Goal: Feedback & Contribution: Leave review/rating

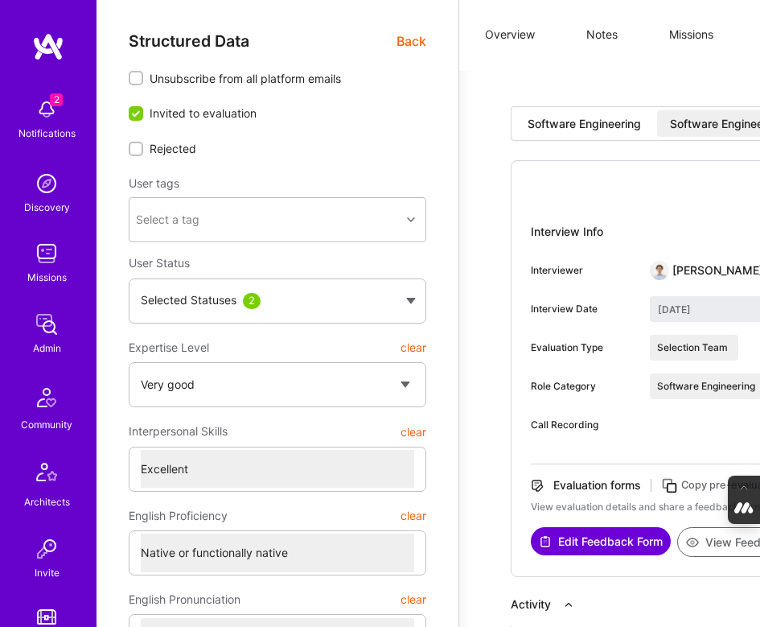
select select "5"
select select "7"
select select "CA"
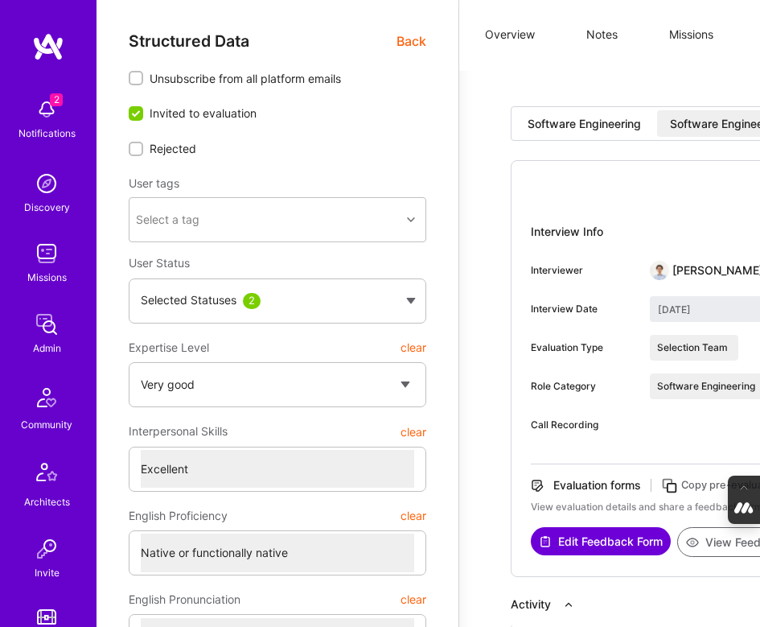
select select "Right Now"
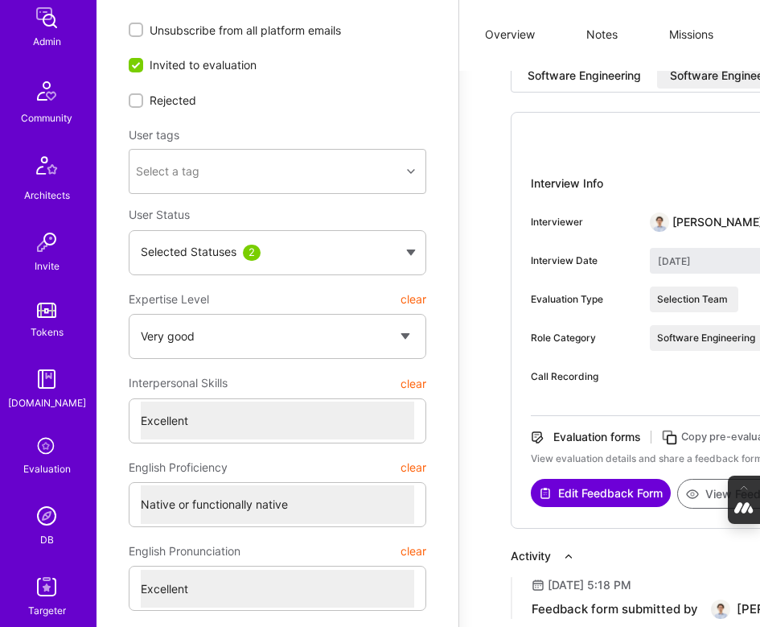
scroll to position [319, 0]
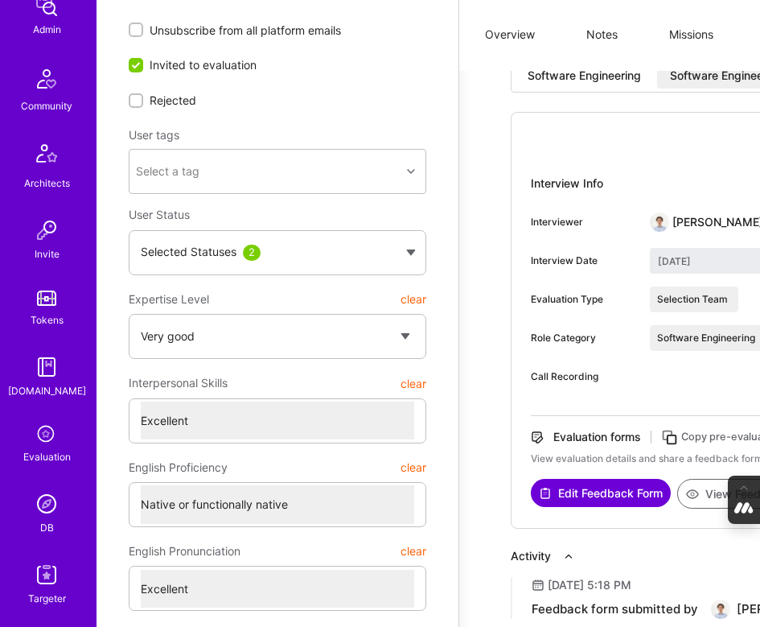
click at [44, 495] on img at bounding box center [47, 503] width 32 height 32
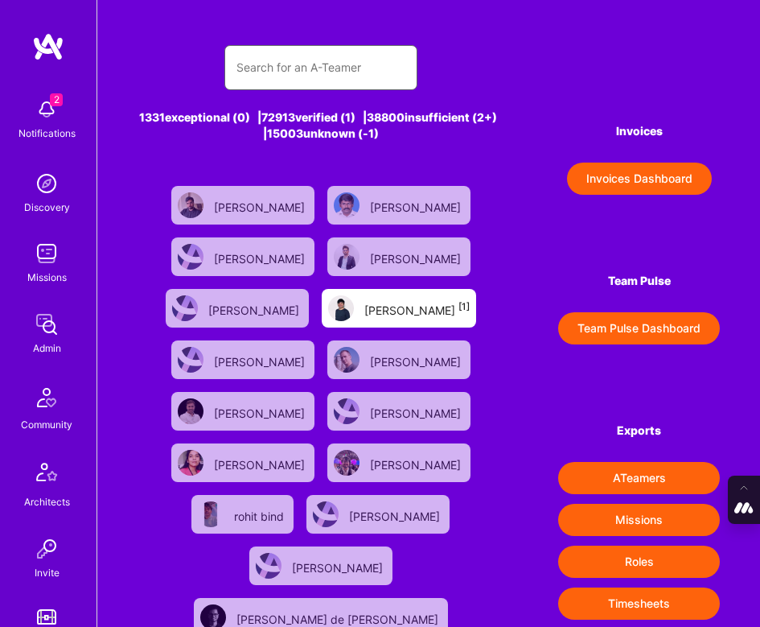
click at [376, 63] on input "text" at bounding box center [320, 67] width 169 height 39
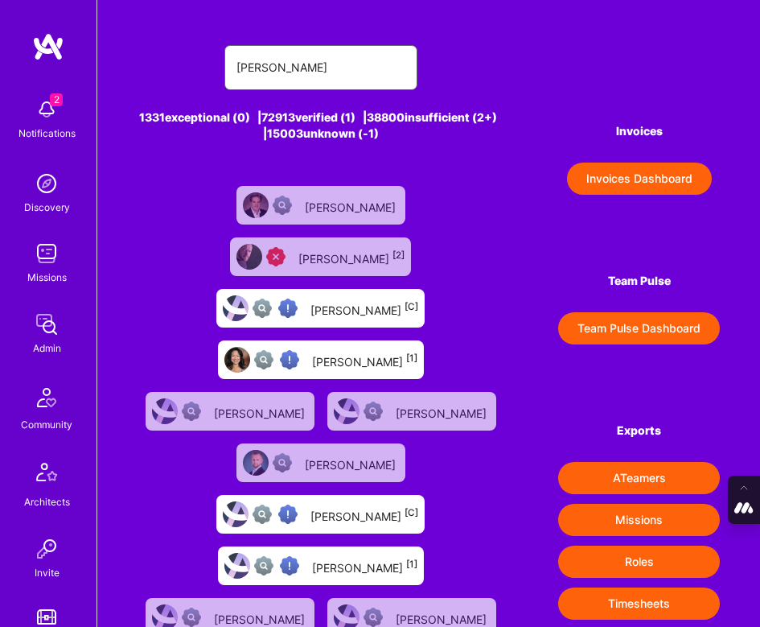
type input "lars artm"
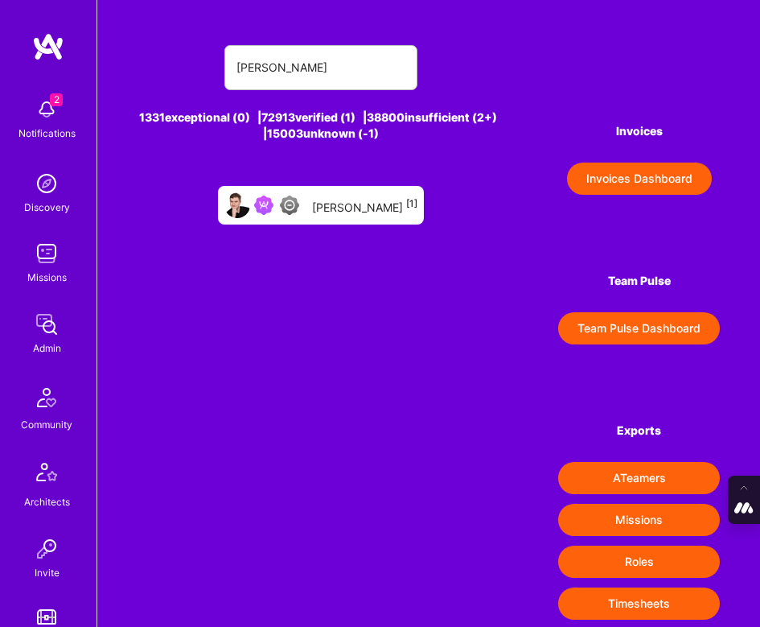
click at [337, 200] on div "Lars Artmann [1]" at bounding box center [364, 205] width 105 height 19
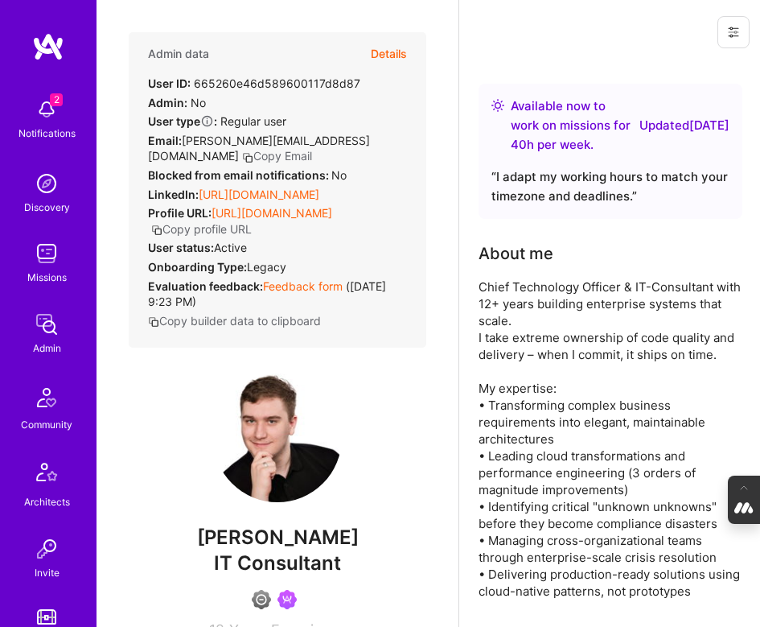
click at [391, 48] on button "Details" at bounding box center [389, 53] width 36 height 43
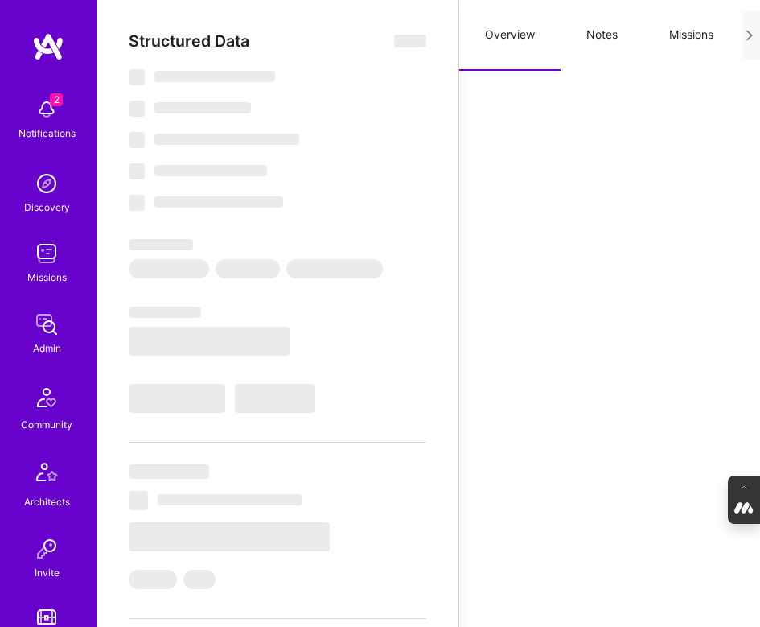
type textarea "x"
select select "Right Now"
select select "4"
select select "6"
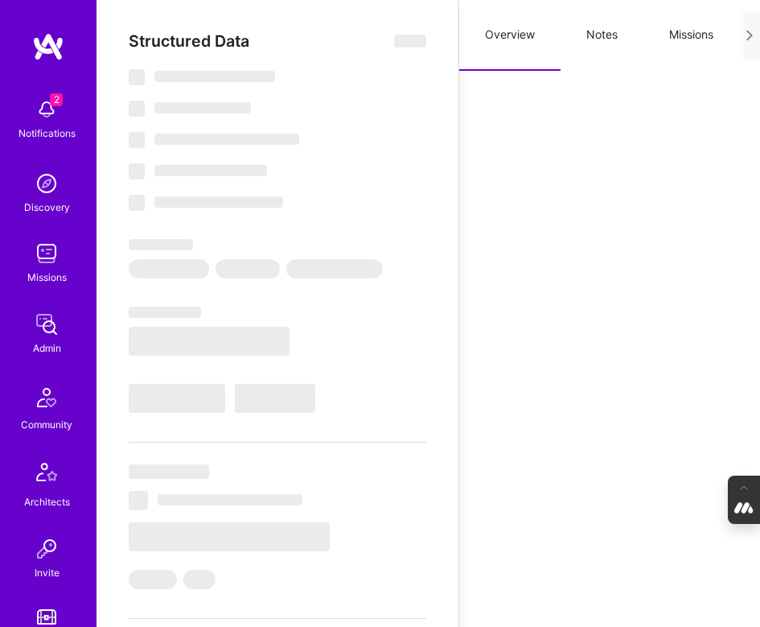
select select "6"
select select "US"
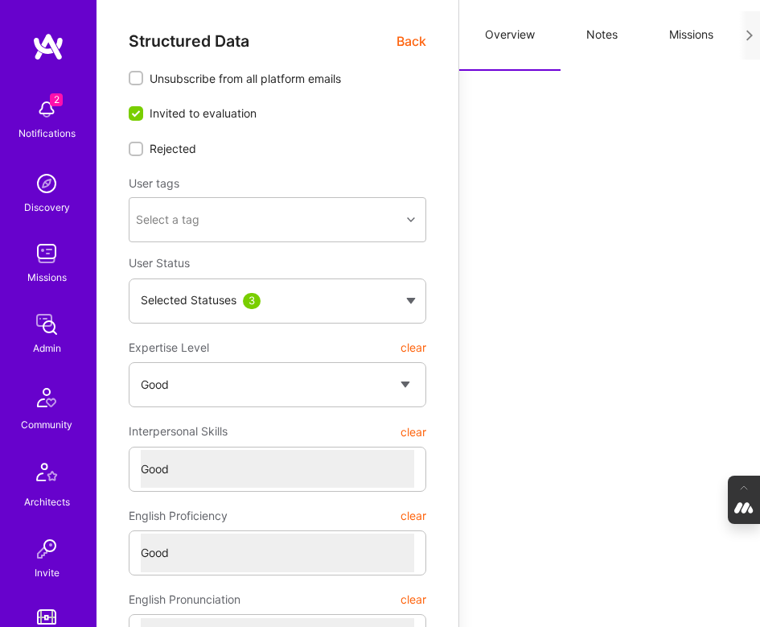
click at [606, 33] on button "Notes" at bounding box center [602, 35] width 83 height 71
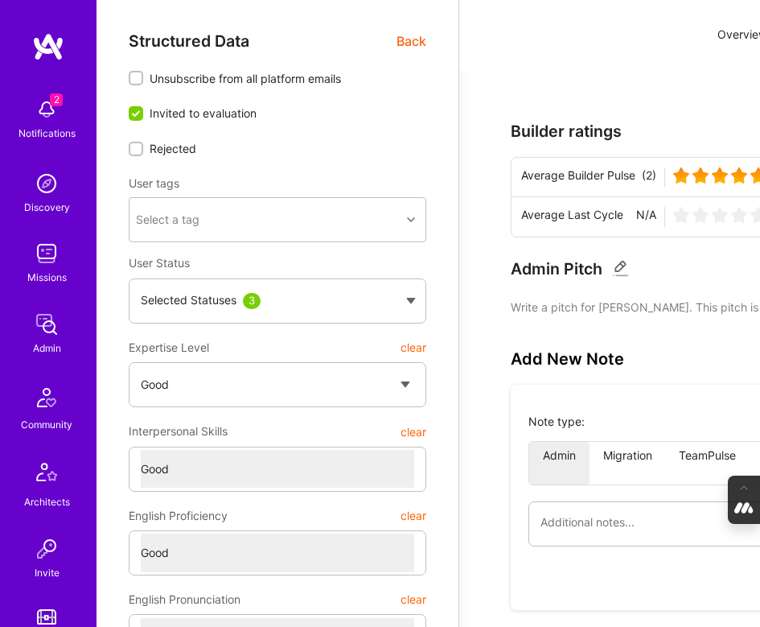
click at [408, 35] on span "Back" at bounding box center [412, 41] width 30 height 19
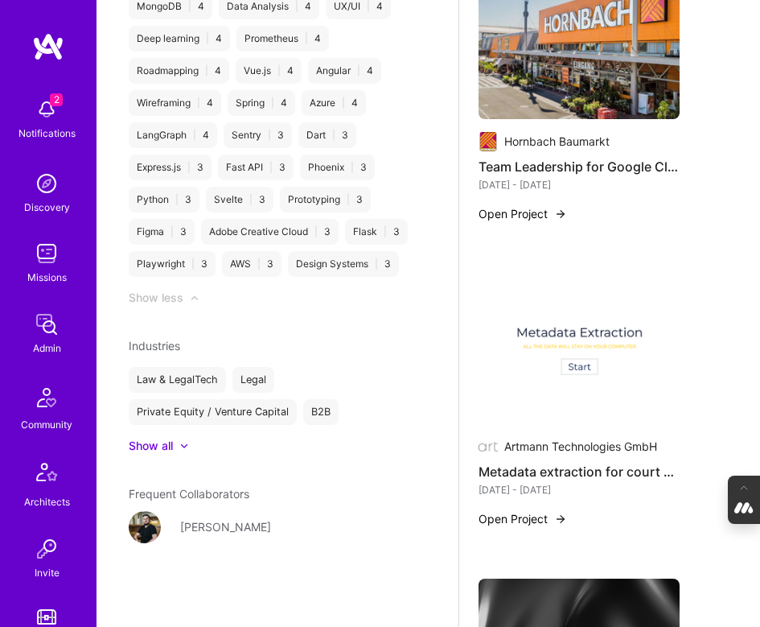
scroll to position [2238, 0]
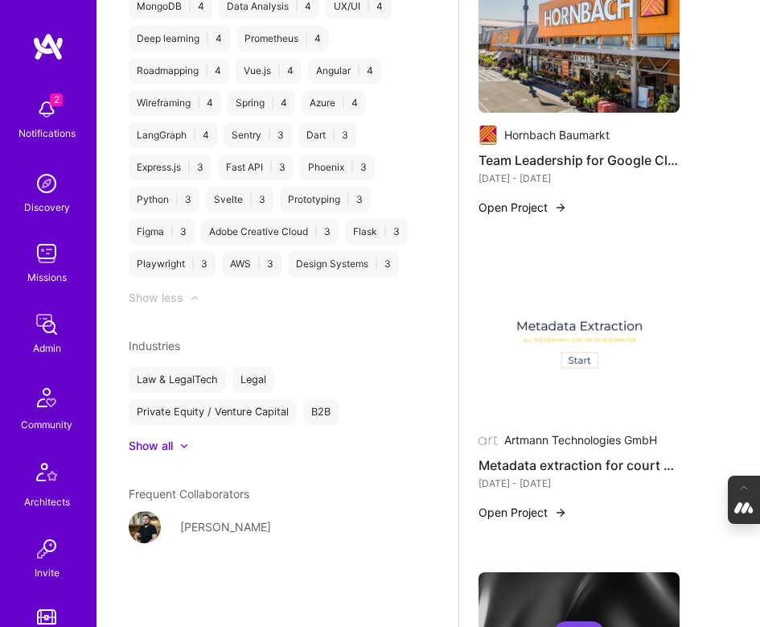
click at [170, 447] on div "Show all" at bounding box center [151, 446] width 44 height 16
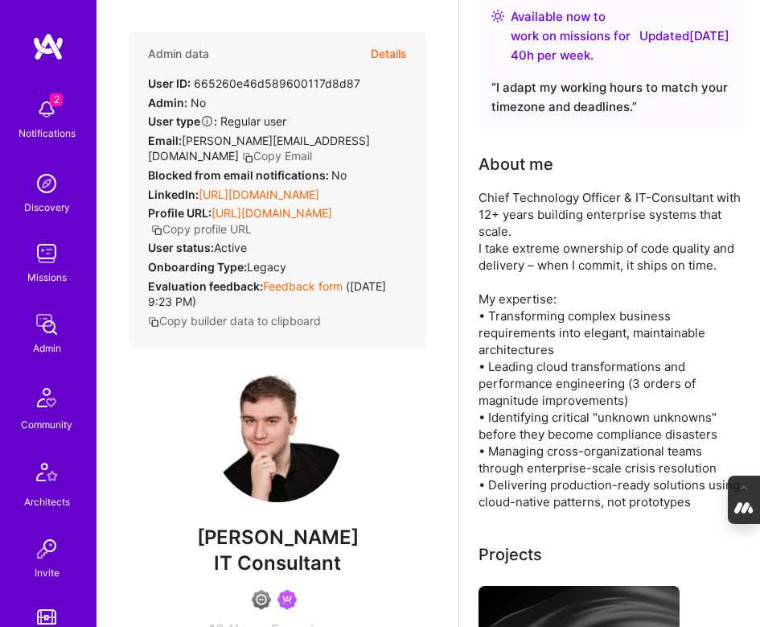
scroll to position [0, 0]
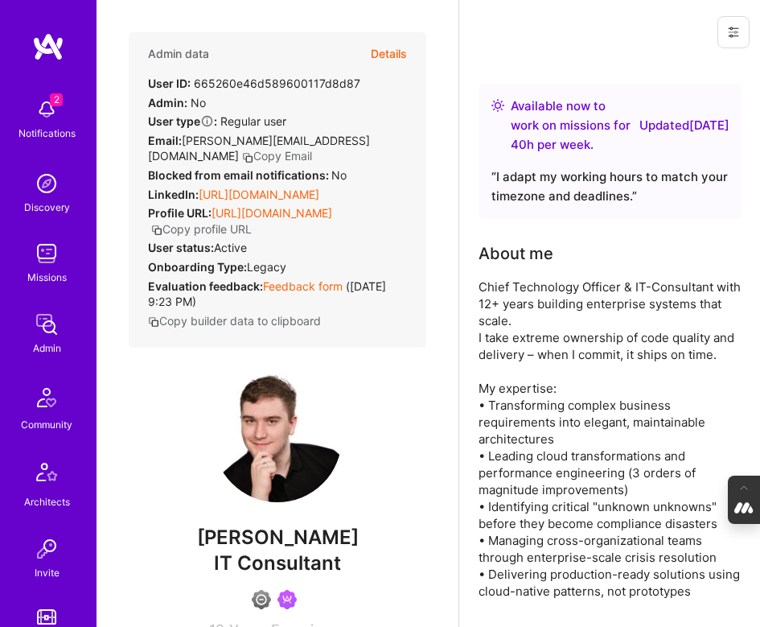
click at [378, 49] on button "Details" at bounding box center [389, 53] width 36 height 43
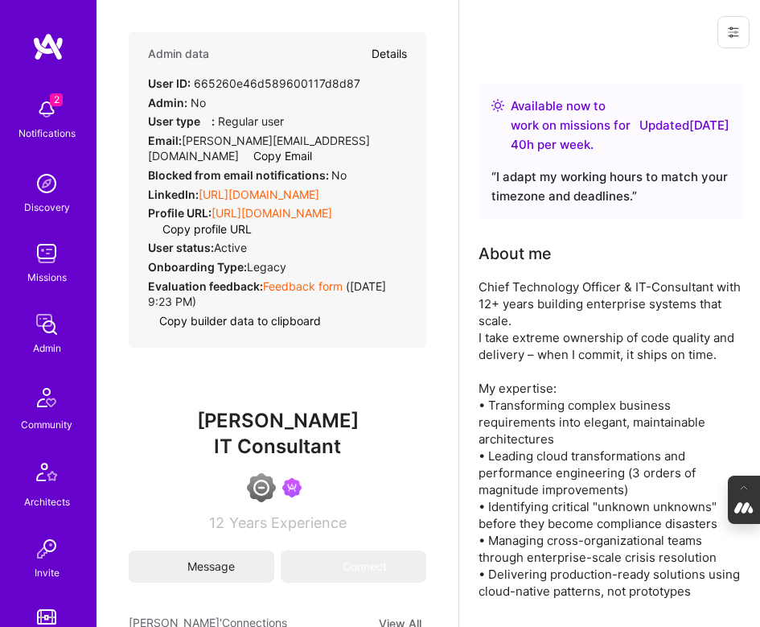
type textarea "x"
select select "4"
select select "6"
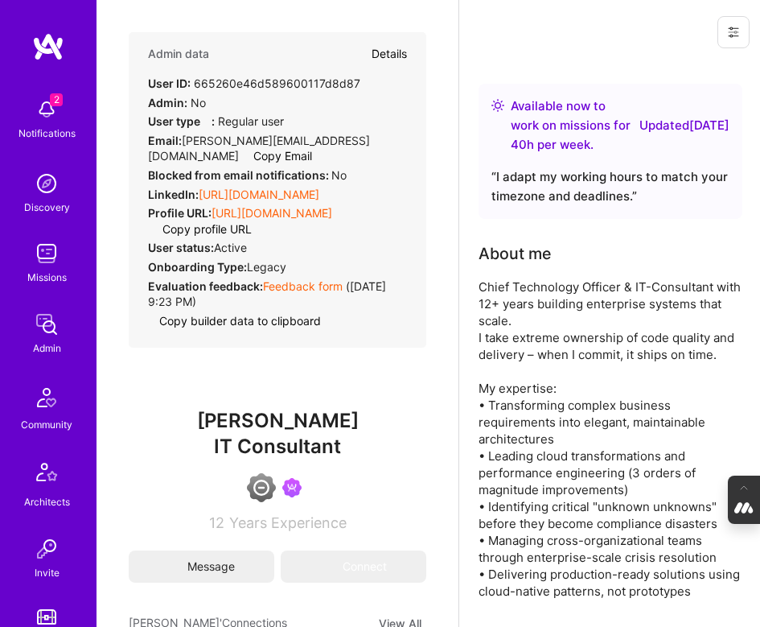
select select "US"
select select "Right Now"
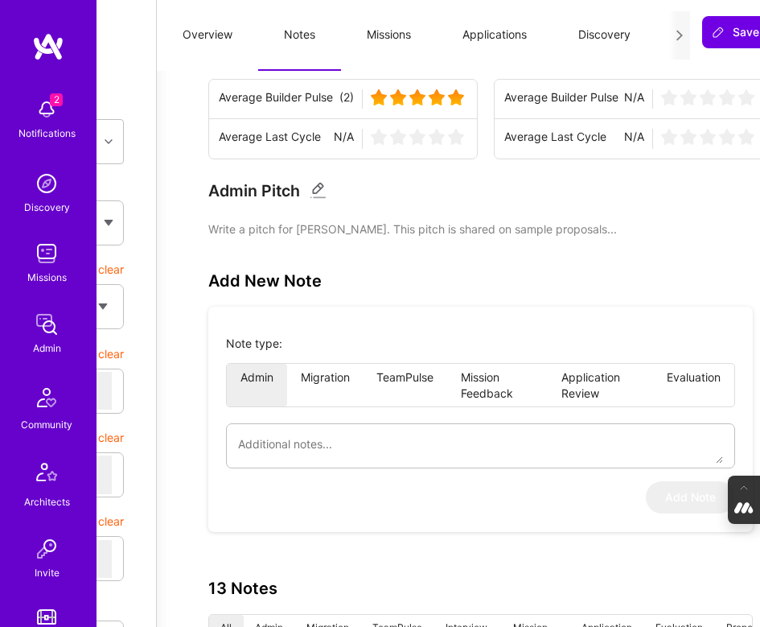
scroll to position [0, 302]
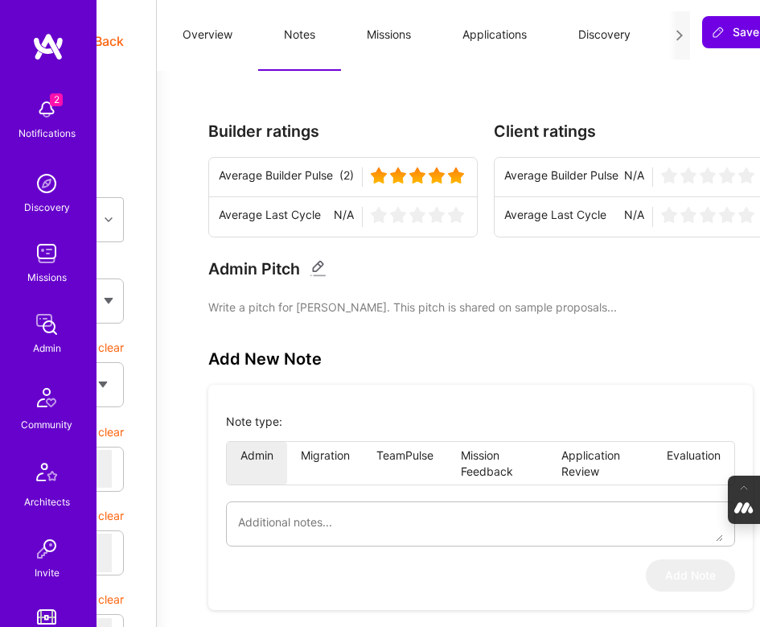
click at [112, 37] on span "Back" at bounding box center [109, 41] width 30 height 19
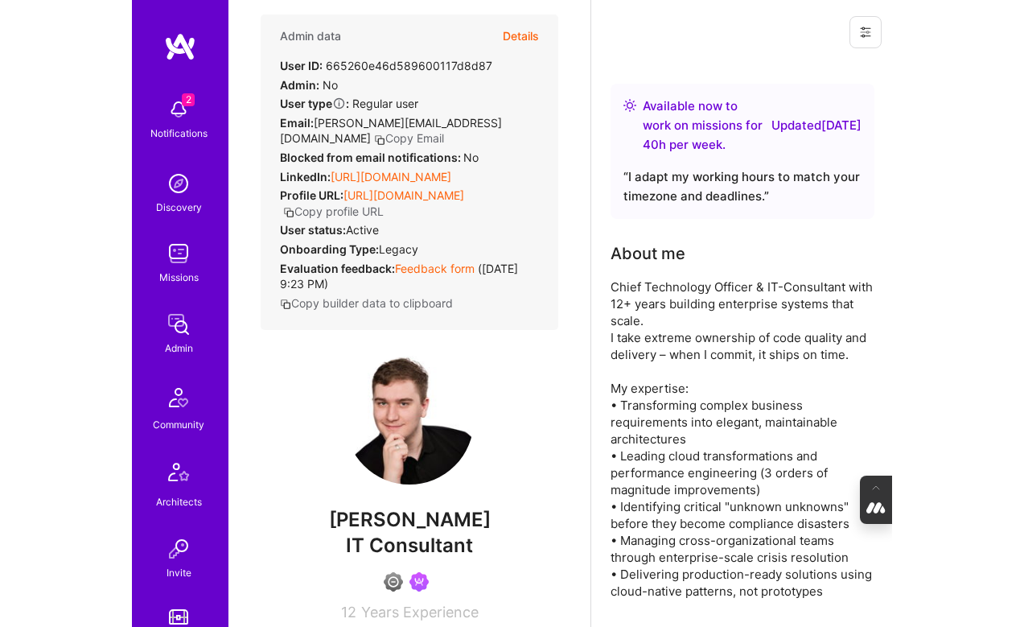
scroll to position [0, 0]
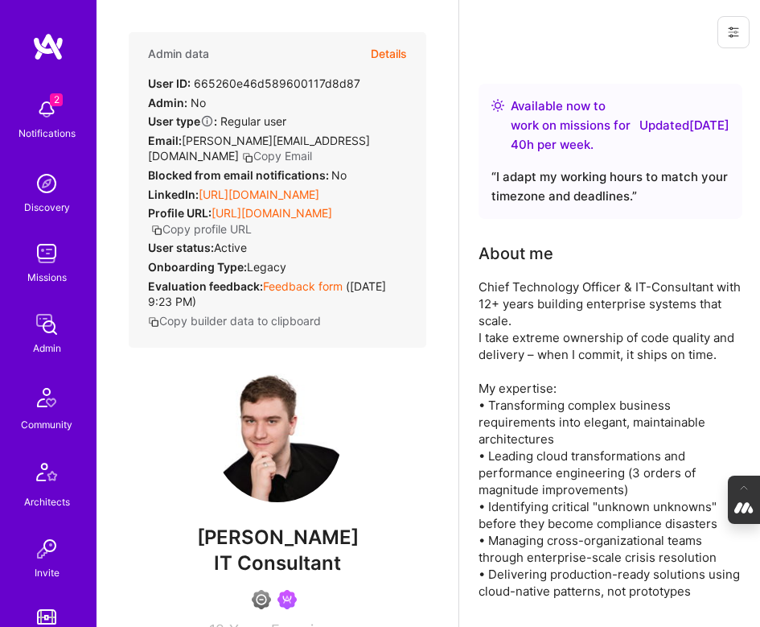
click at [278, 187] on link "https://linkedin.com/in/larsartmann" at bounding box center [259, 194] width 121 height 14
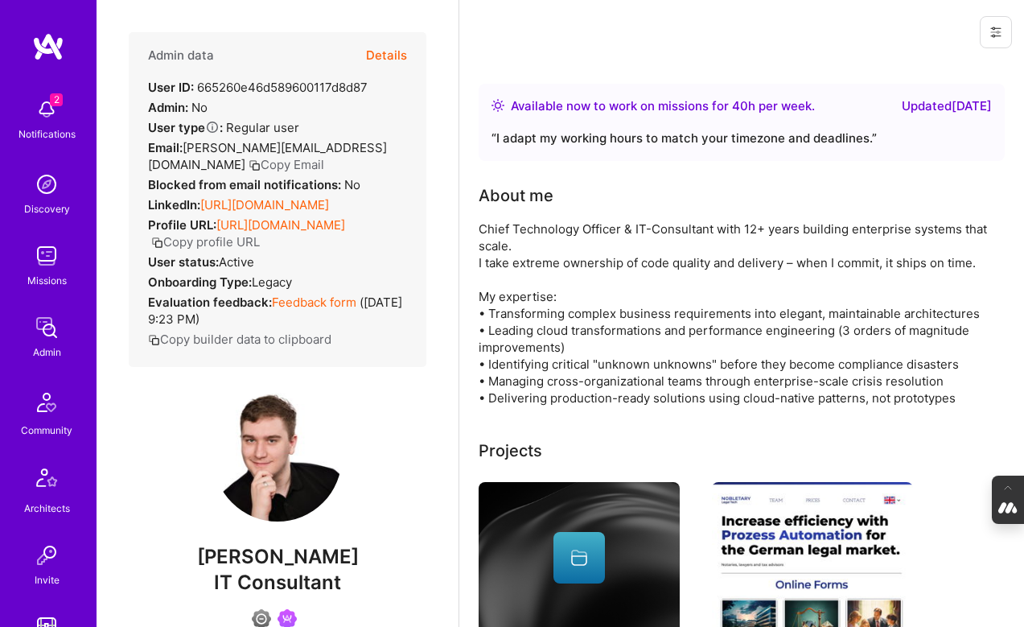
click at [391, 60] on button "Details" at bounding box center [386, 55] width 41 height 47
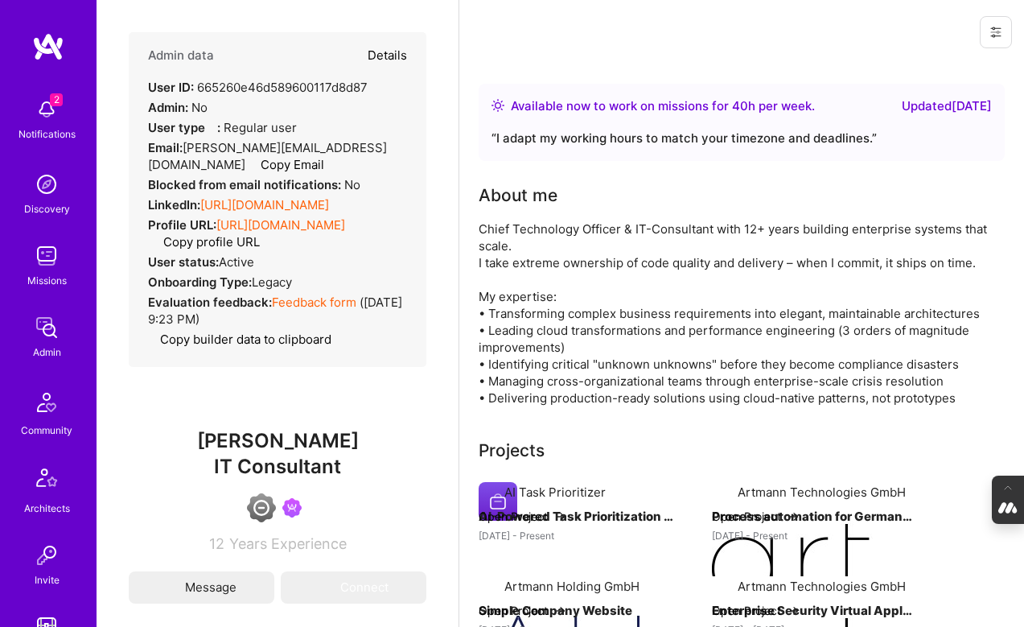
type textarea "x"
select select "4"
select select "6"
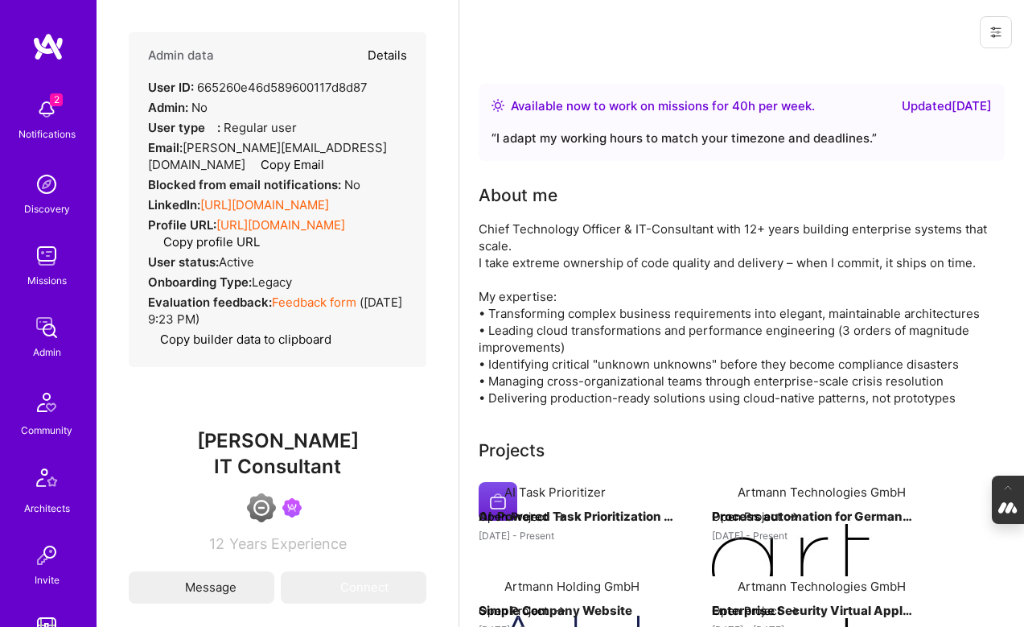
select select "US"
select select "Right Now"
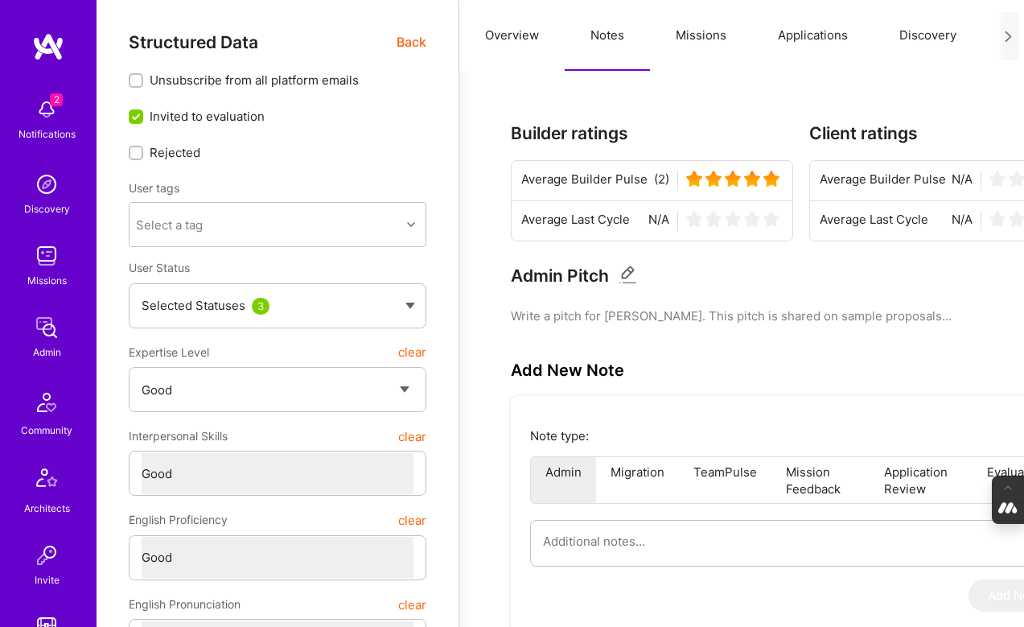
scroll to position [0, 72]
click at [759, 41] on button "Evaluation" at bounding box center [966, 35] width 110 height 71
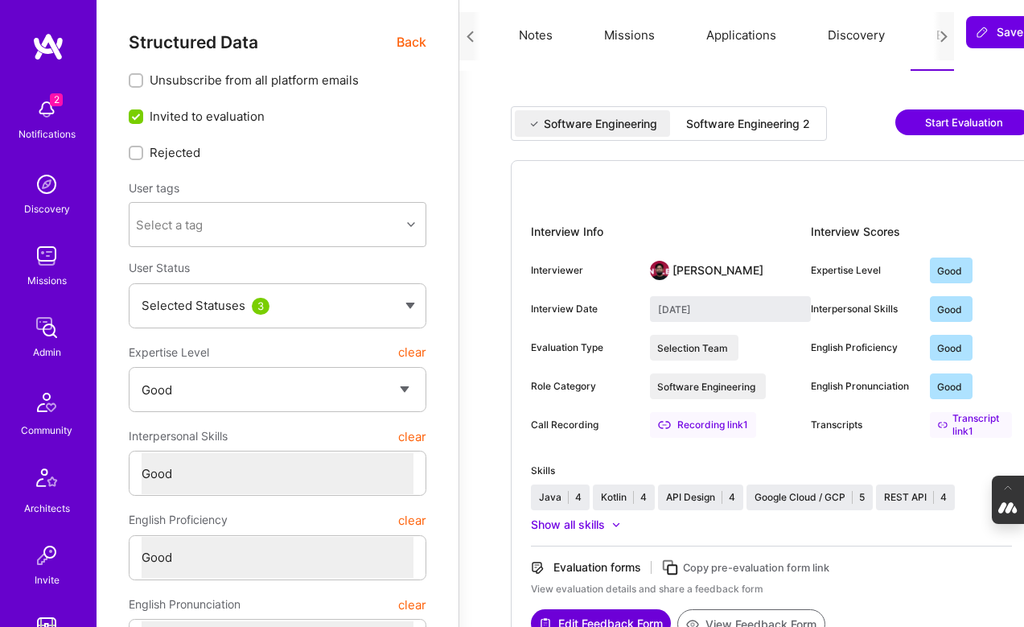
click at [759, 123] on div "Software Engineering 2" at bounding box center [748, 124] width 124 height 16
type input "August 13, 2025"
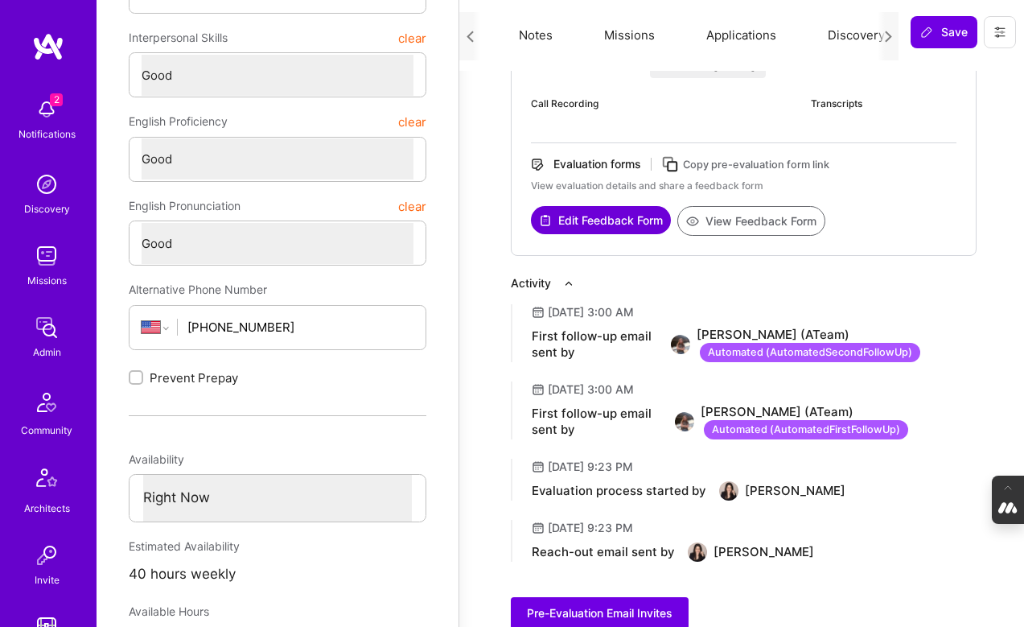
scroll to position [0, 0]
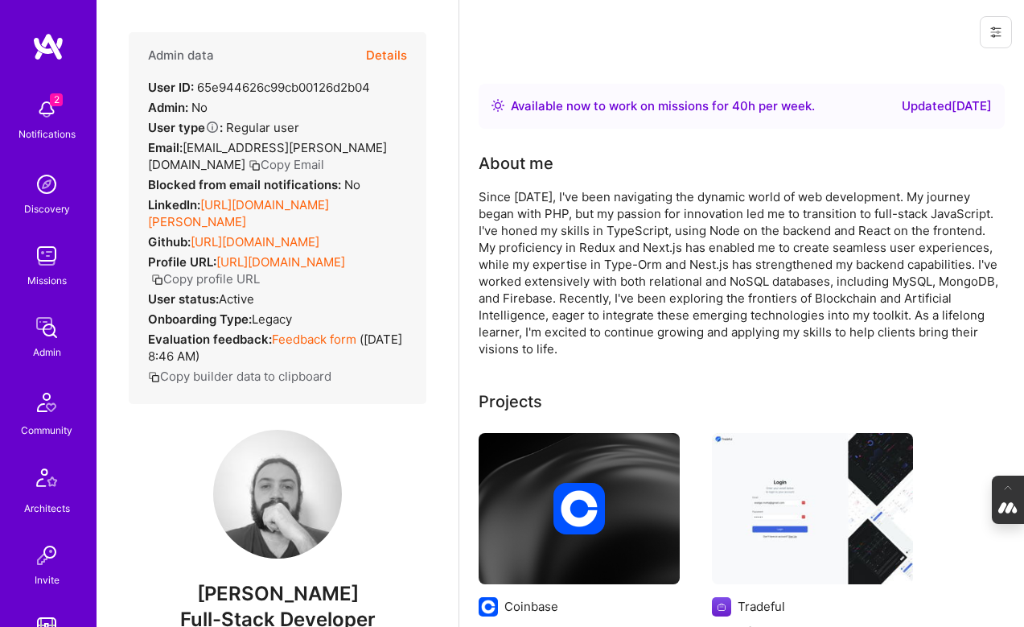
click at [389, 55] on button "Details" at bounding box center [386, 55] width 41 height 47
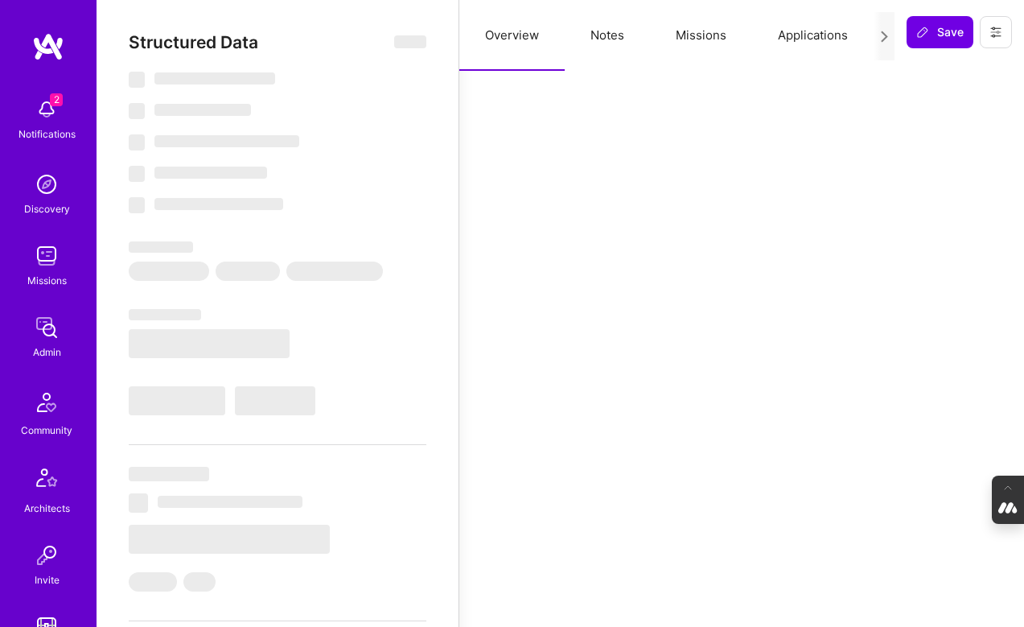
click at [614, 32] on button "Notes" at bounding box center [607, 35] width 85 height 71
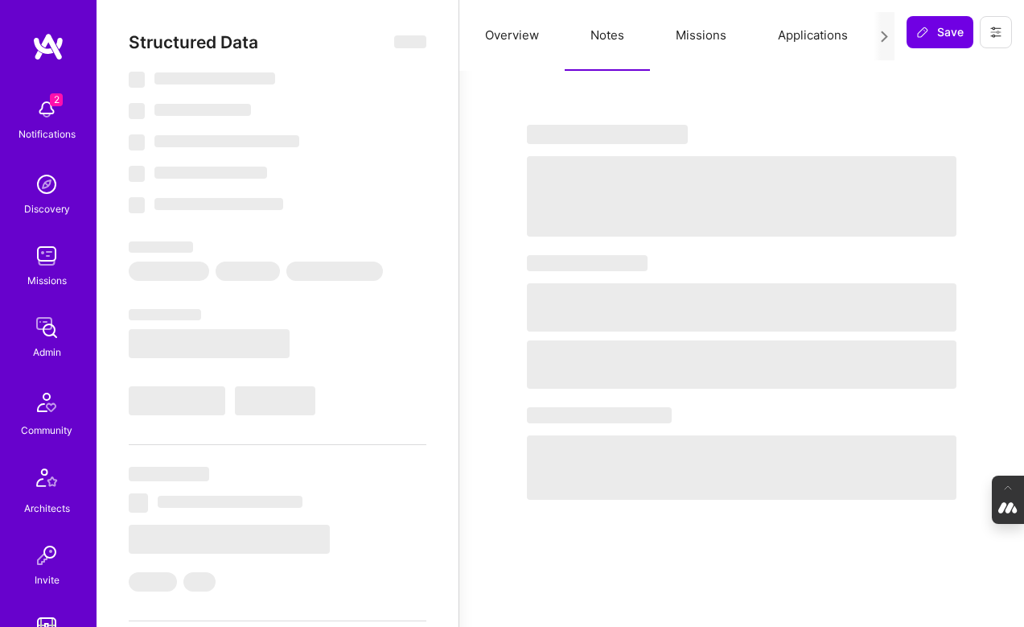
select select "Right Now"
select select "7"
select select "6"
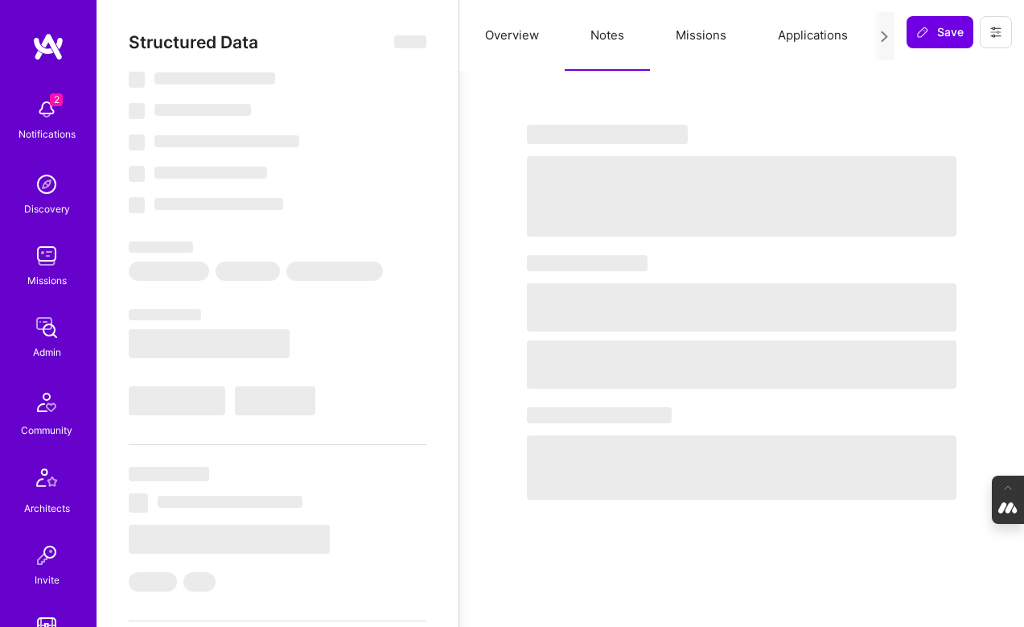
select select "BR"
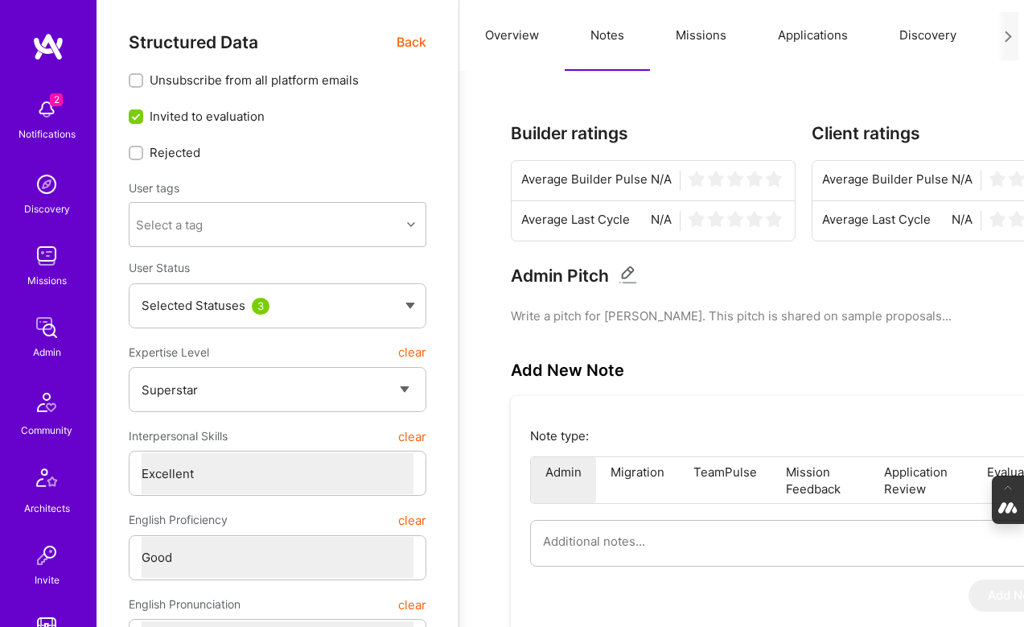
scroll to position [0, 72]
click at [933, 40] on button "Evaluation" at bounding box center [966, 35] width 110 height 71
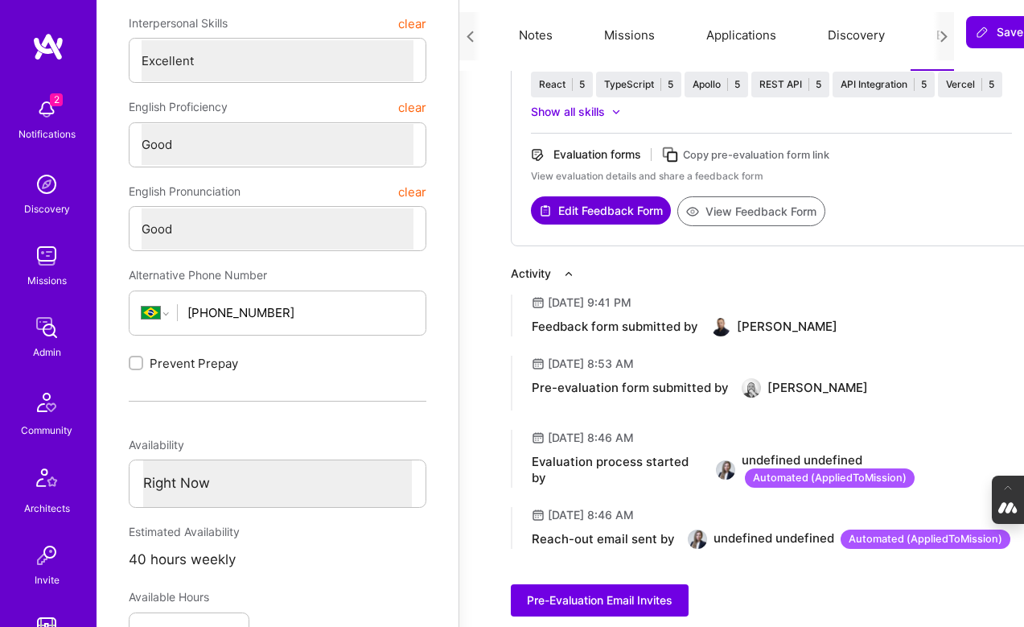
scroll to position [422, 0]
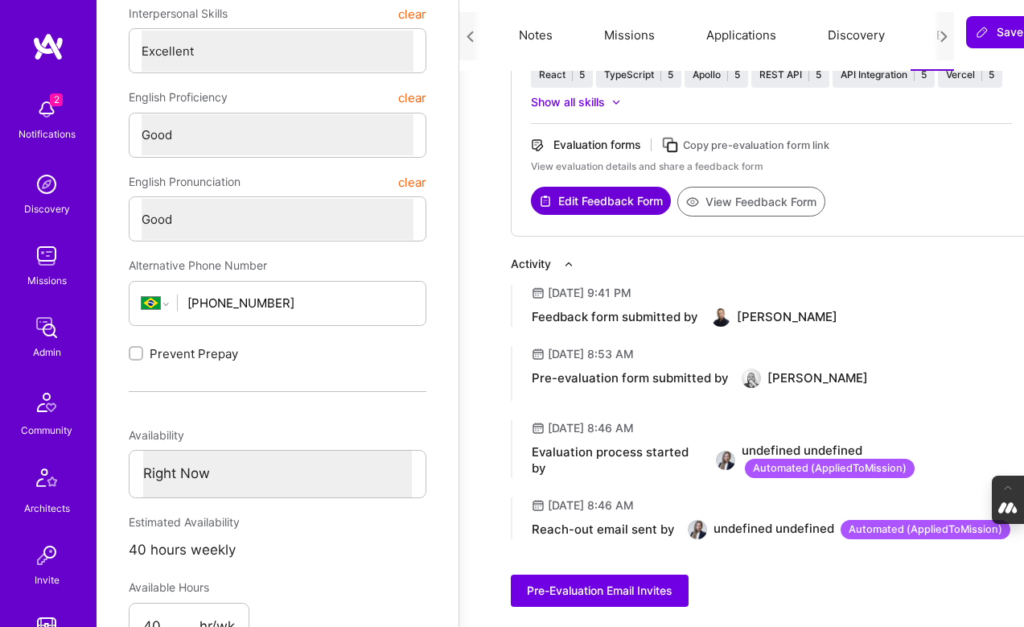
click at [752, 203] on button "View Feedback Form" at bounding box center [751, 202] width 148 height 30
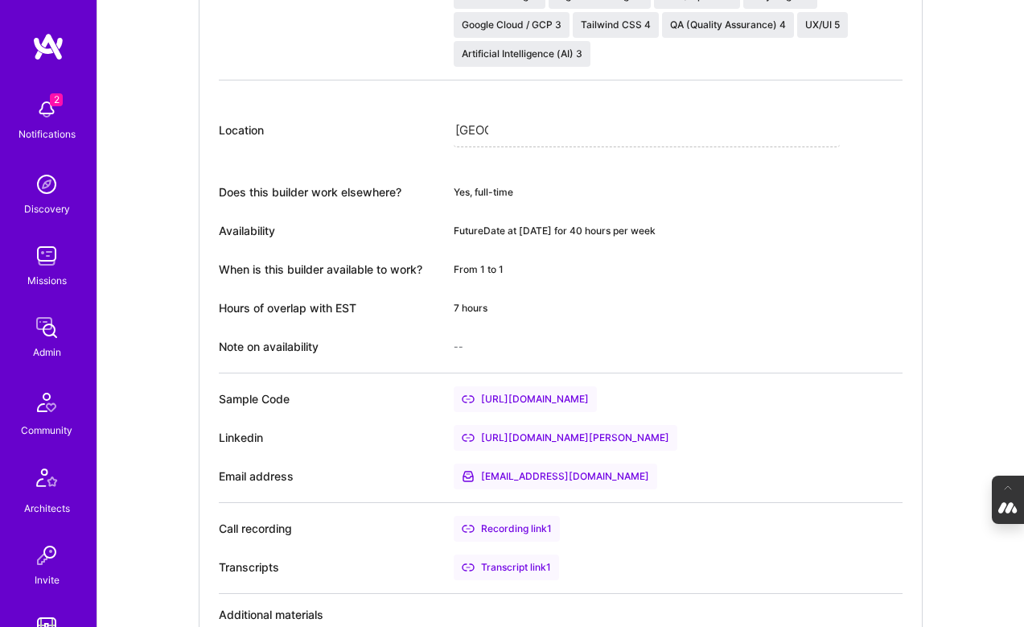
scroll to position [939, 0]
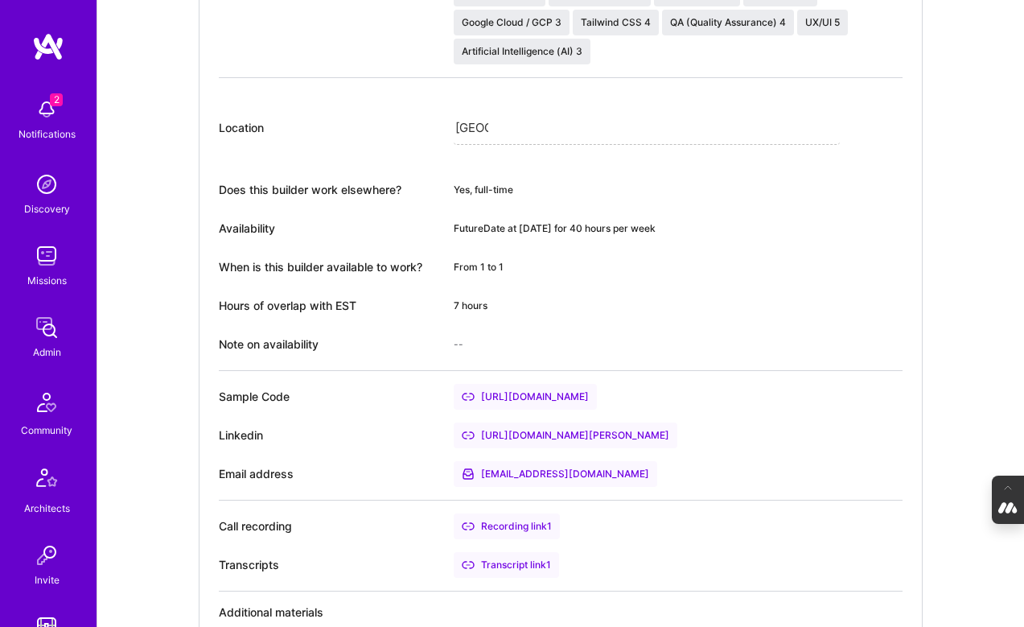
click at [512, 561] on div "Transcript link 1" at bounding box center [506, 565] width 105 height 26
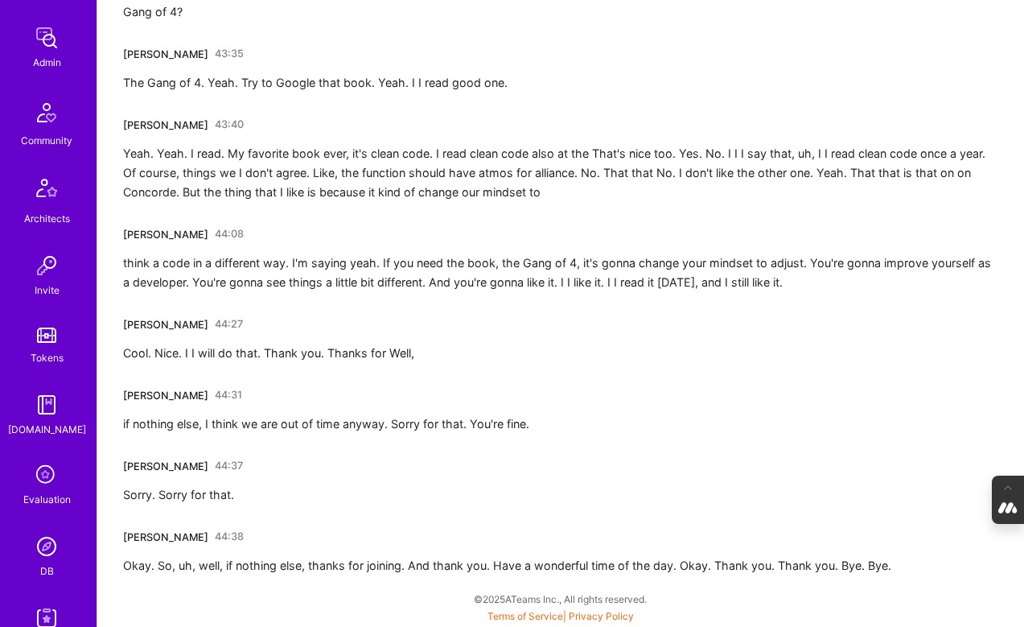
scroll to position [673, 0]
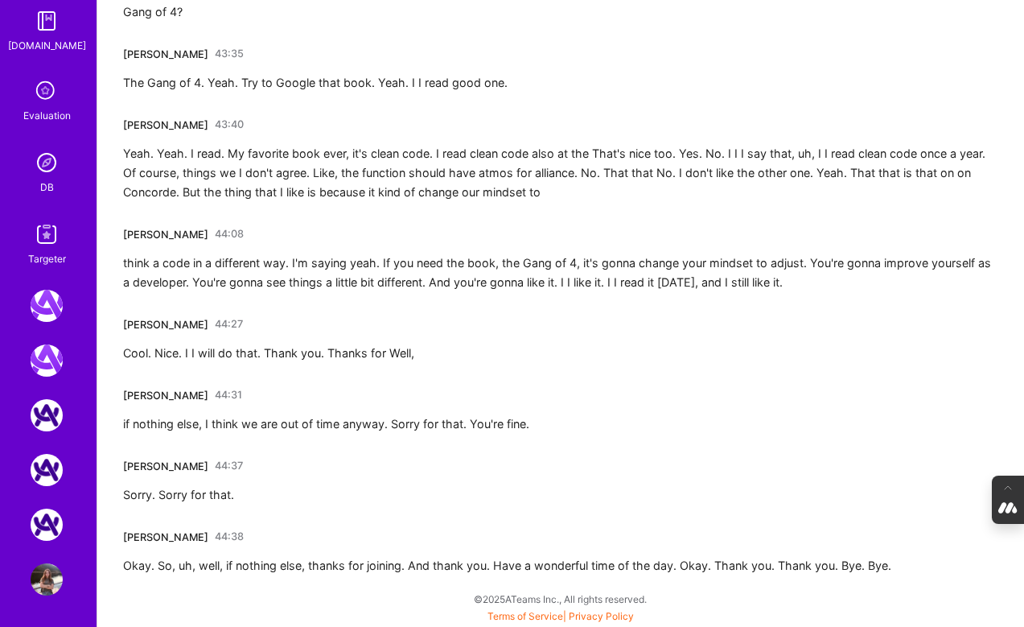
click at [42, 89] on icon at bounding box center [46, 91] width 31 height 31
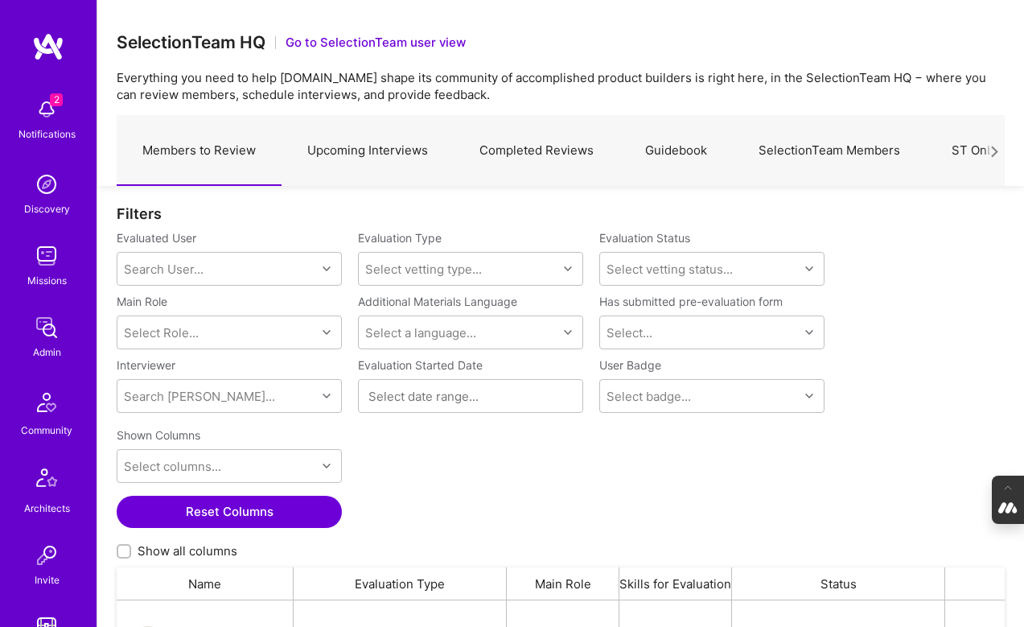
scroll to position [458, 888]
click at [561, 154] on link "Completed Reviews" at bounding box center [537, 151] width 166 height 70
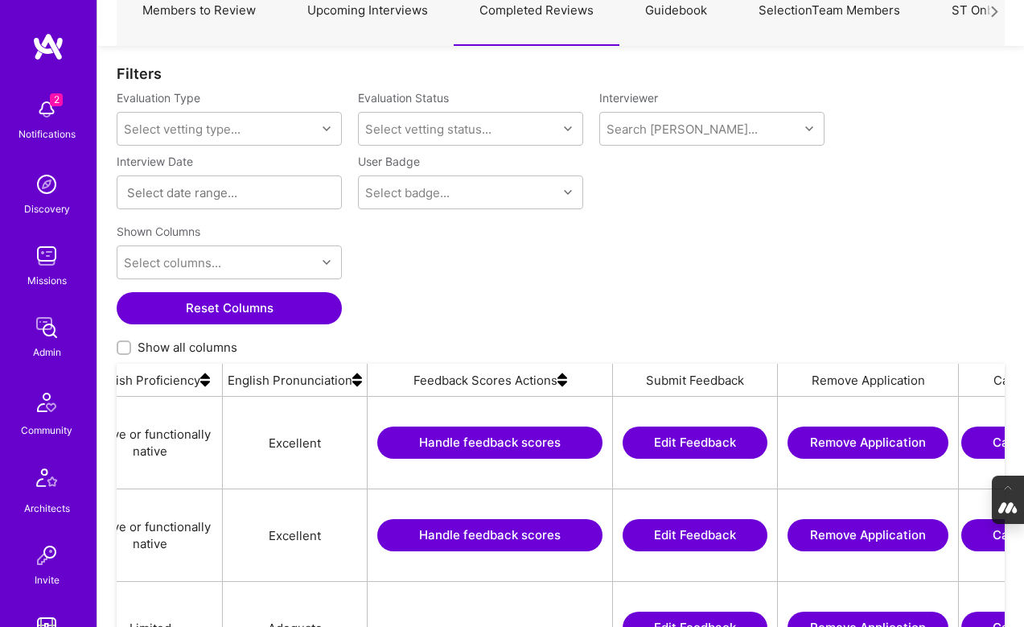
scroll to position [0, 1721]
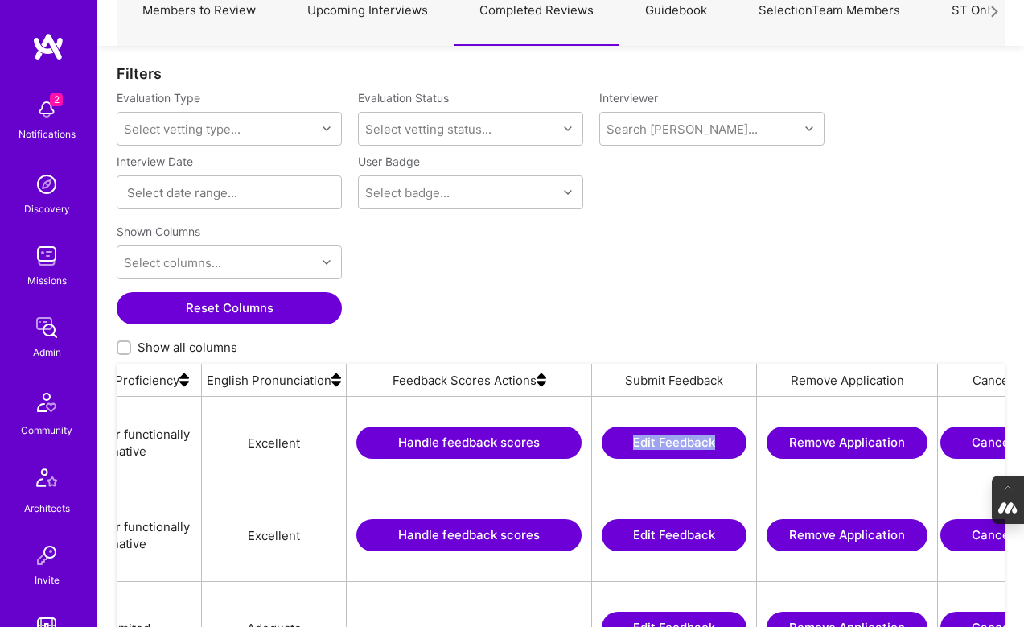
click at [540, 382] on img at bounding box center [542, 380] width 10 height 32
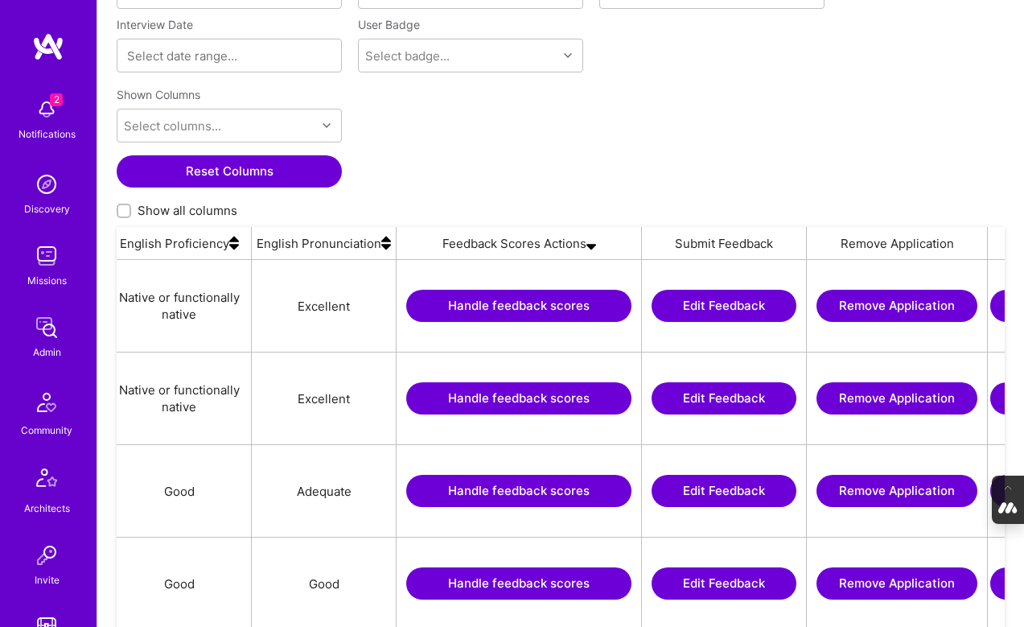
scroll to position [0, 1724]
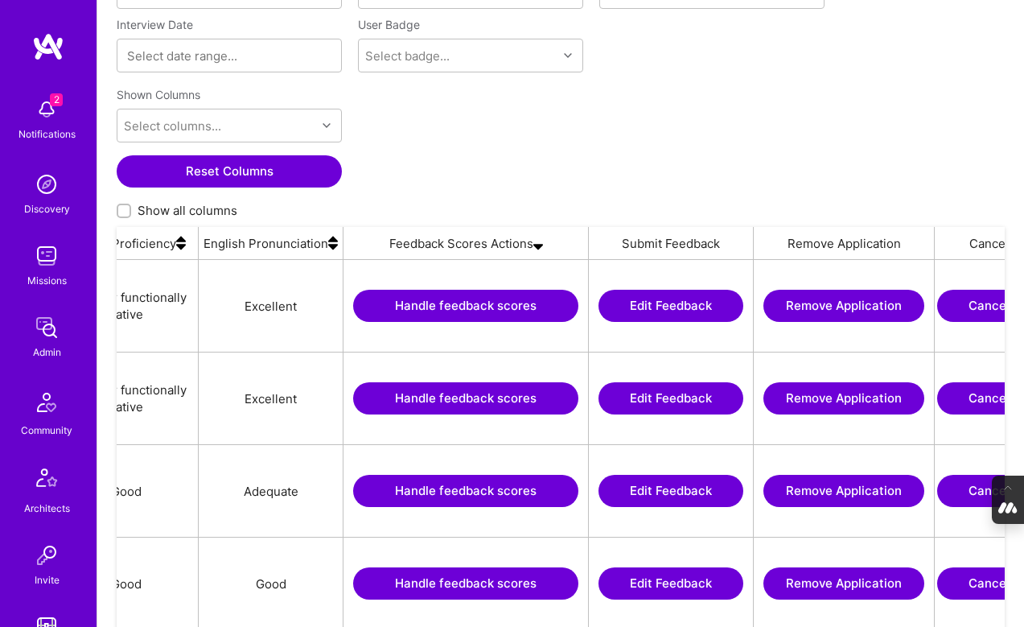
click at [483, 307] on button "Handle feedback scores" at bounding box center [465, 306] width 225 height 32
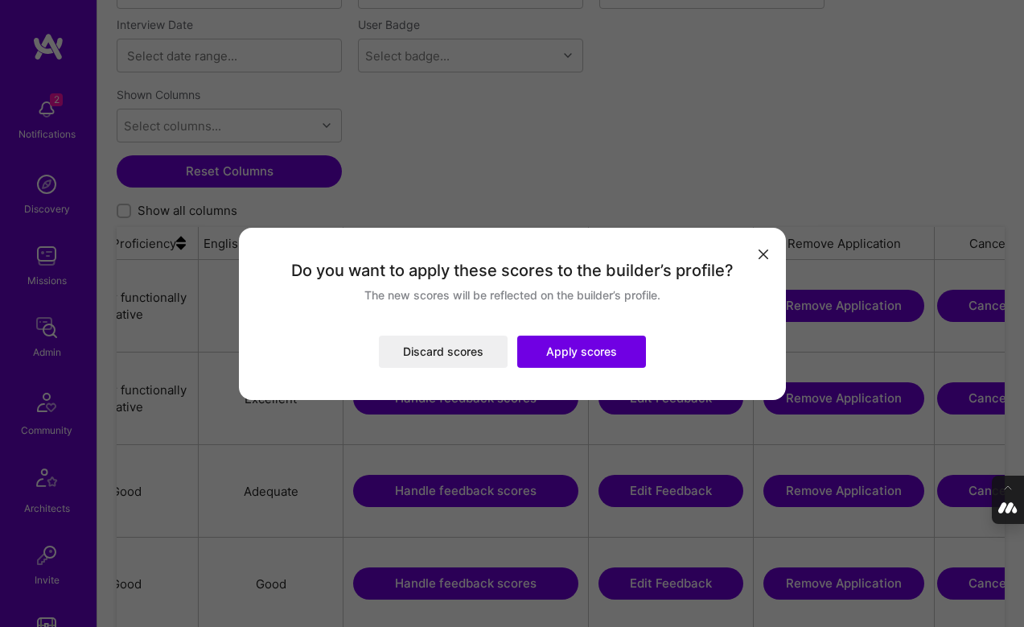
click at [590, 358] on button "Apply scores" at bounding box center [581, 351] width 129 height 32
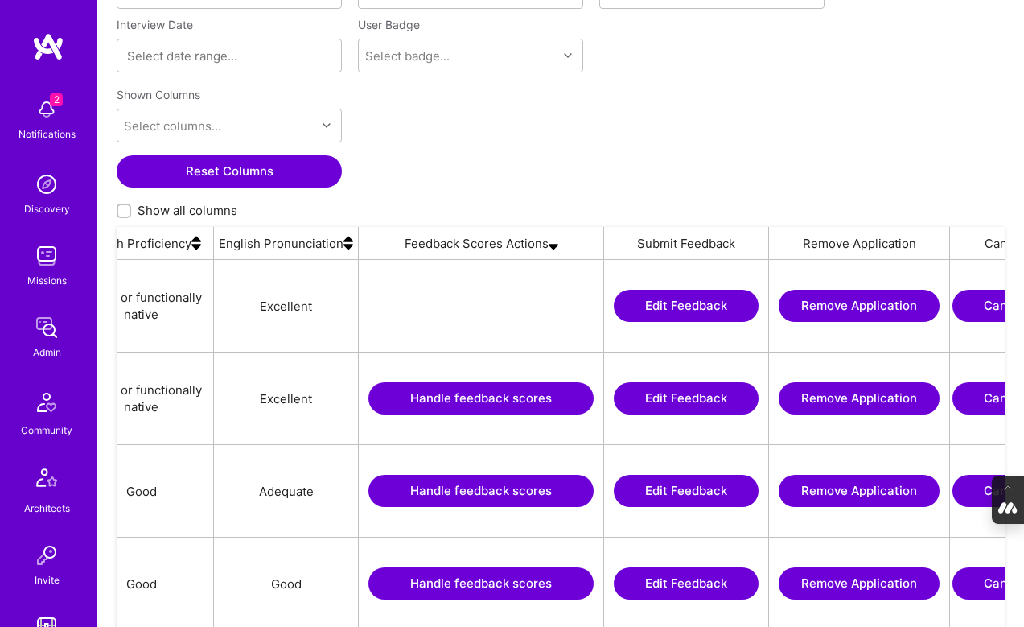
scroll to position [0, 1715]
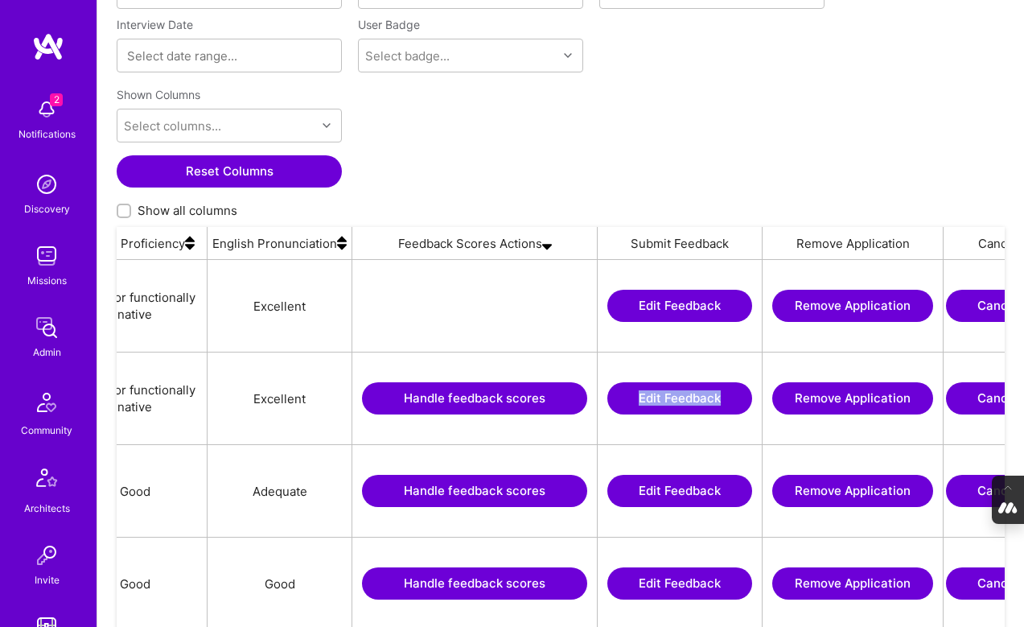
click at [442, 393] on button "Handle feedback scores" at bounding box center [474, 398] width 225 height 32
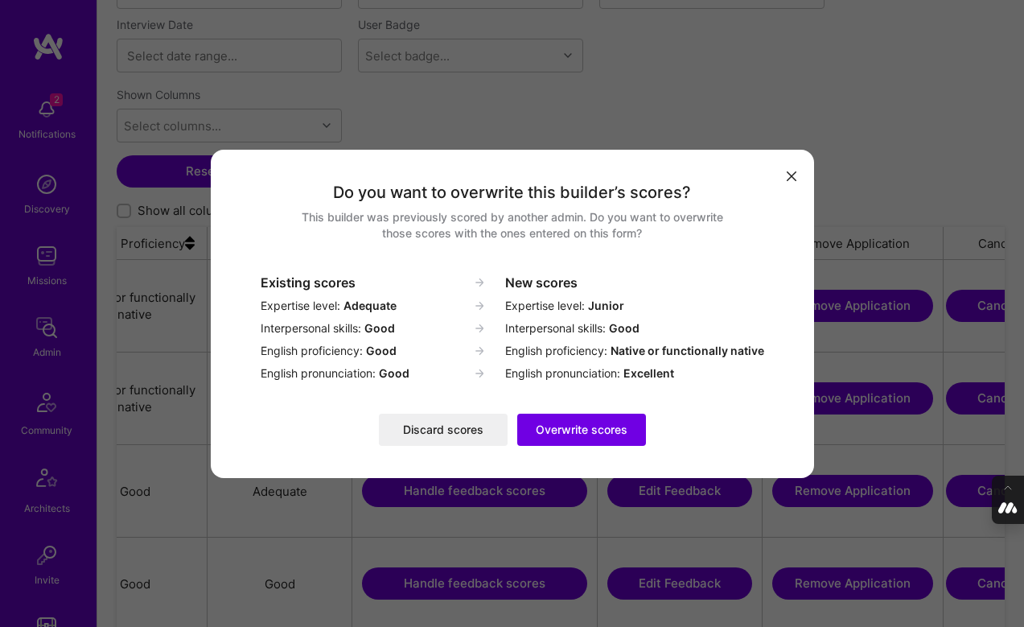
click at [596, 425] on button "Overwrite scores" at bounding box center [581, 429] width 129 height 32
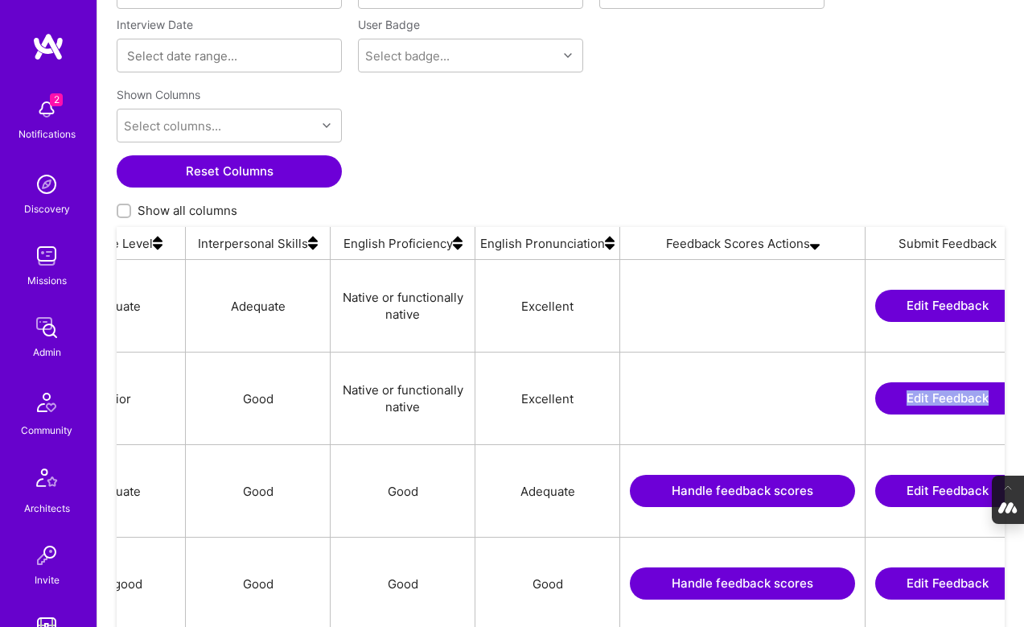
scroll to position [0, 1449]
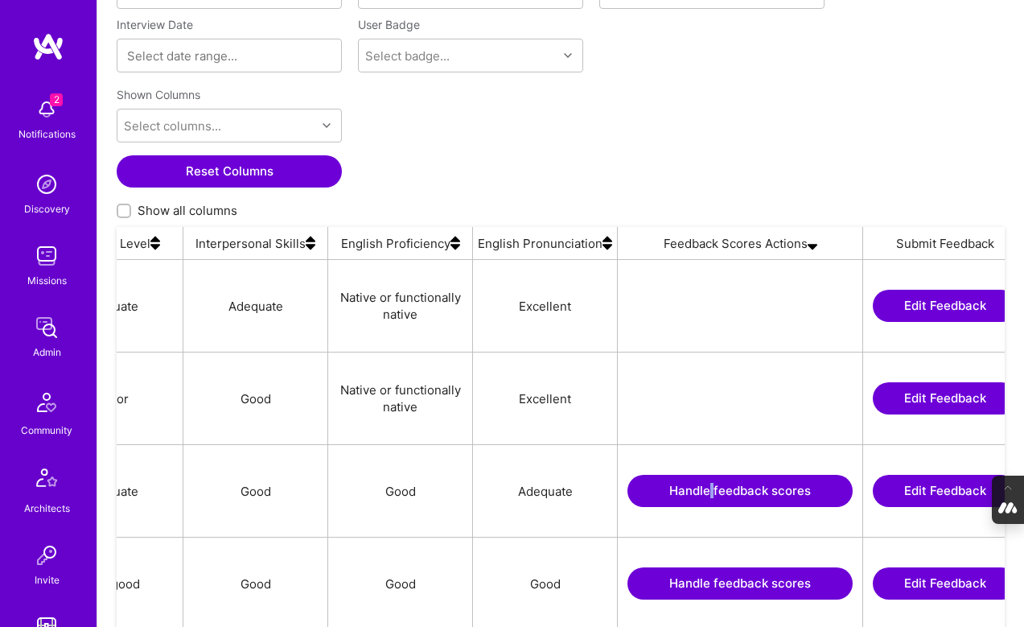
click at [749, 490] on button "Handle feedback scores" at bounding box center [739, 491] width 225 height 32
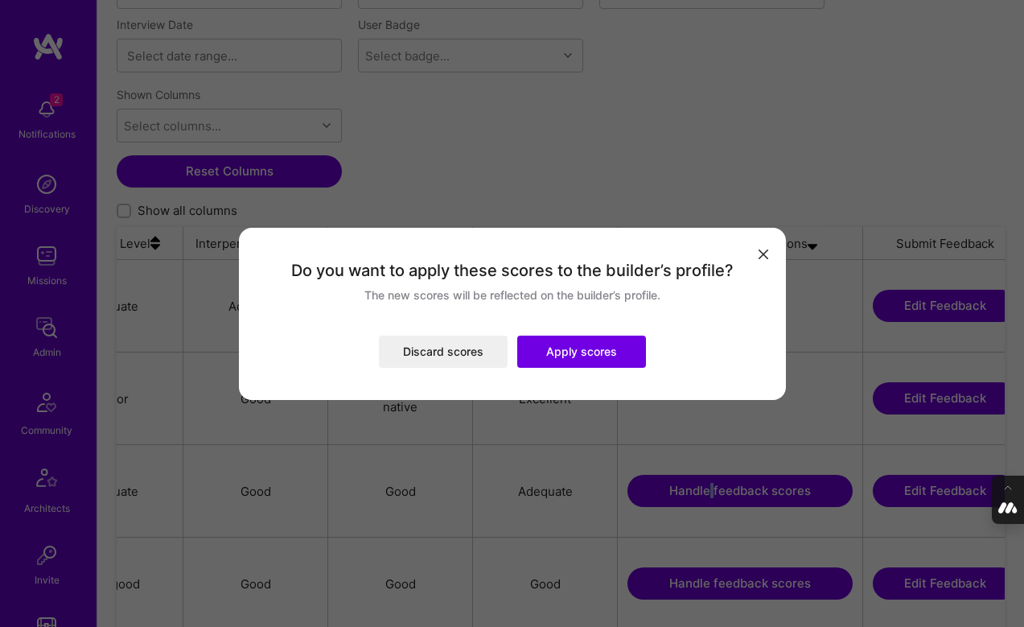
click at [616, 350] on button "Apply scores" at bounding box center [581, 351] width 129 height 32
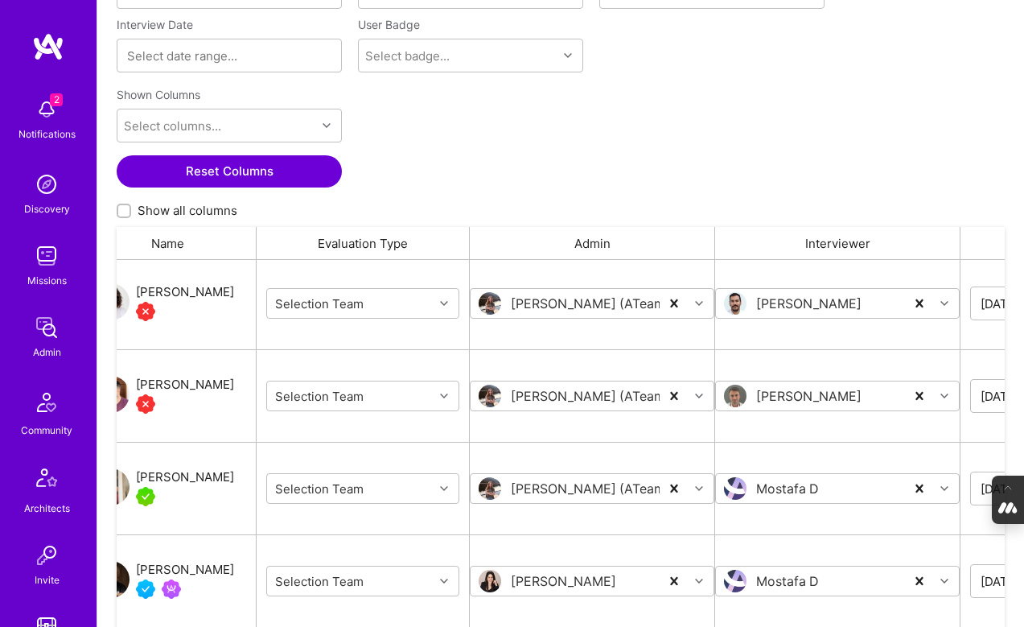
scroll to position [0, 0]
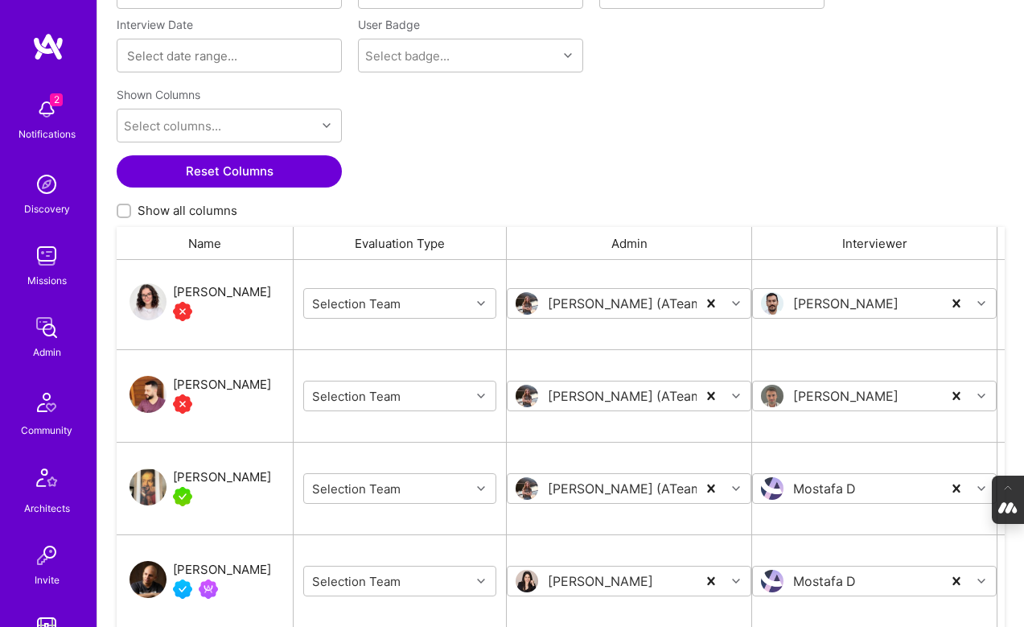
click at [222, 476] on div "[PERSON_NAME]" at bounding box center [222, 476] width 98 height 19
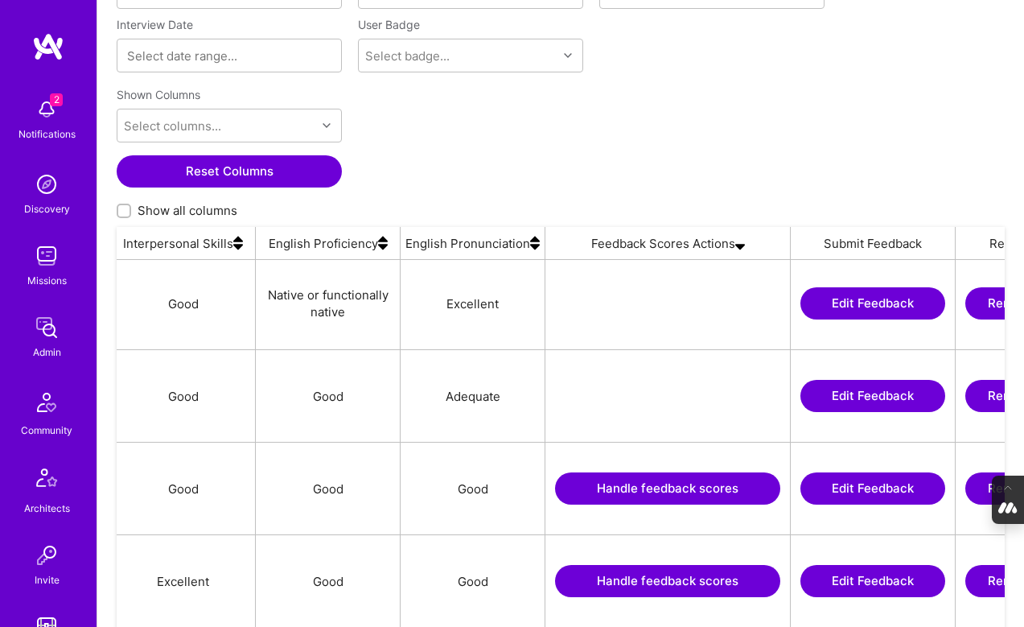
scroll to position [0, 1564]
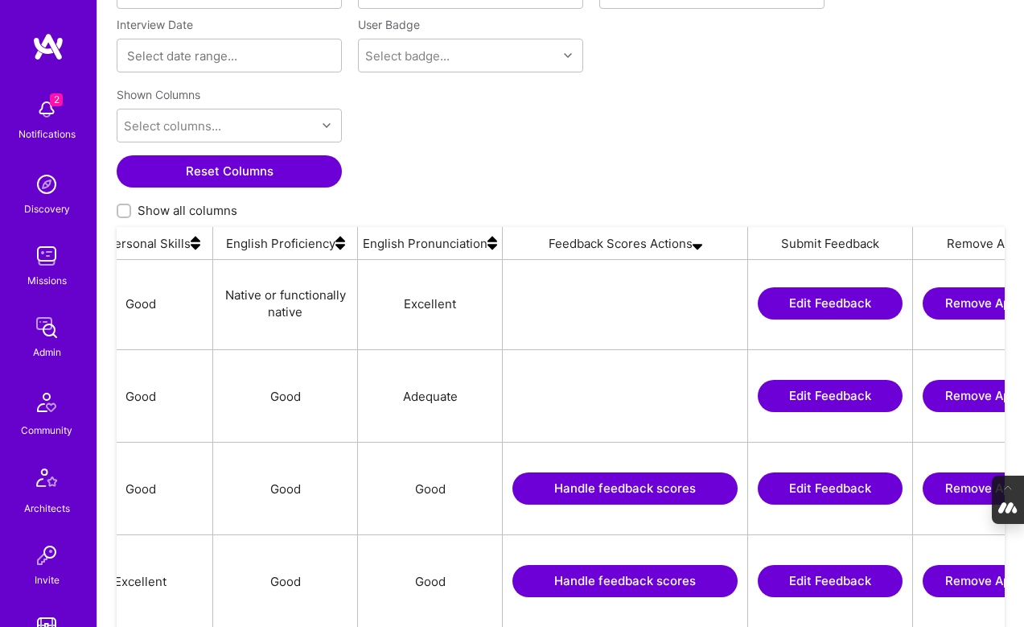
click at [622, 491] on button "Handle feedback scores" at bounding box center [624, 488] width 225 height 32
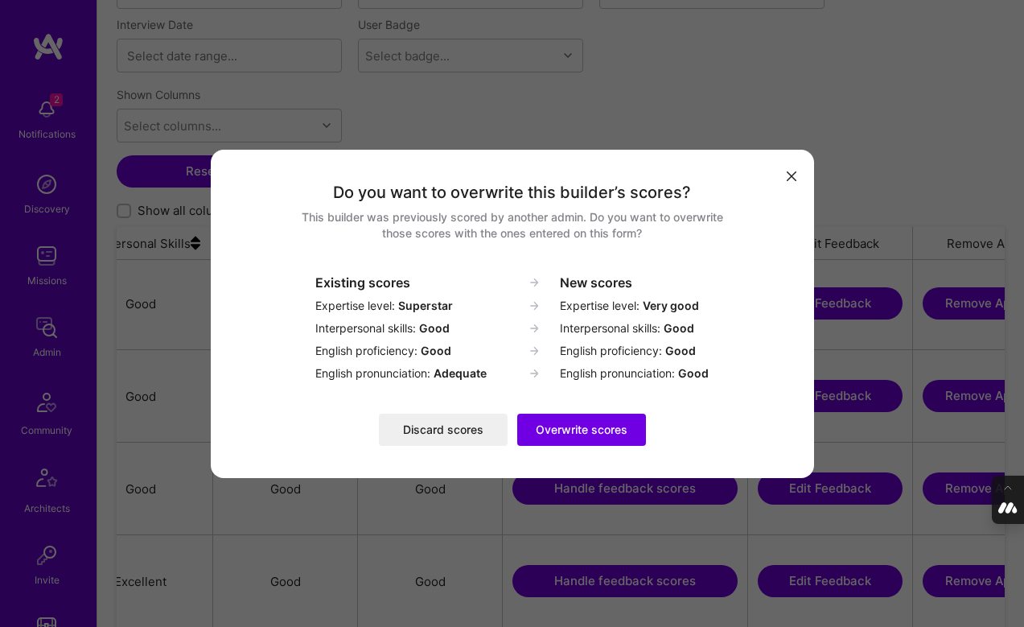
click at [433, 427] on button "Discard scores" at bounding box center [443, 429] width 129 height 32
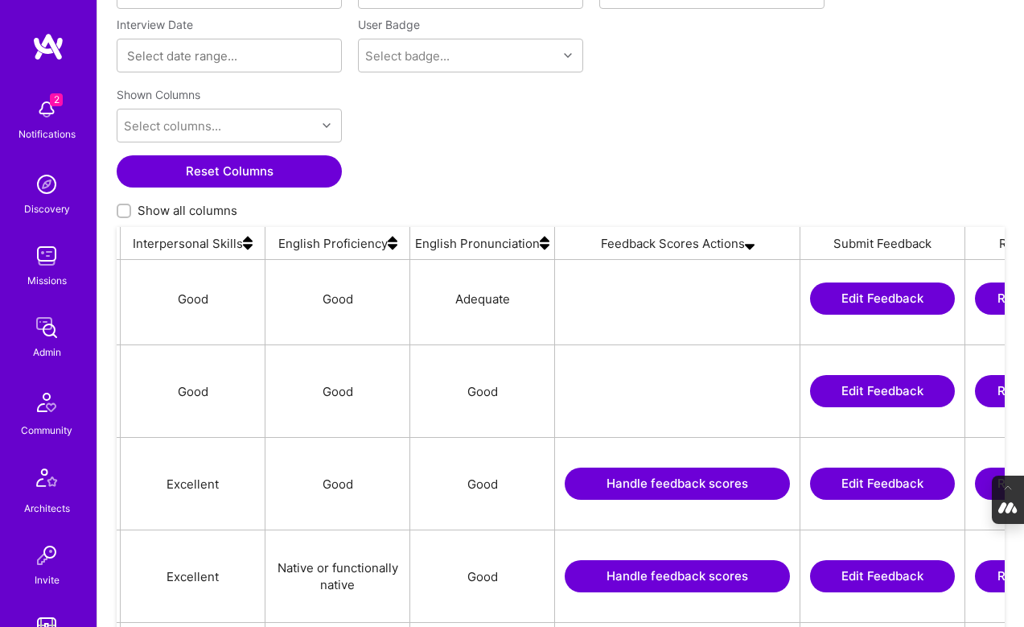
scroll to position [0, 1560]
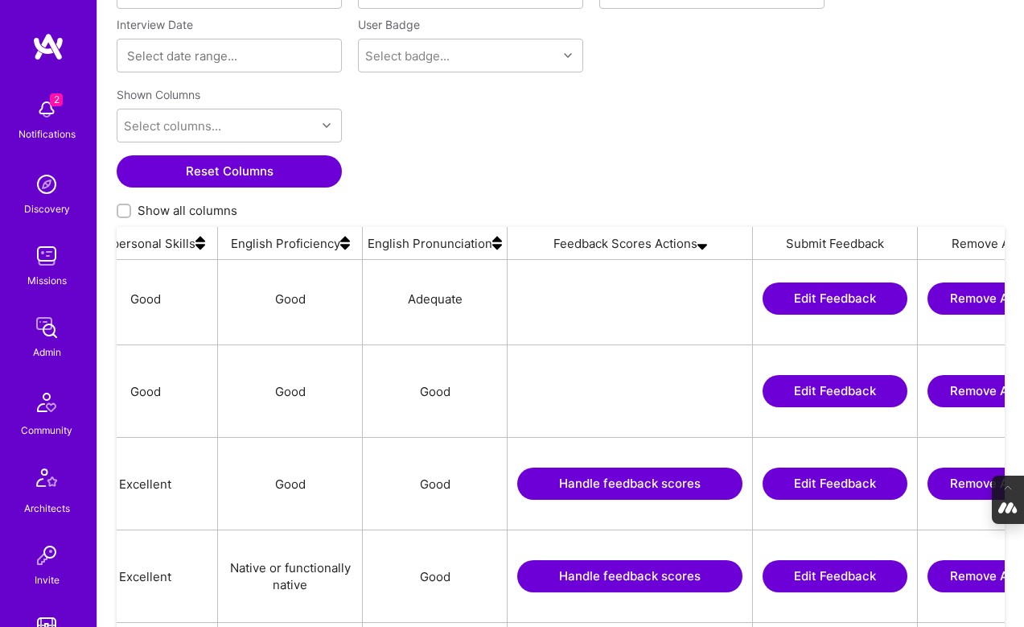
click at [626, 475] on button "Handle feedback scores" at bounding box center [629, 483] width 225 height 32
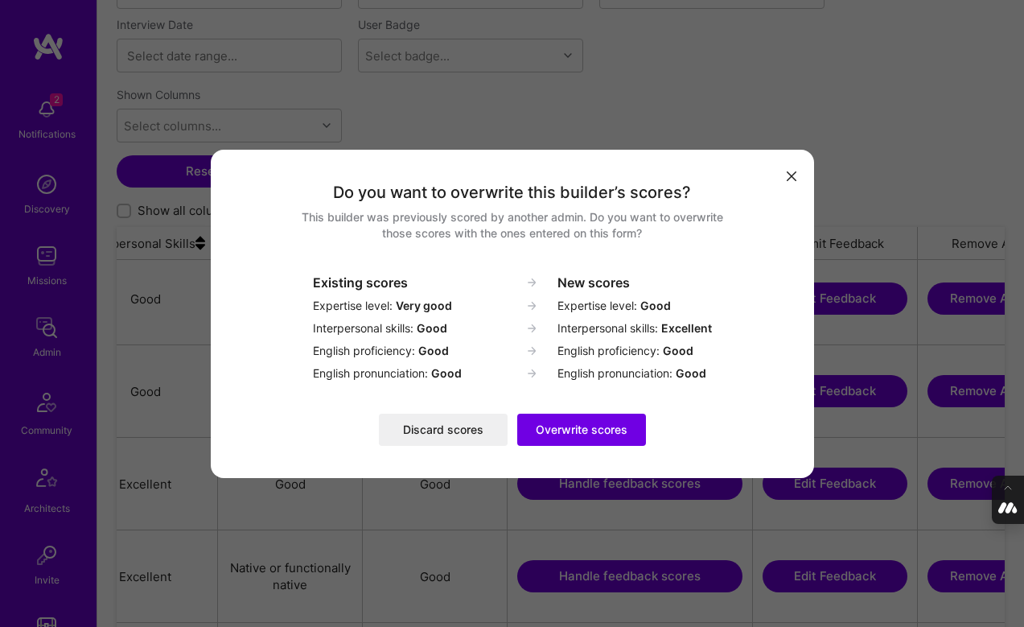
click at [450, 430] on button "Discard scores" at bounding box center [443, 429] width 129 height 32
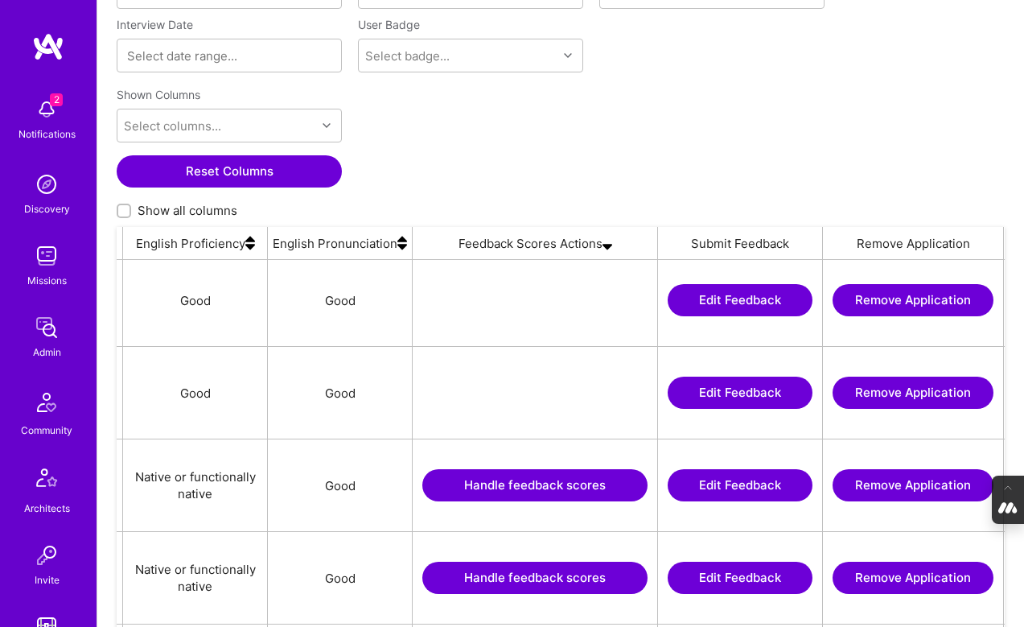
scroll to position [0, 1692]
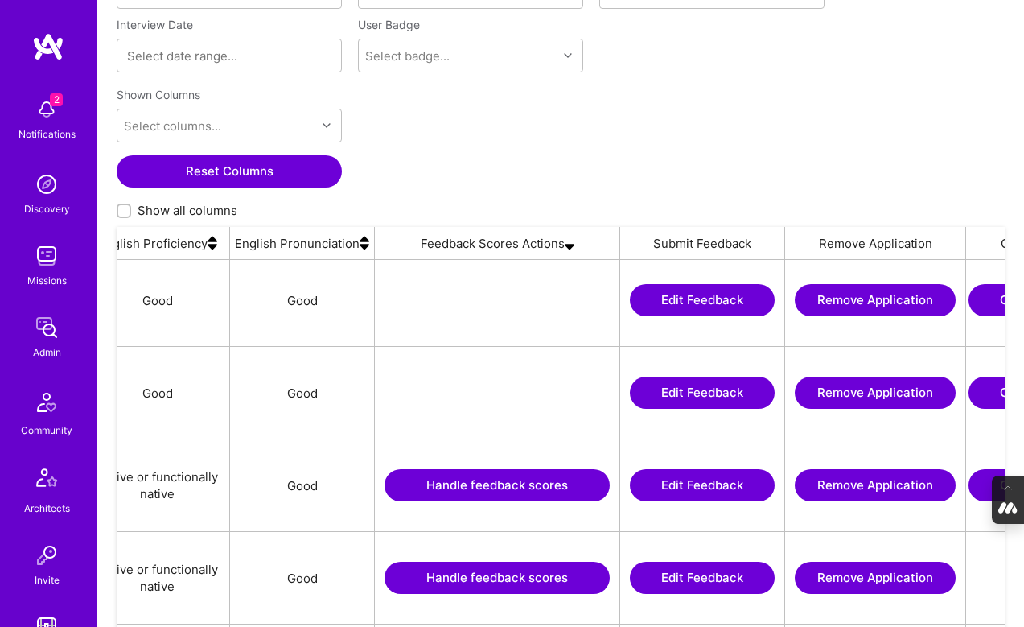
click at [503, 487] on button "Handle feedback scores" at bounding box center [496, 485] width 225 height 32
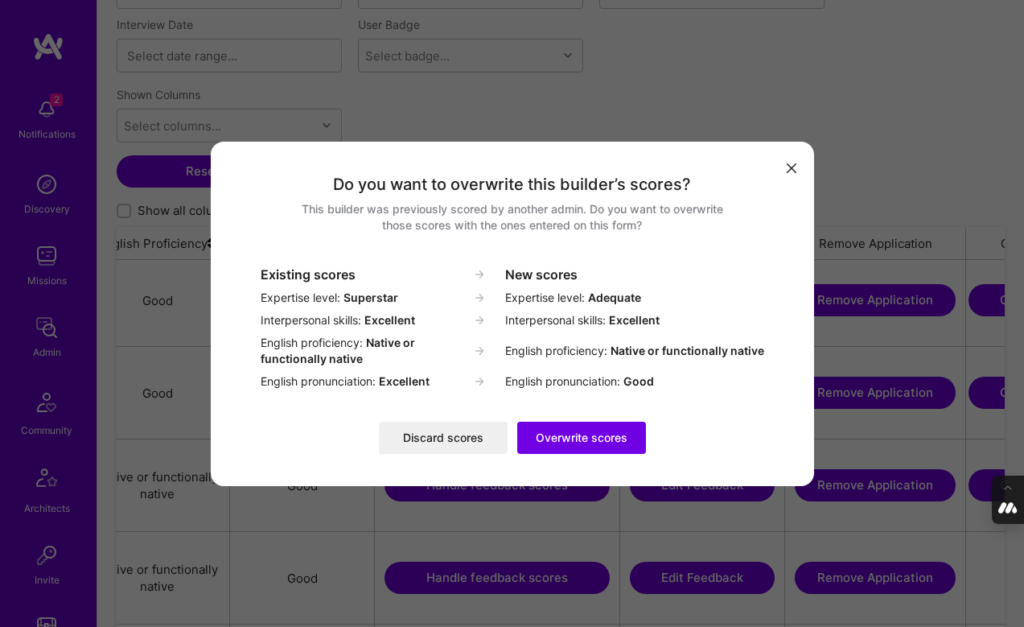
click at [434, 435] on button "Discard scores" at bounding box center [443, 437] width 129 height 32
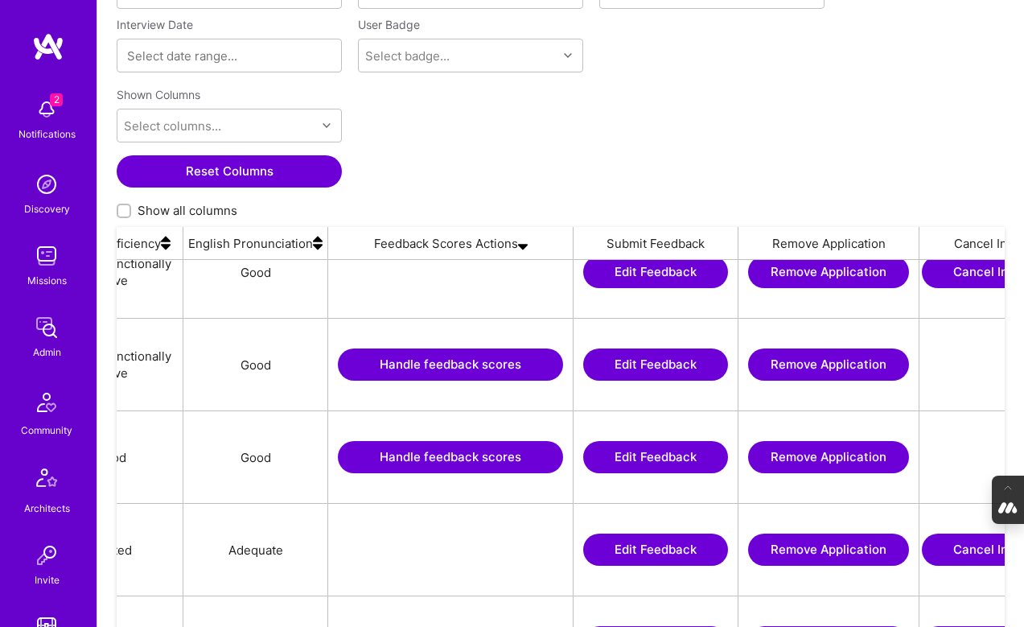
scroll to position [0, 1749]
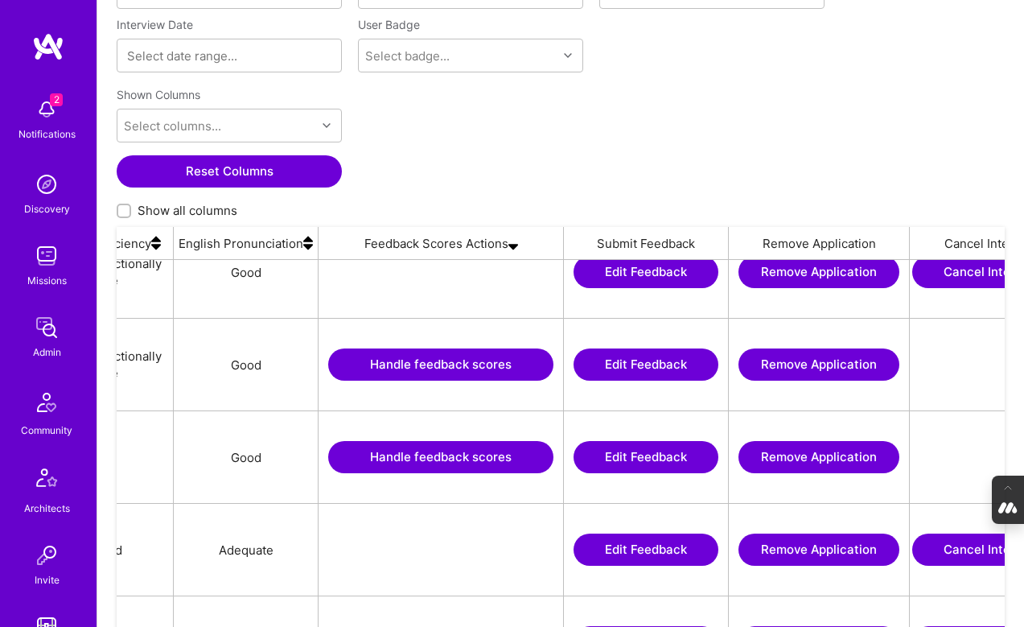
click at [363, 356] on button "Handle feedback scores" at bounding box center [440, 364] width 225 height 32
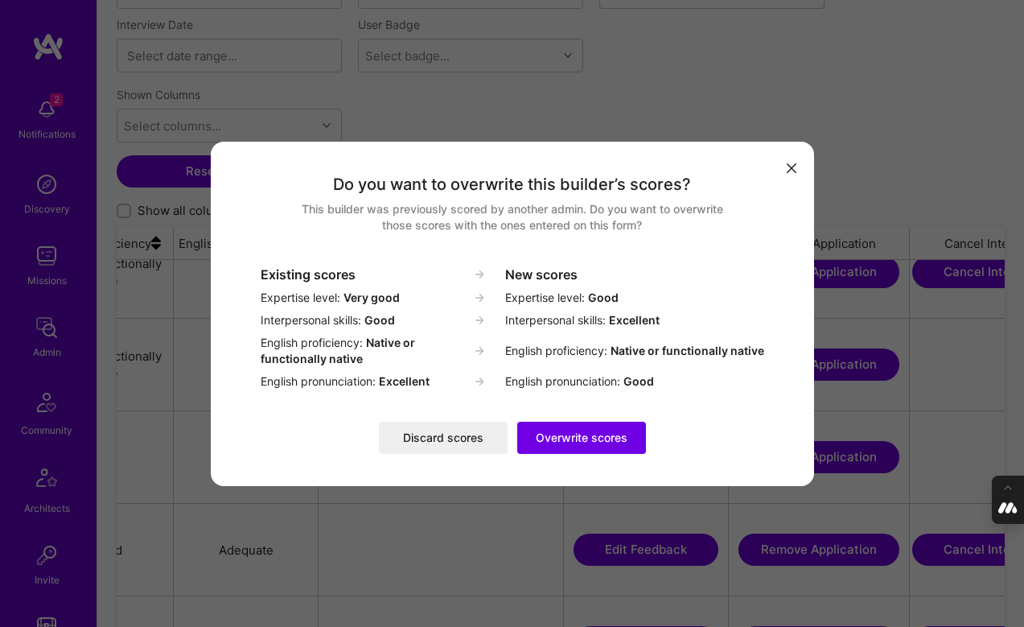
click at [432, 438] on button "Discard scores" at bounding box center [443, 437] width 129 height 32
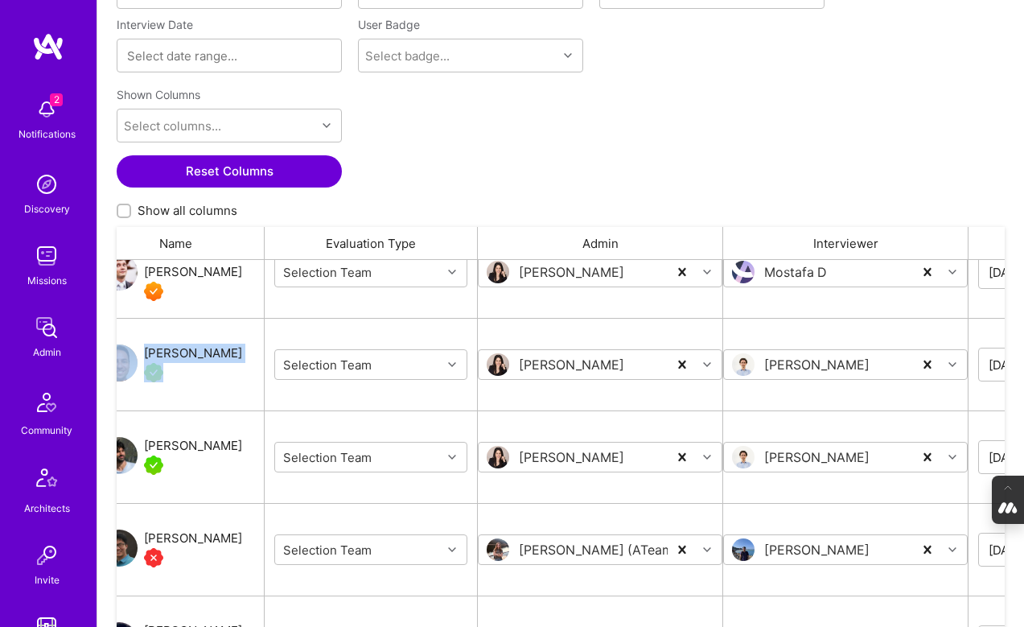
scroll to position [0, 0]
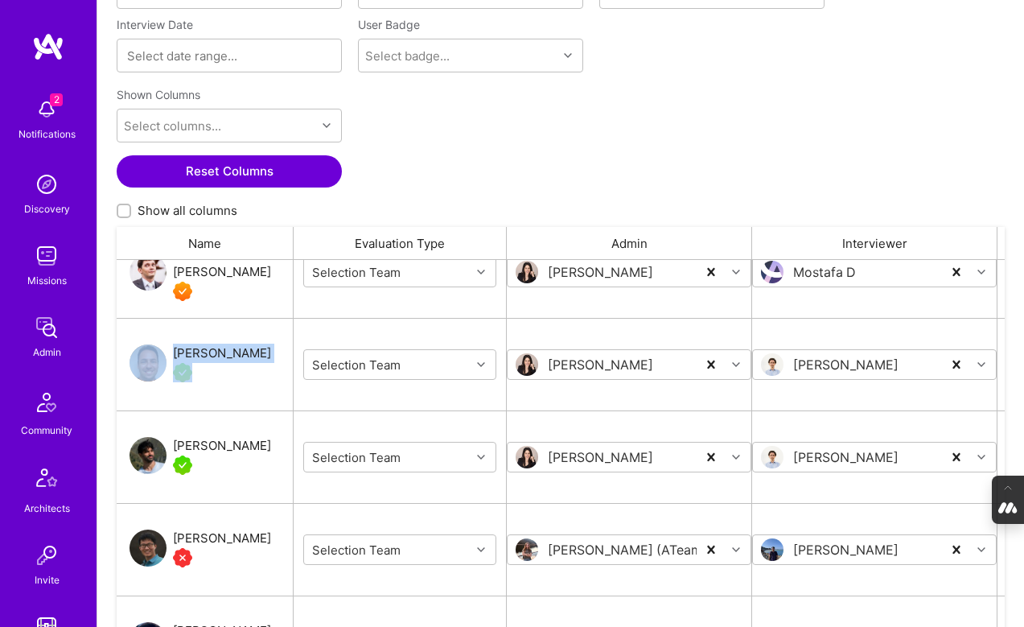
click at [207, 446] on div "Alon Izhak" at bounding box center [222, 445] width 98 height 19
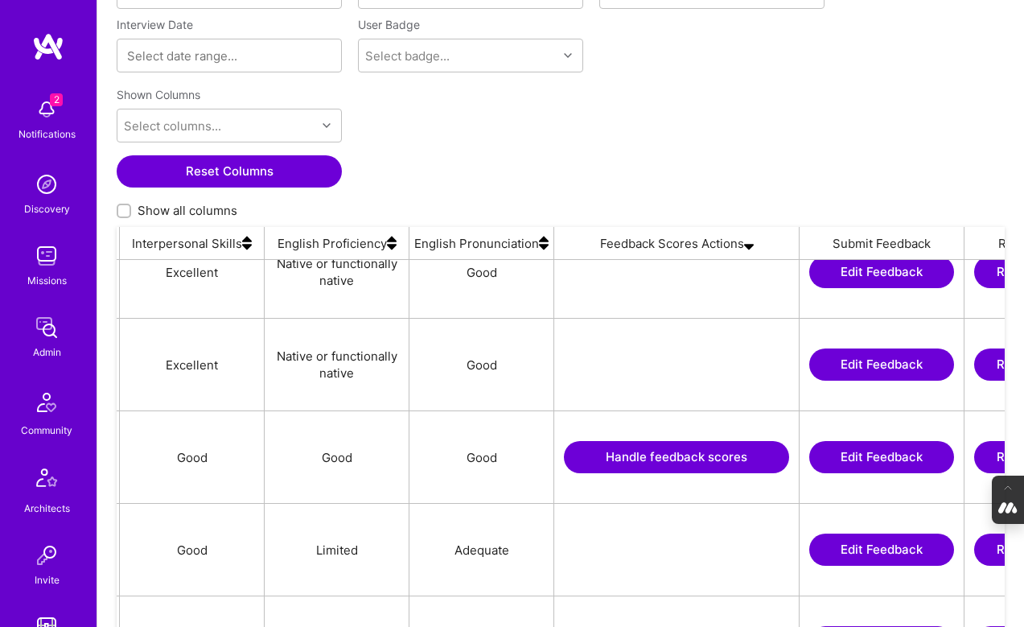
scroll to position [0, 1526]
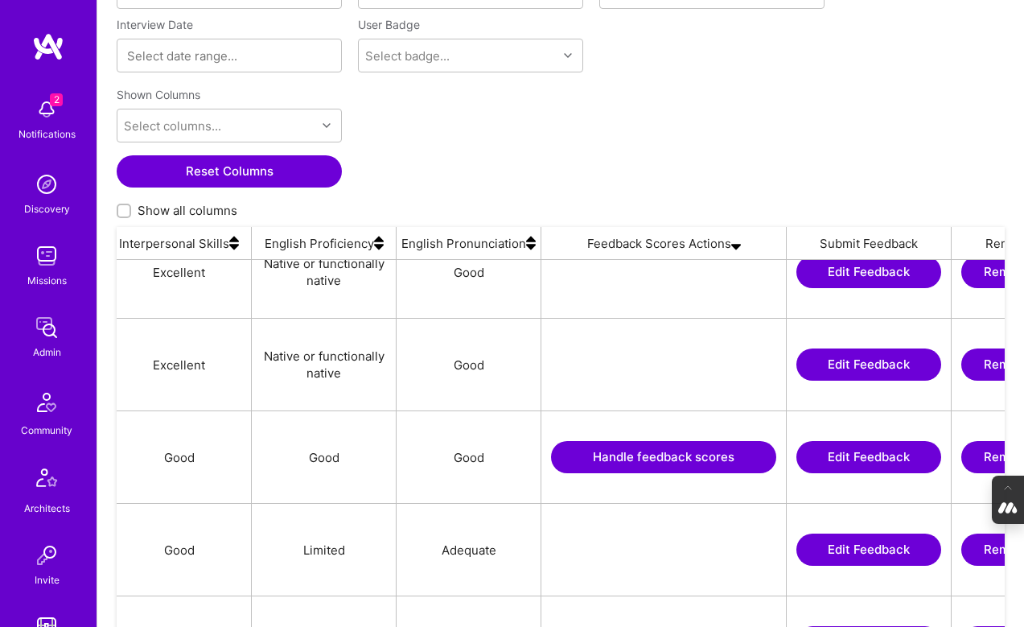
click at [660, 454] on button "Handle feedback scores" at bounding box center [663, 457] width 225 height 32
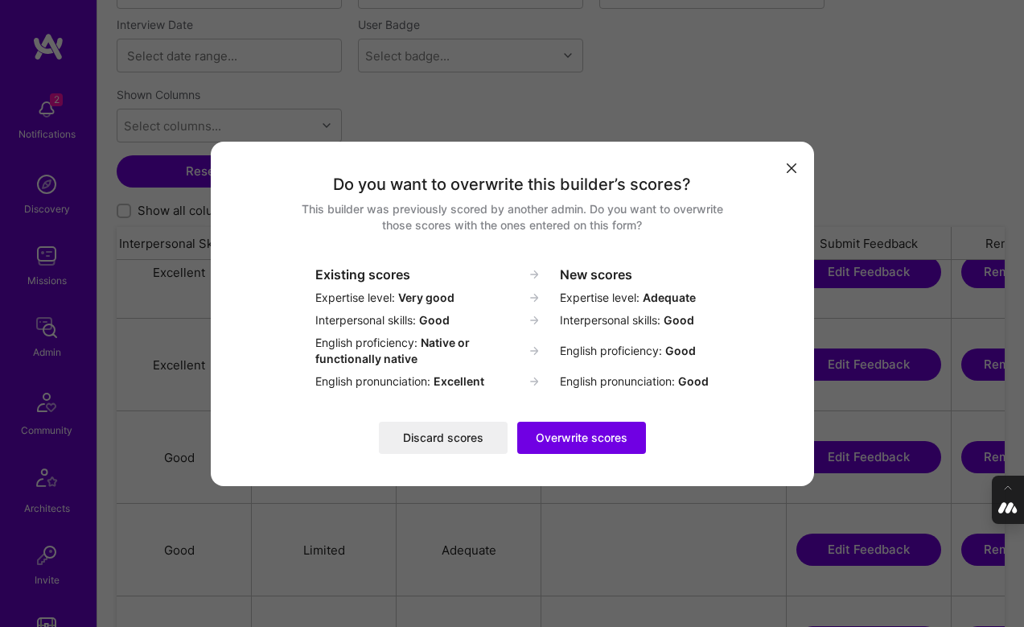
click at [453, 440] on button "Discard scores" at bounding box center [443, 437] width 129 height 32
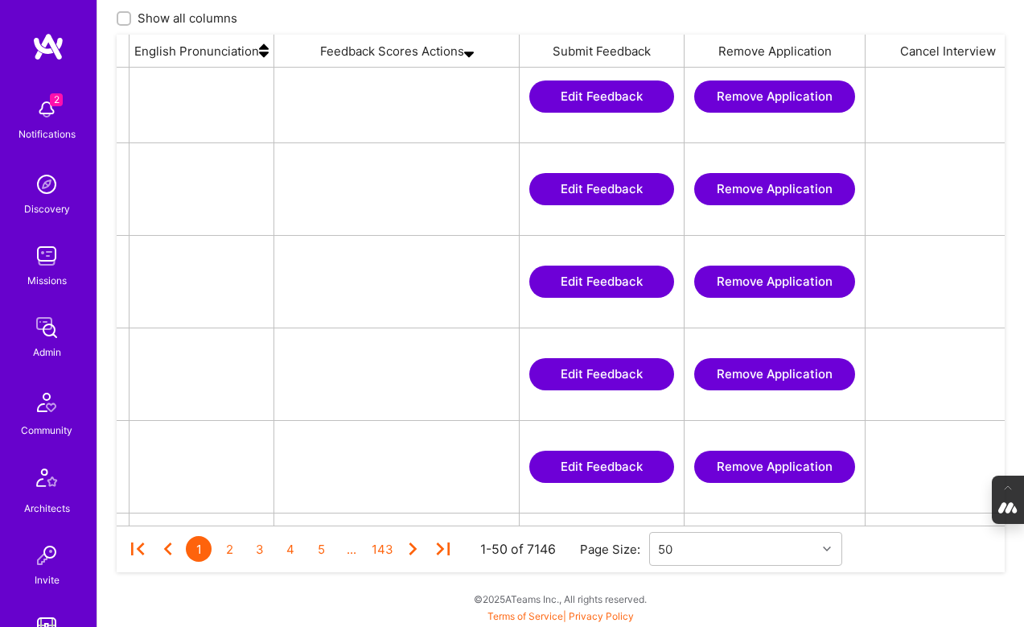
scroll to position [3445, 0]
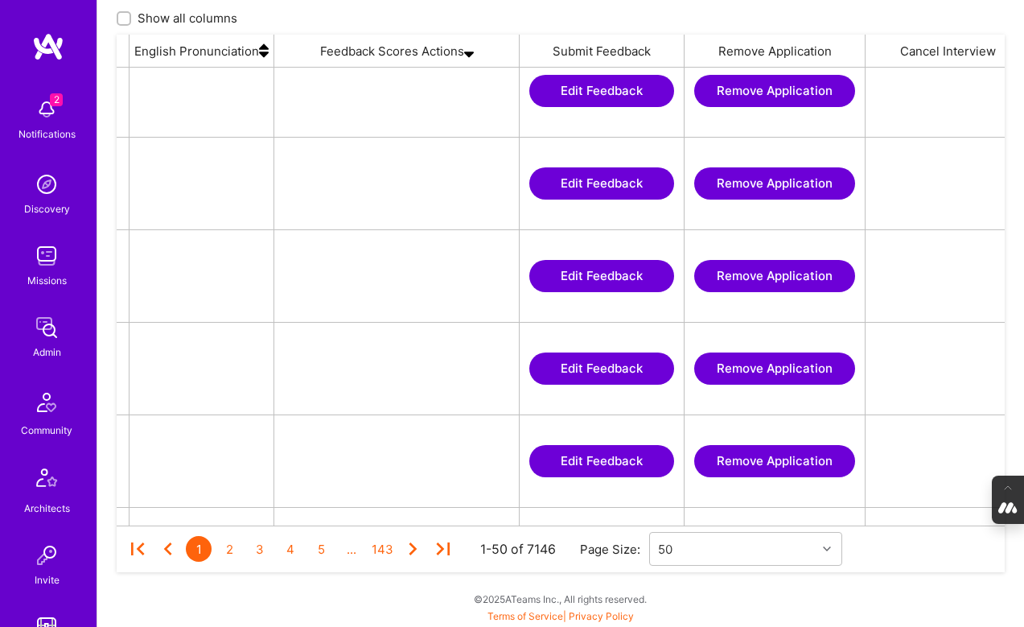
click at [472, 51] on img at bounding box center [469, 51] width 10 height 32
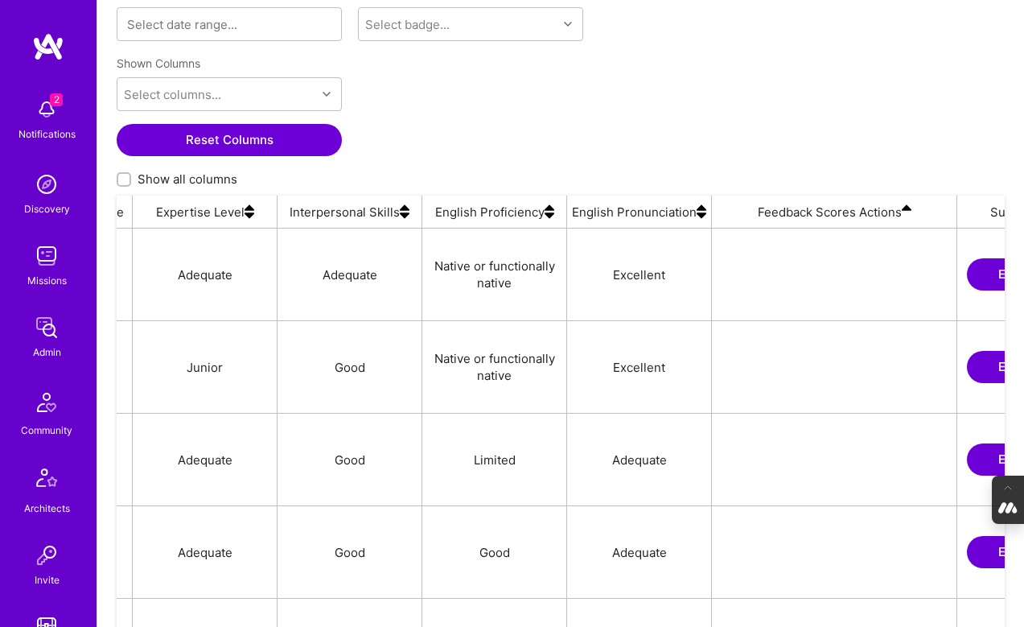
click at [906, 213] on img at bounding box center [907, 211] width 10 height 32
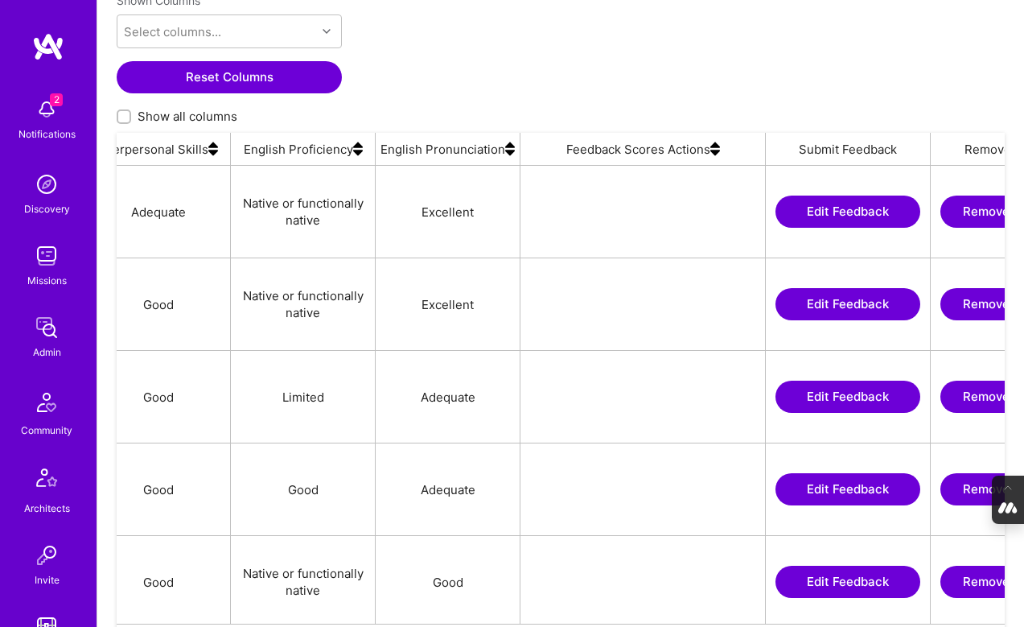
scroll to position [377, 0]
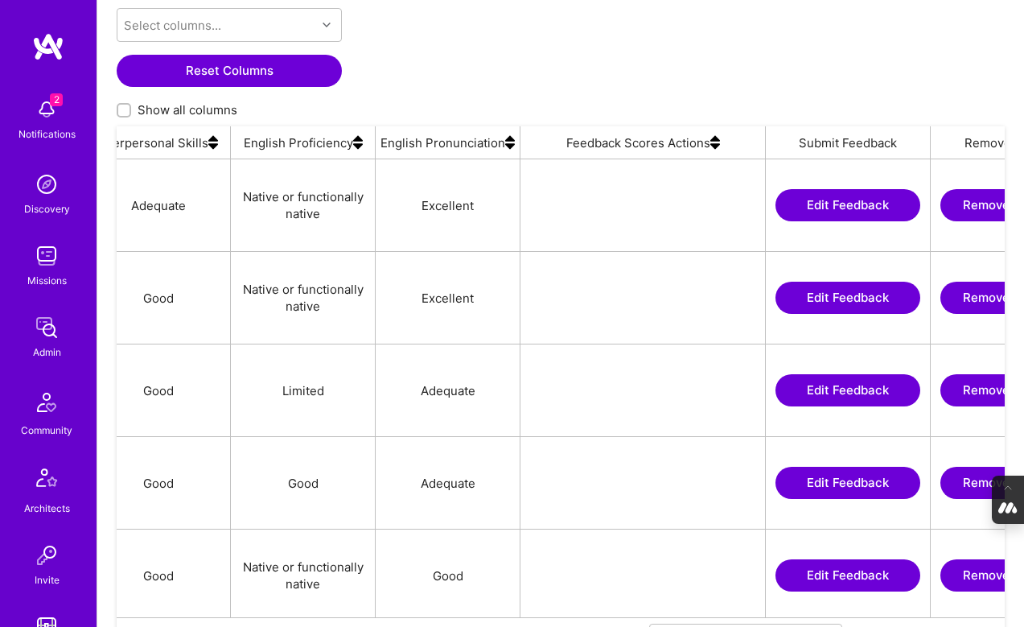
click at [121, 107] on input "Show all columns" at bounding box center [125, 110] width 11 height 11
checkbox input "true"
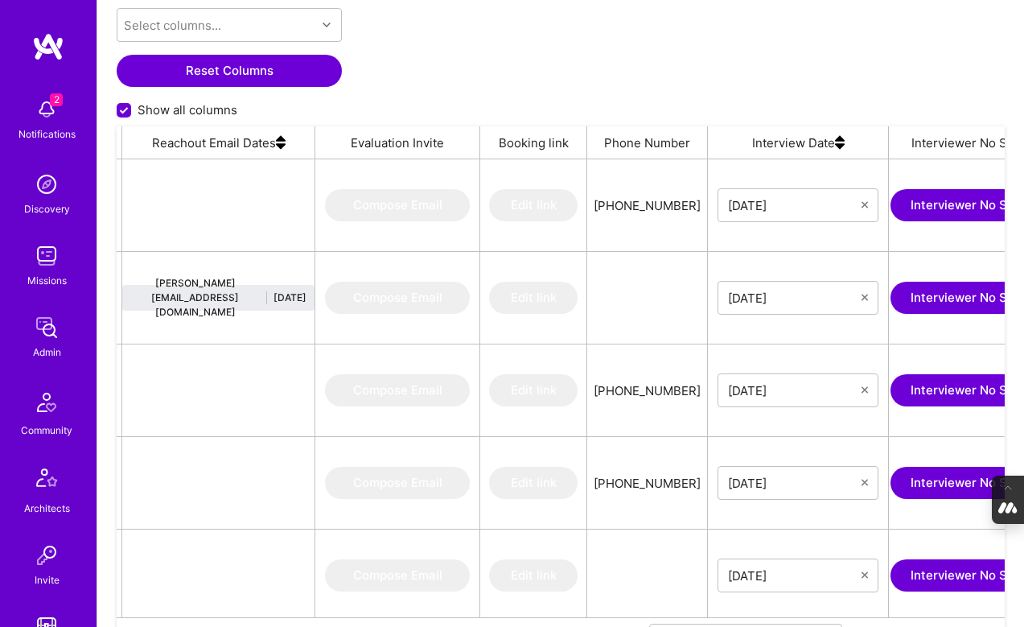
scroll to position [0, 1846]
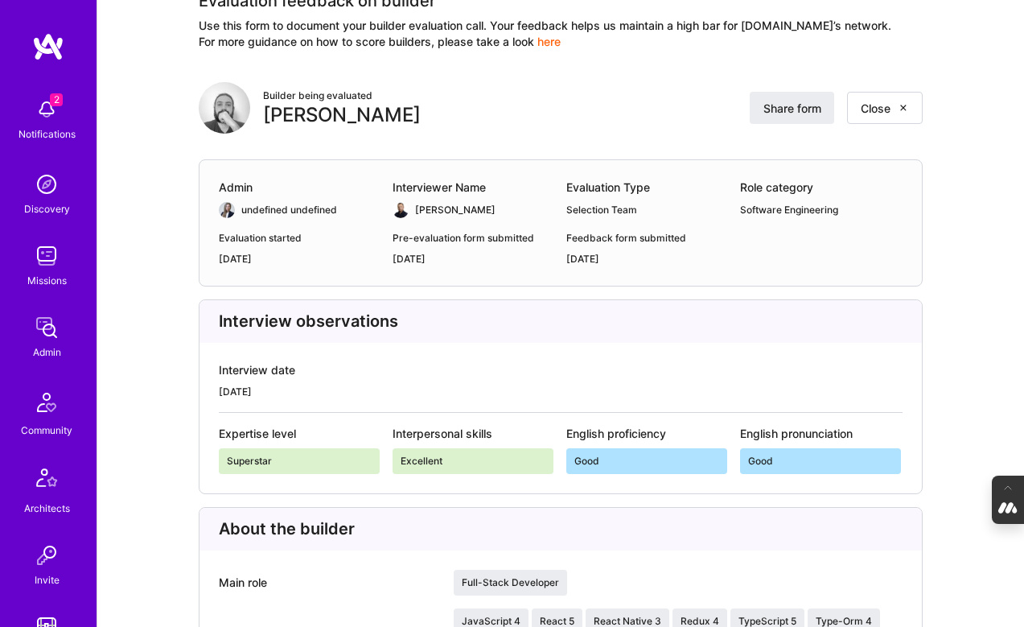
scroll to position [87, 0]
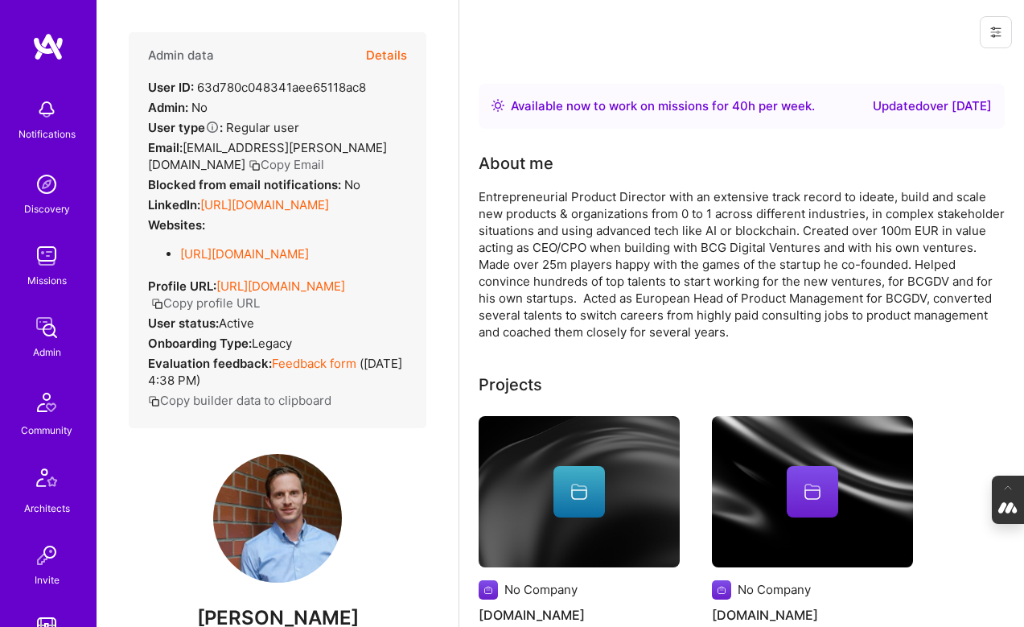
click at [381, 49] on button "Details" at bounding box center [386, 55] width 41 height 47
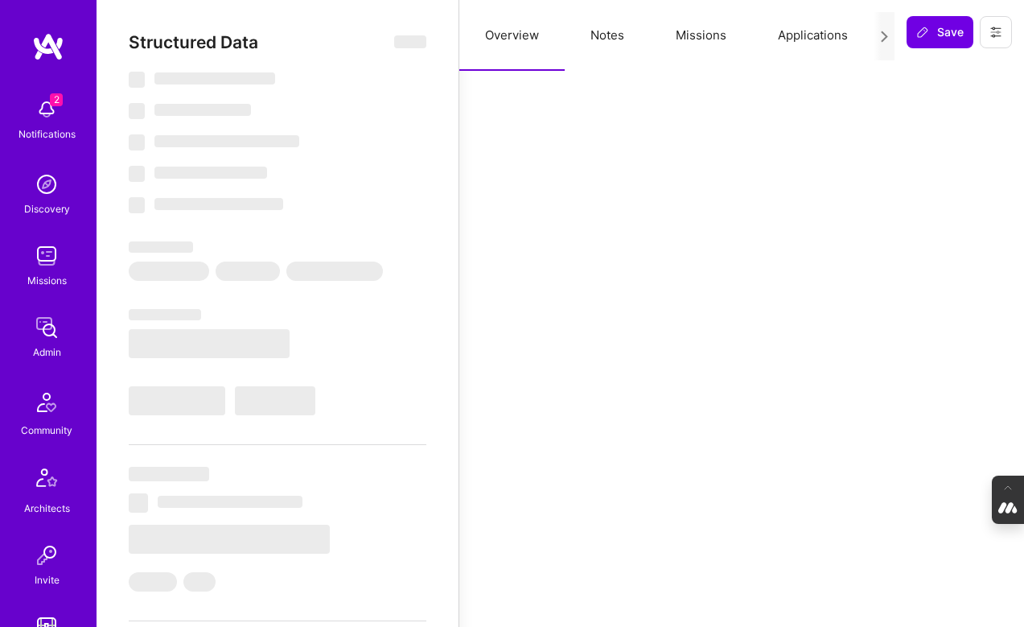
select select "Right Now"
select select "5"
select select "4"
select select "7"
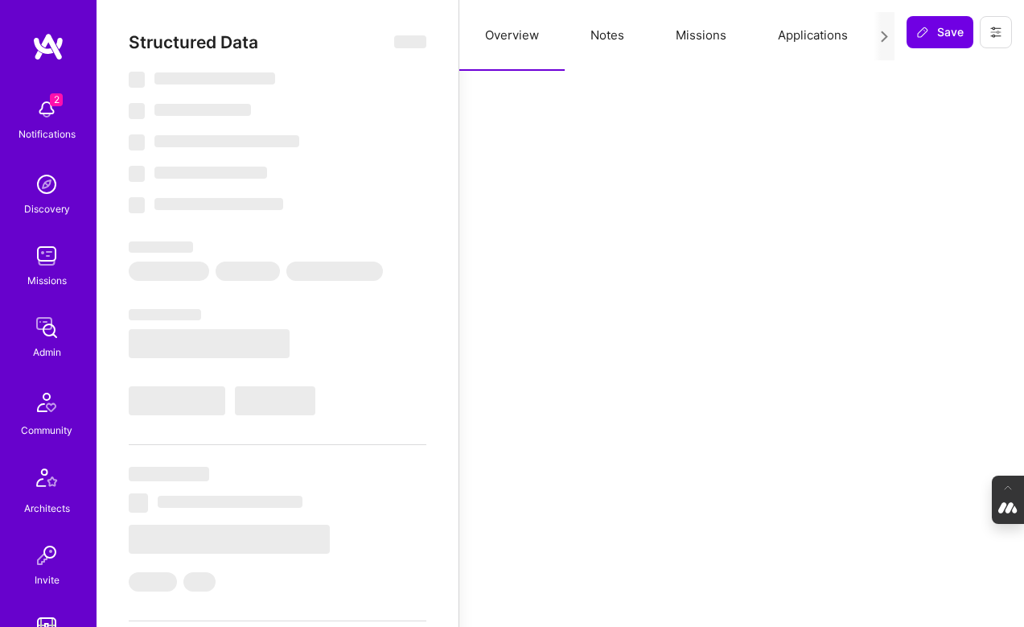
select select "DE"
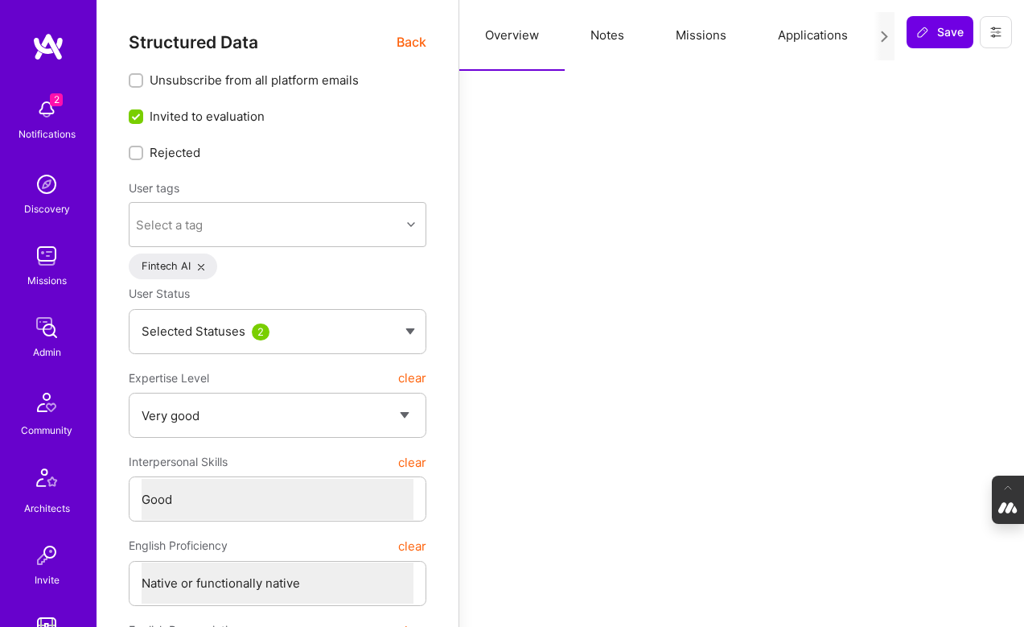
click at [619, 31] on button "Notes" at bounding box center [607, 35] width 85 height 71
type textarea "x"
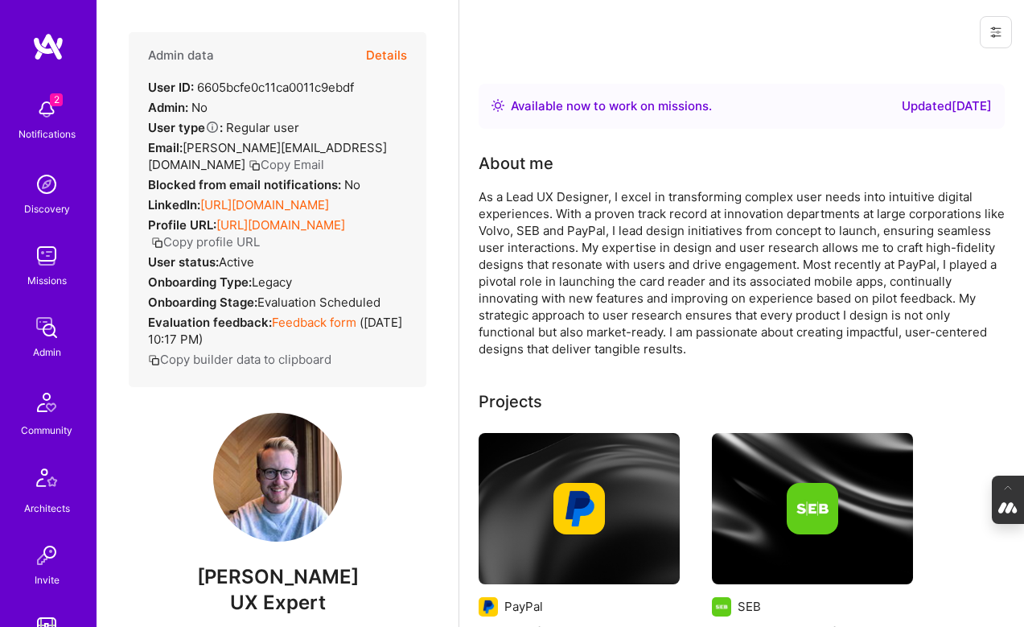
click at [397, 52] on button "Details" at bounding box center [386, 55] width 41 height 47
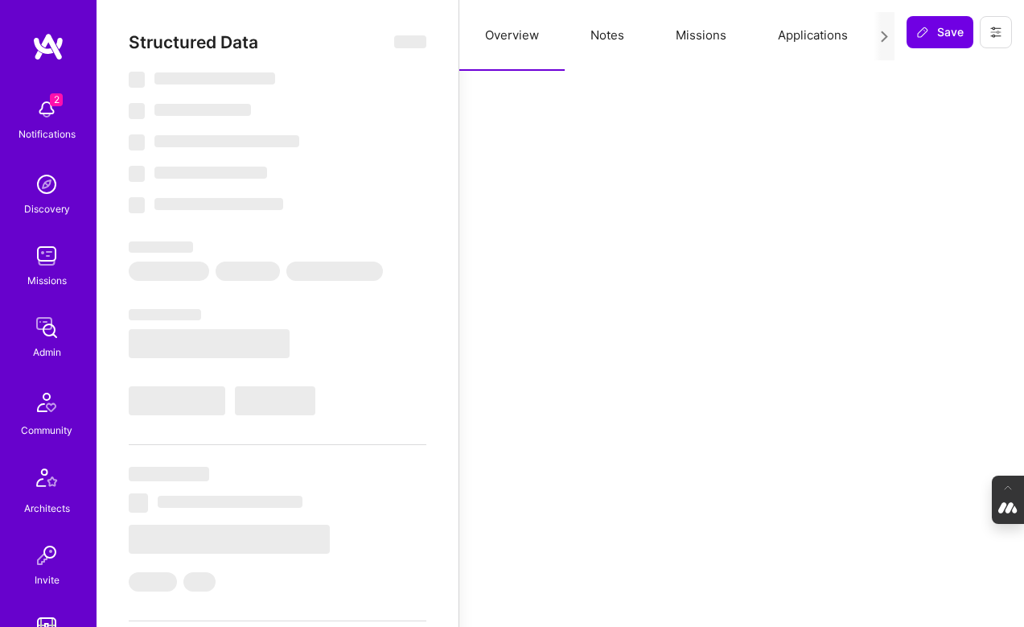
select select "Right Now"
select select "Verified"
select select "SE"
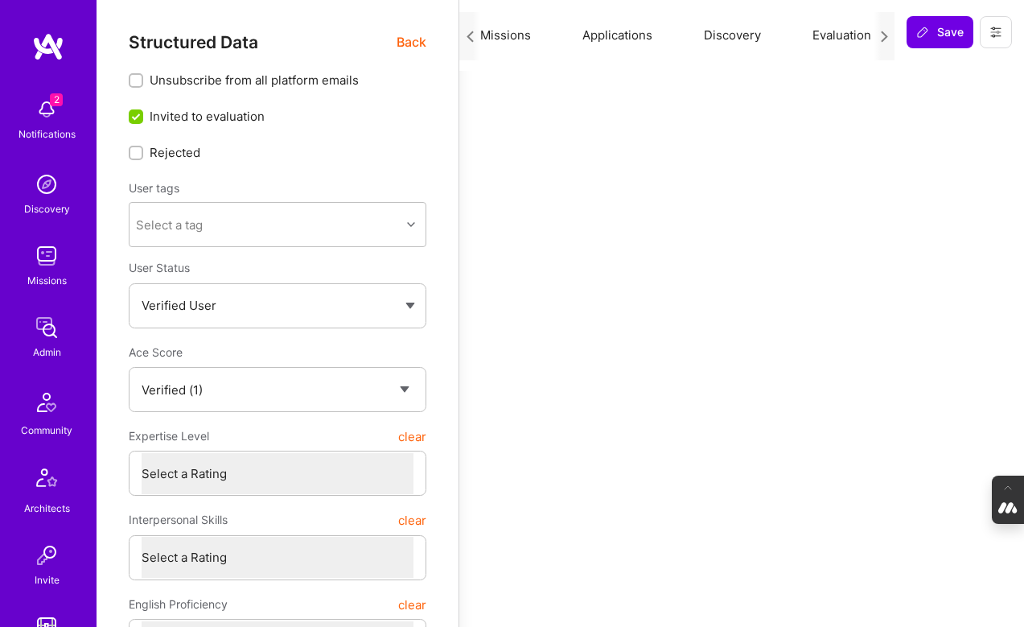
click at [828, 32] on button "Evaluation" at bounding box center [842, 35] width 110 height 71
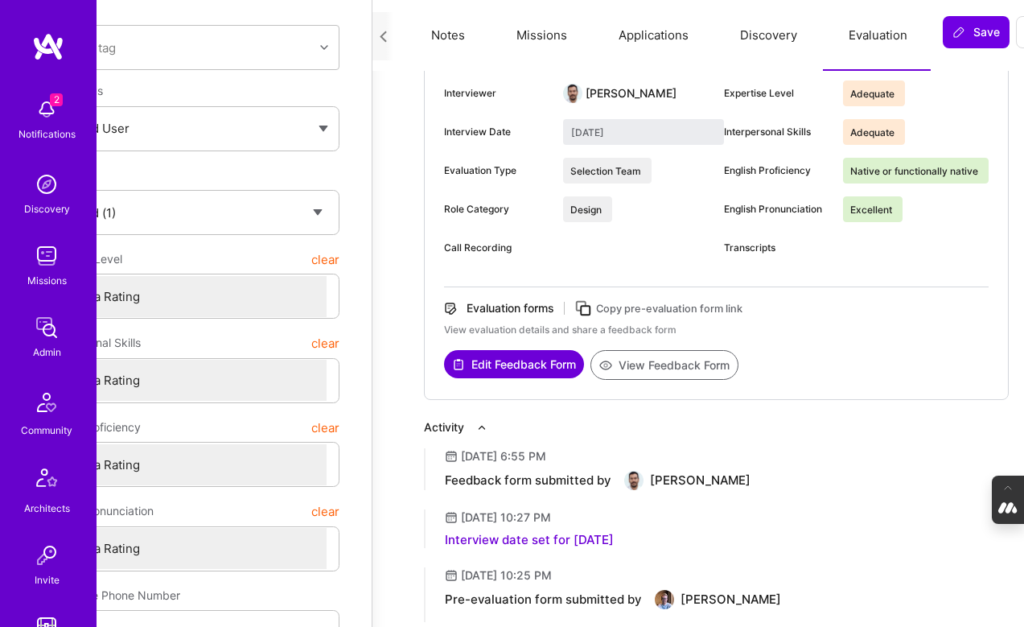
scroll to position [212, 87]
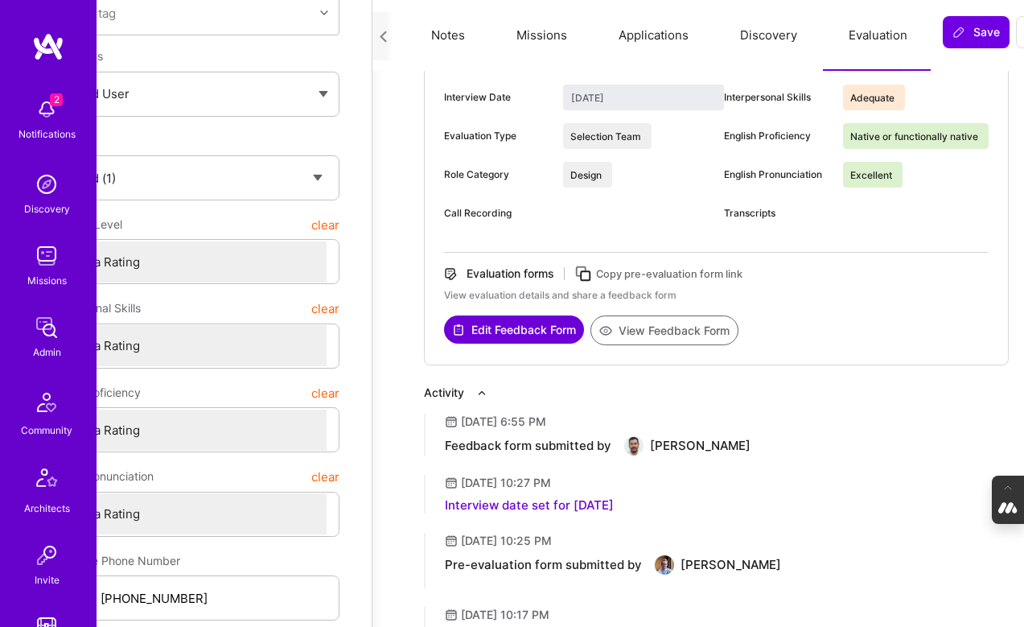
click at [657, 328] on button "View Feedback Form" at bounding box center [664, 330] width 148 height 30
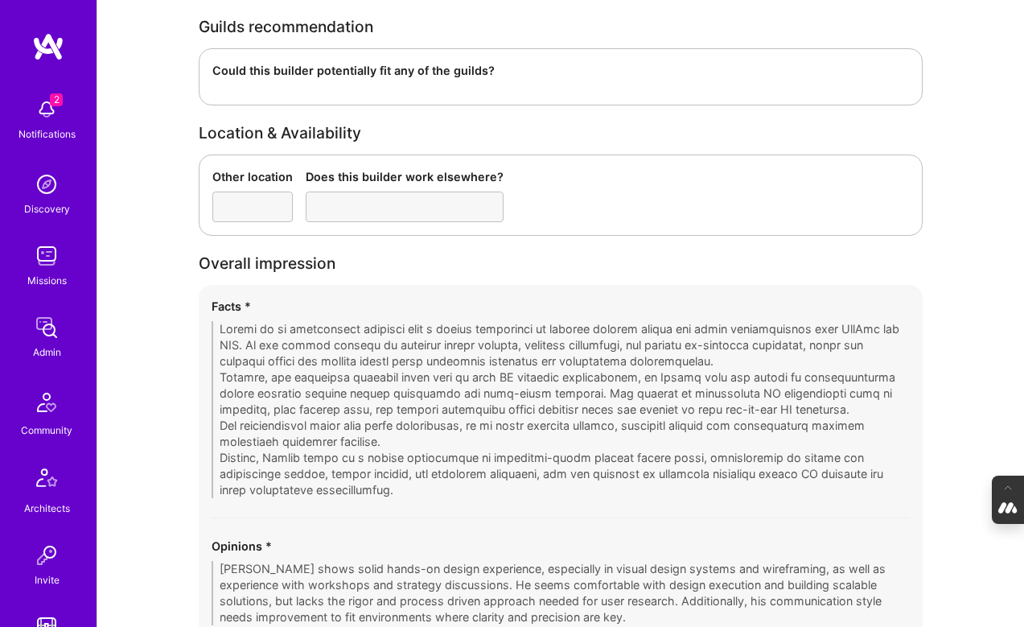
scroll to position [2631, 0]
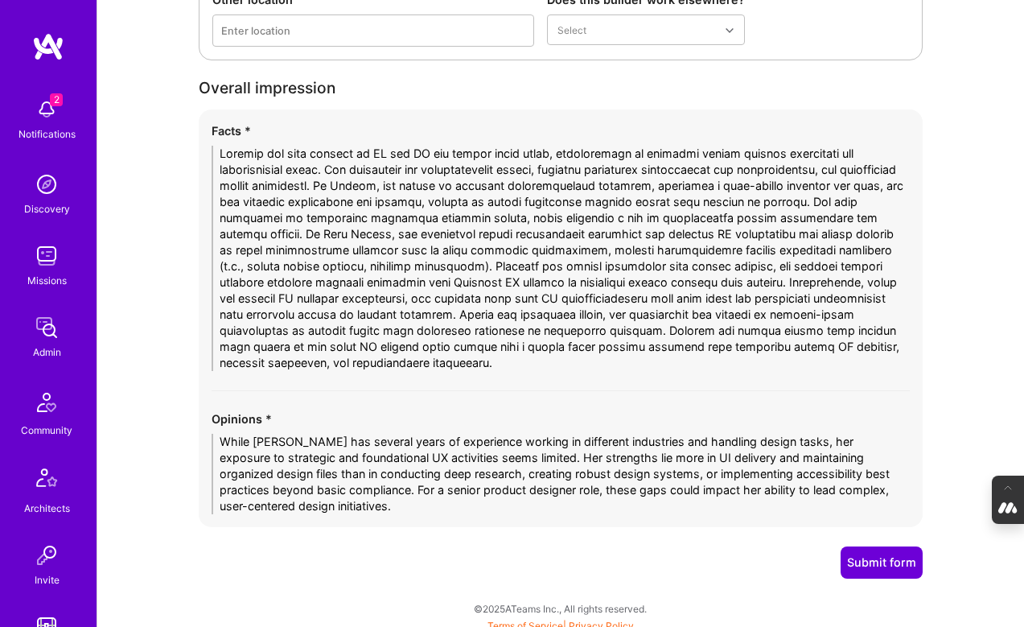
scroll to position [2867, 0]
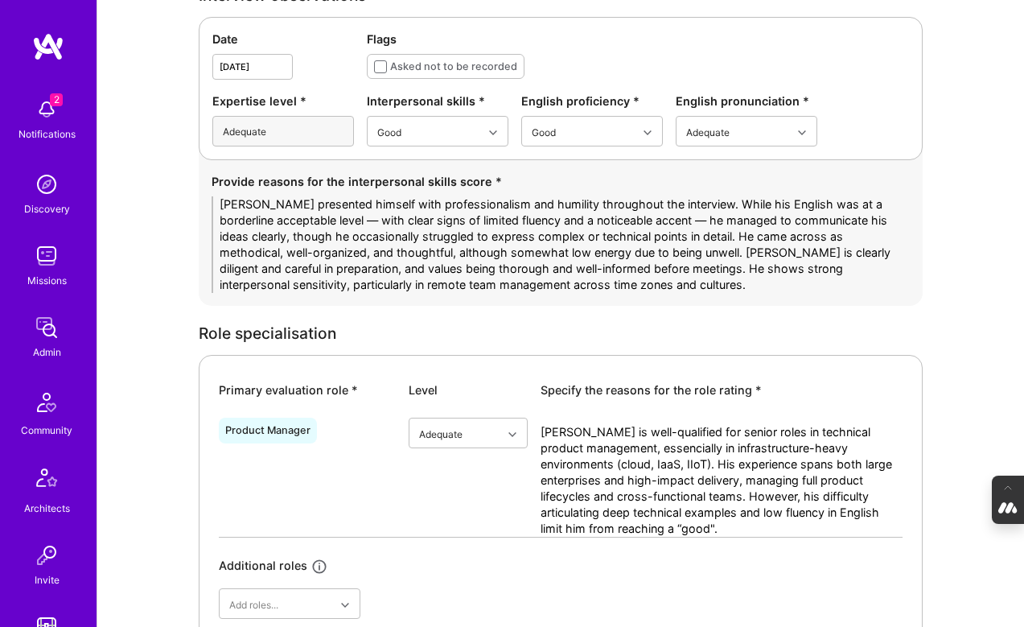
scroll to position [521, 0]
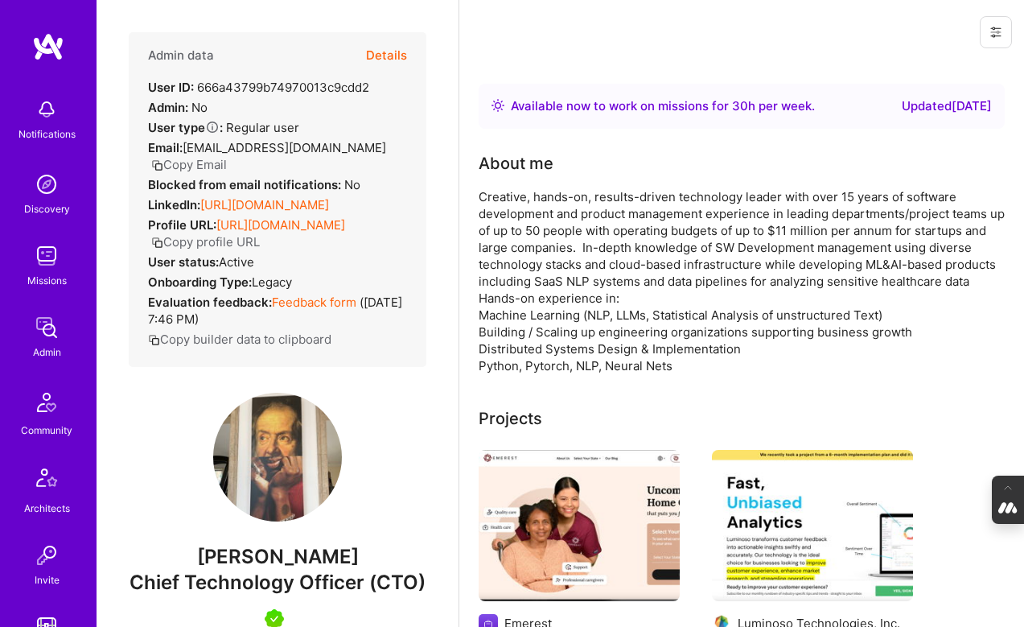
click at [389, 59] on button "Details" at bounding box center [386, 55] width 41 height 47
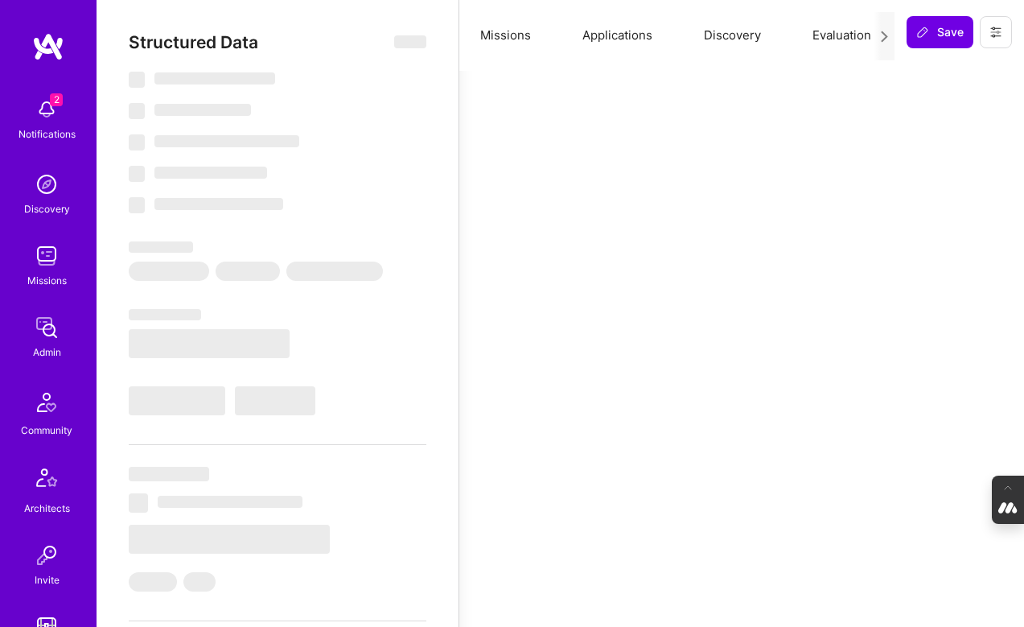
select select "Right Now"
select select "7"
select select "4"
select select "6"
select select "2"
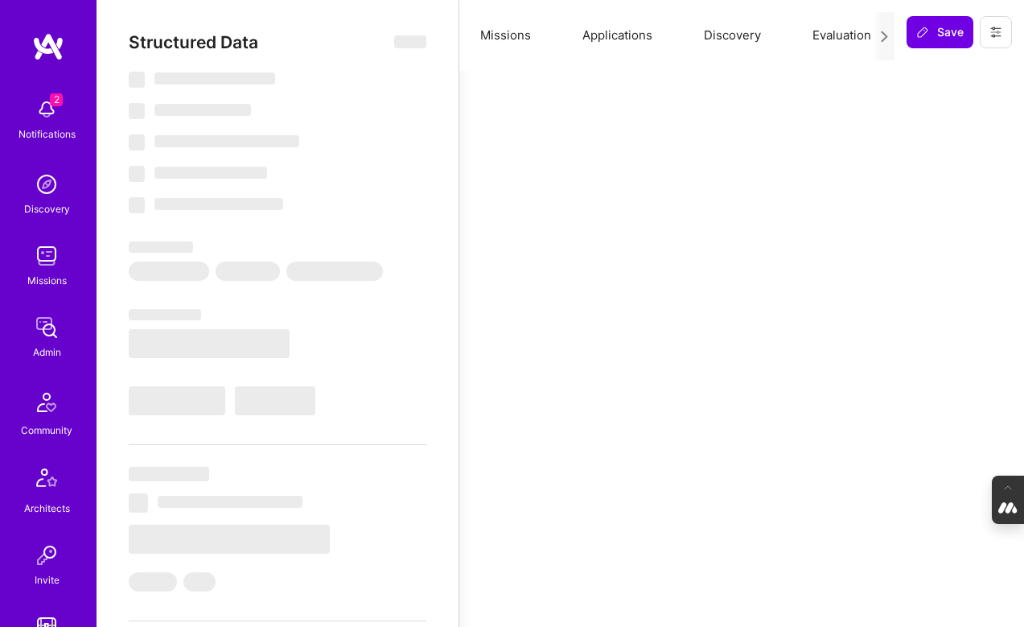
select select "US"
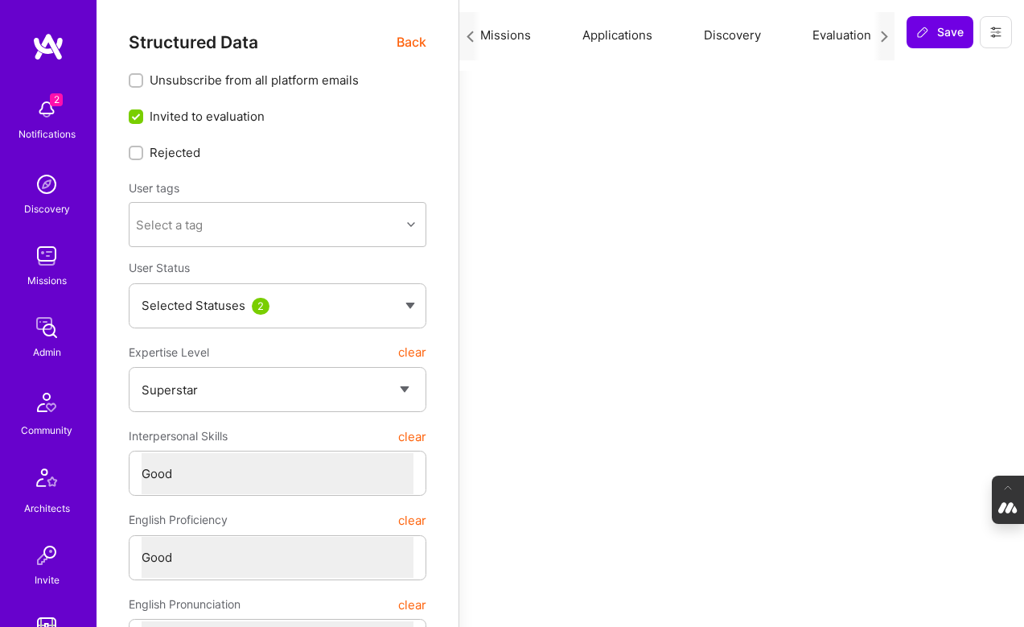
click at [837, 35] on button "Evaluation" at bounding box center [842, 35] width 110 height 71
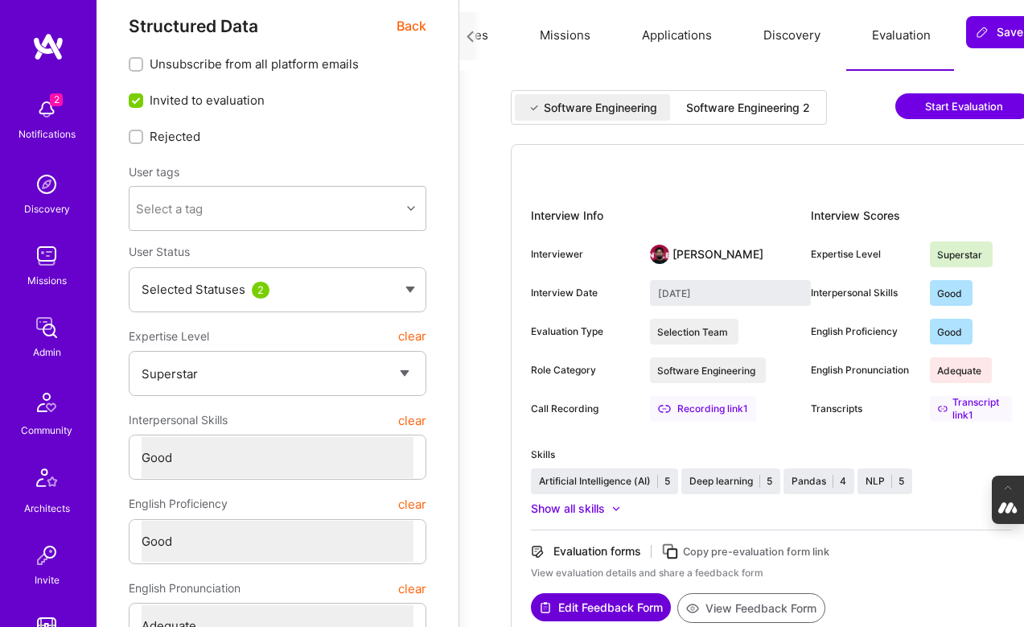
scroll to position [10, 0]
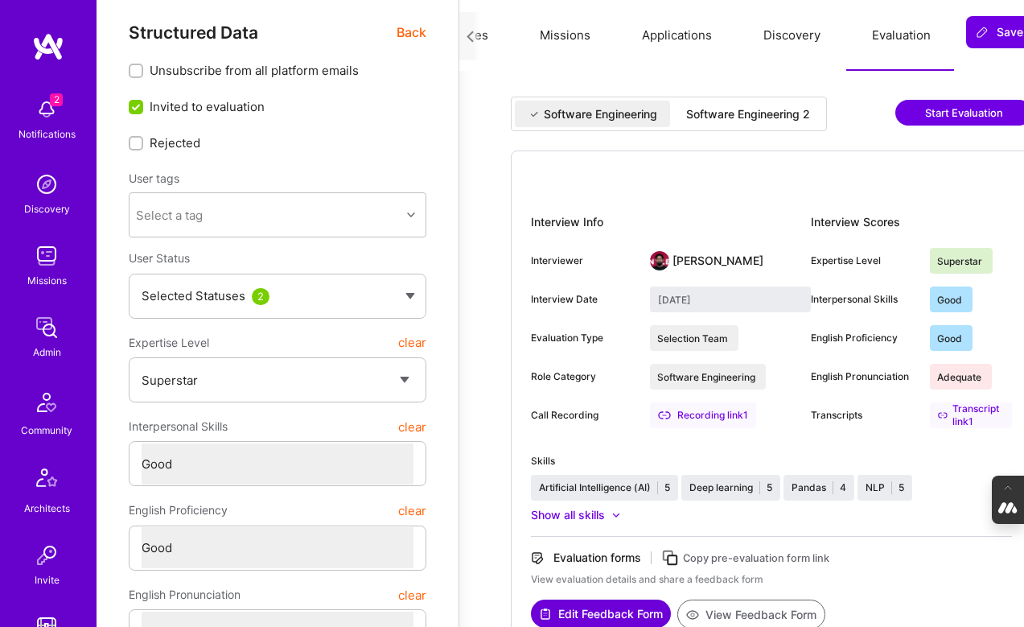
click at [759, 113] on div "Software Engineering 2" at bounding box center [748, 114] width 124 height 16
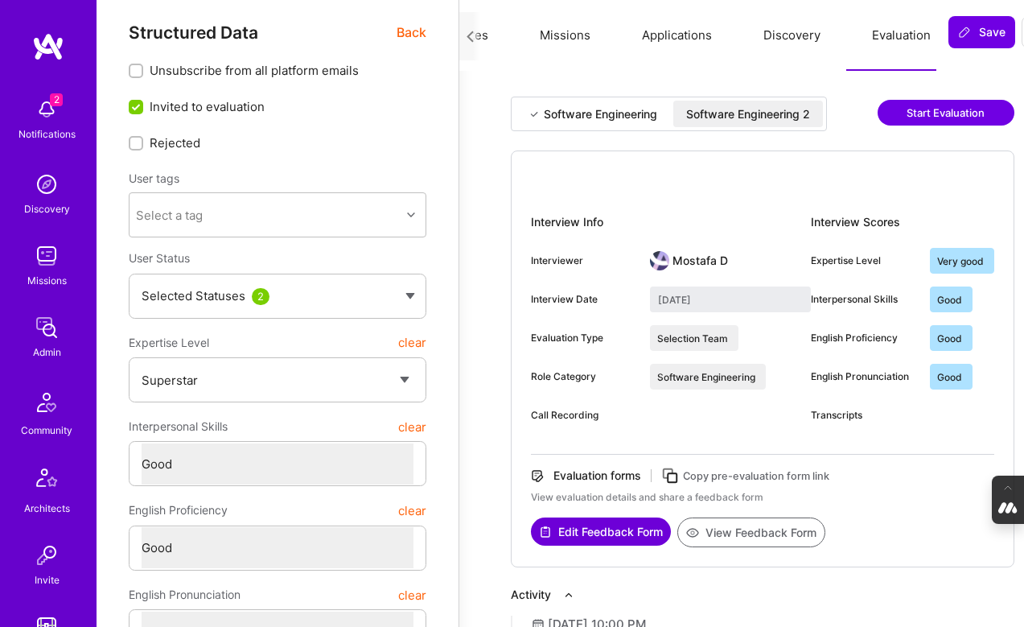
type input "[DATE]"
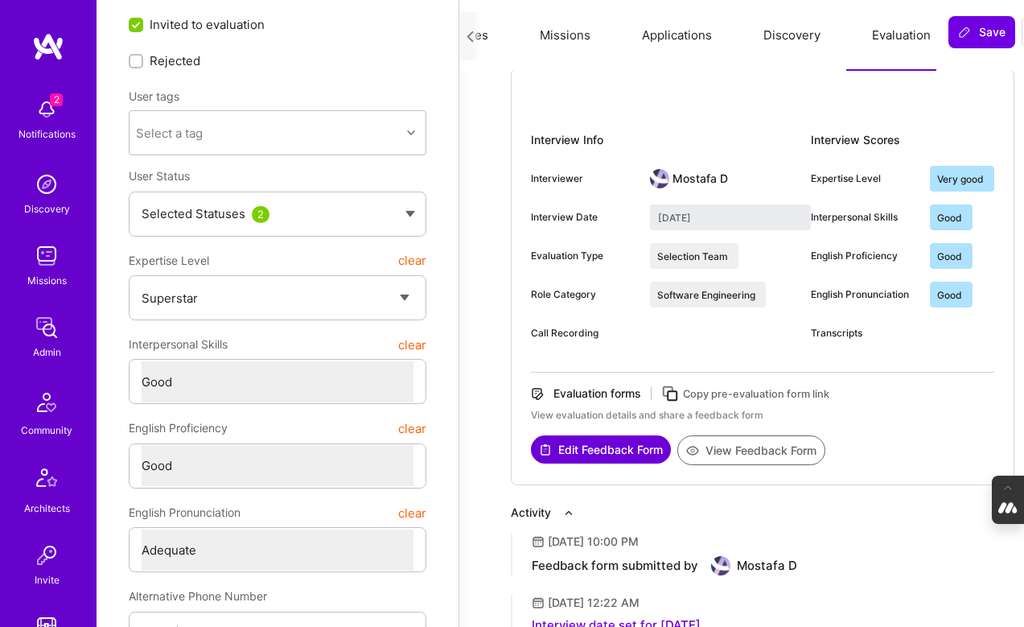
scroll to position [0, 0]
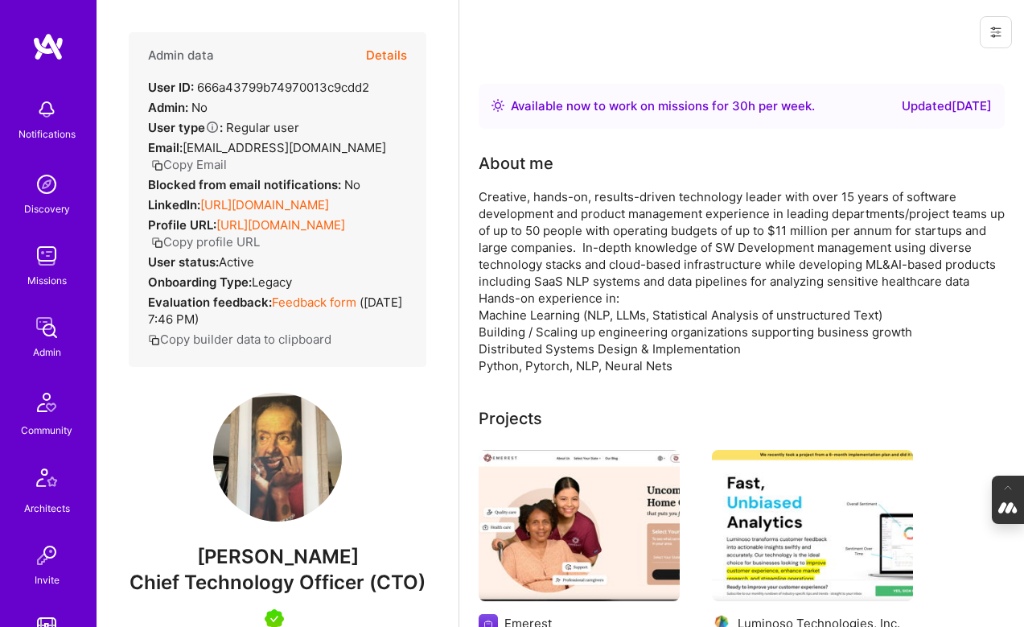
scroll to position [113, 0]
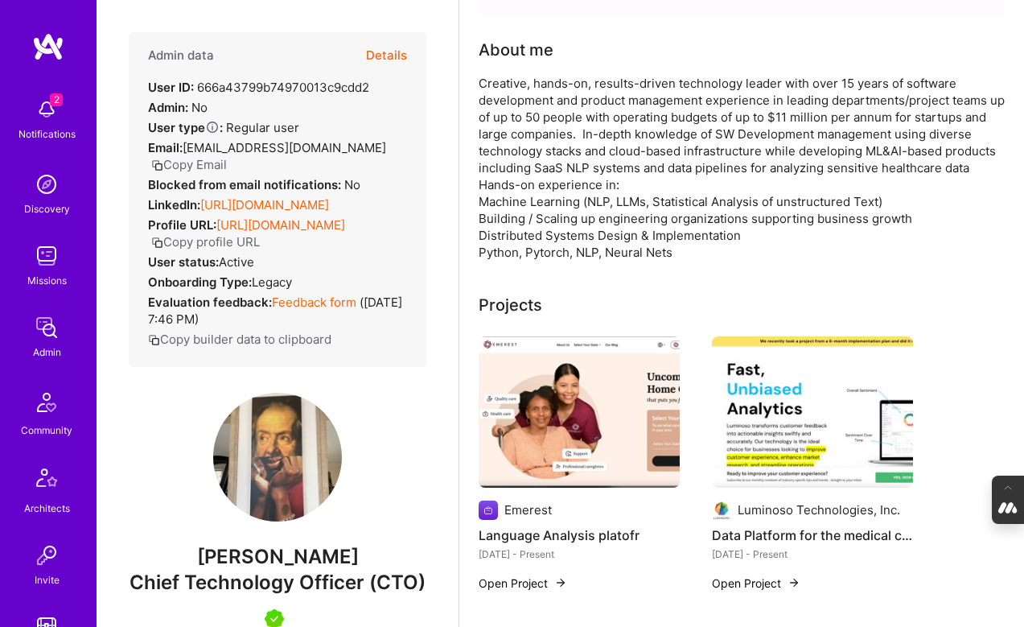
click at [394, 50] on button "Details" at bounding box center [386, 55] width 41 height 47
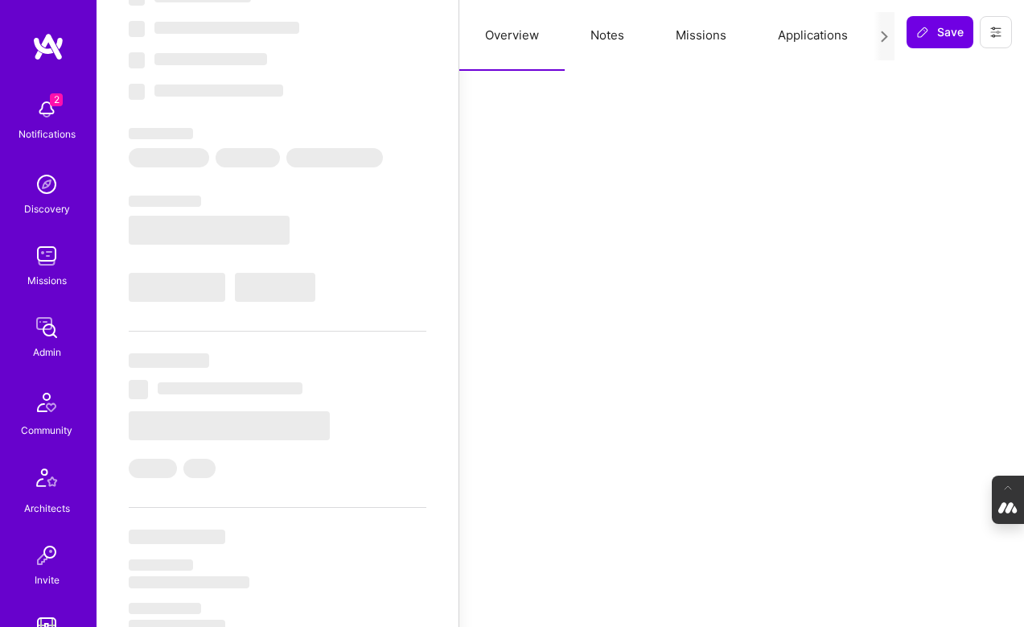
select select "Right Now"
select select "7"
select select "4"
select select "6"
select select "2"
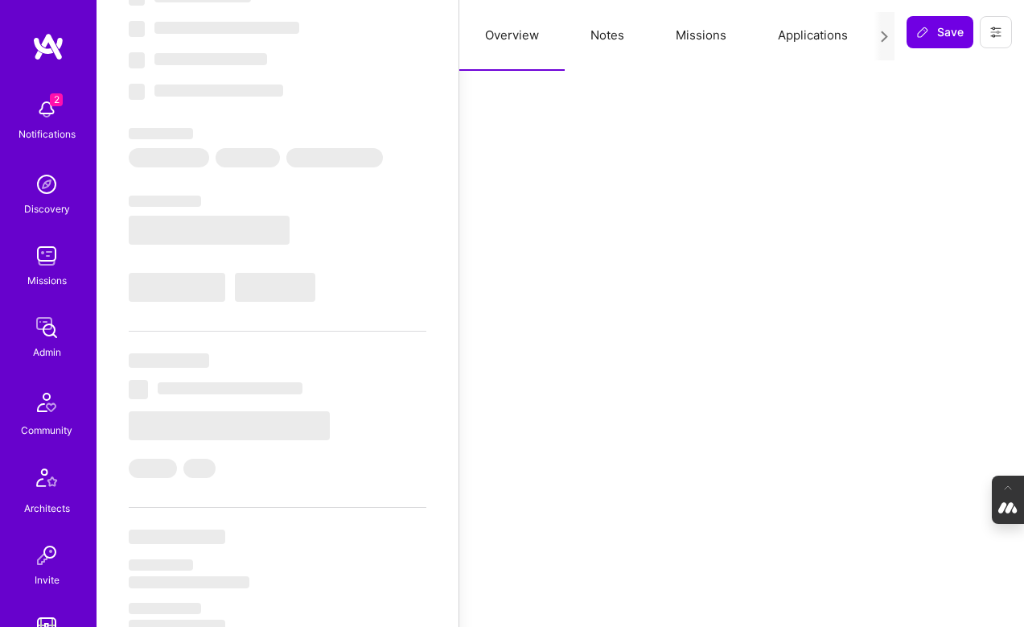
select select "US"
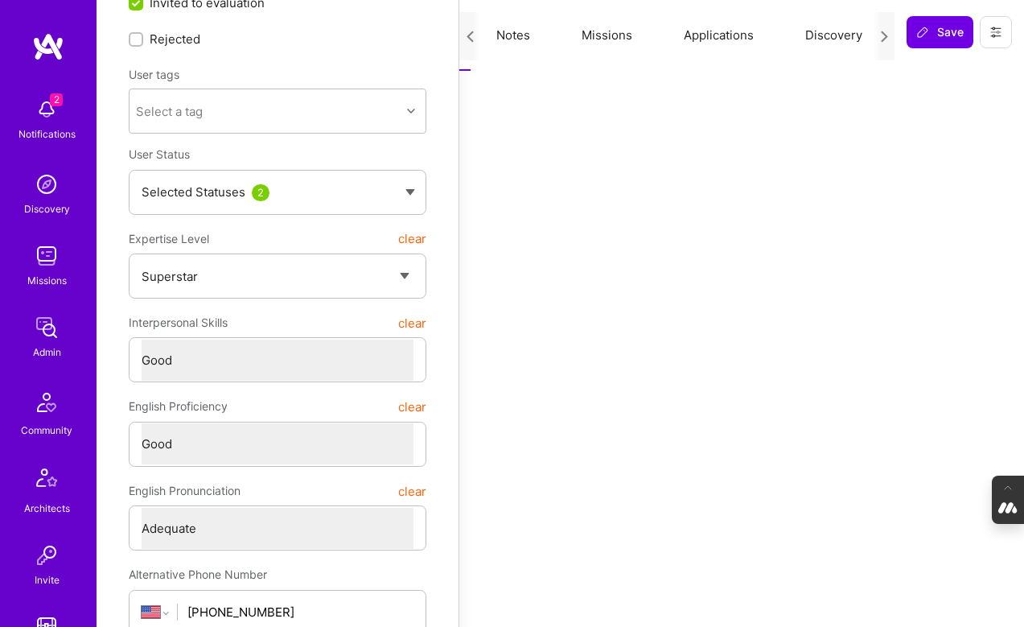
scroll to position [0, 195]
click at [828, 40] on button "Evaluation" at bounding box center [842, 35] width 110 height 71
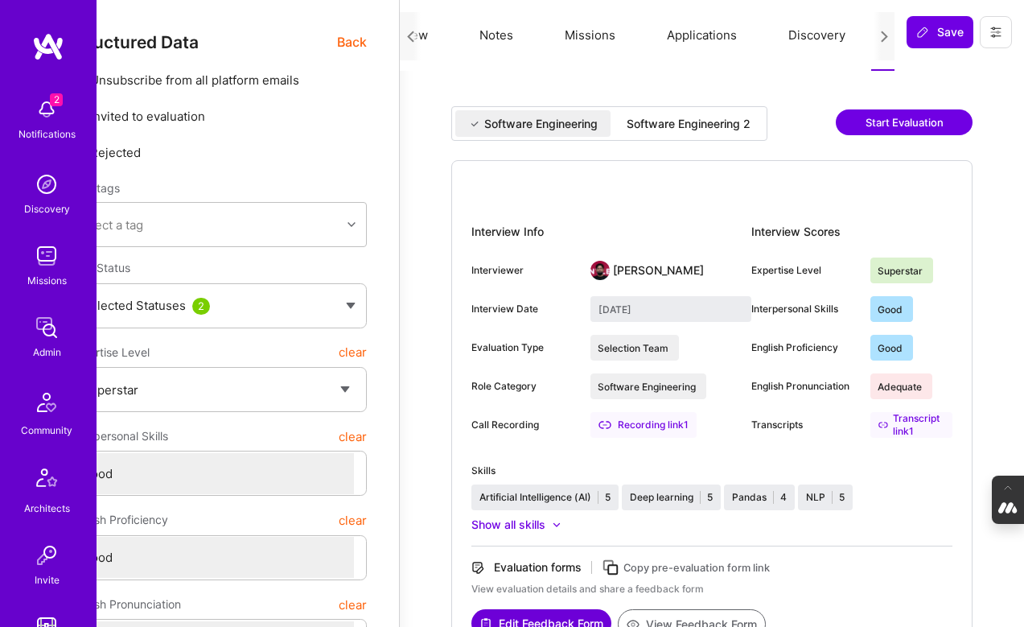
scroll to position [0, 59]
click at [700, 117] on div "Software Engineering 2" at bounding box center [689, 124] width 124 height 16
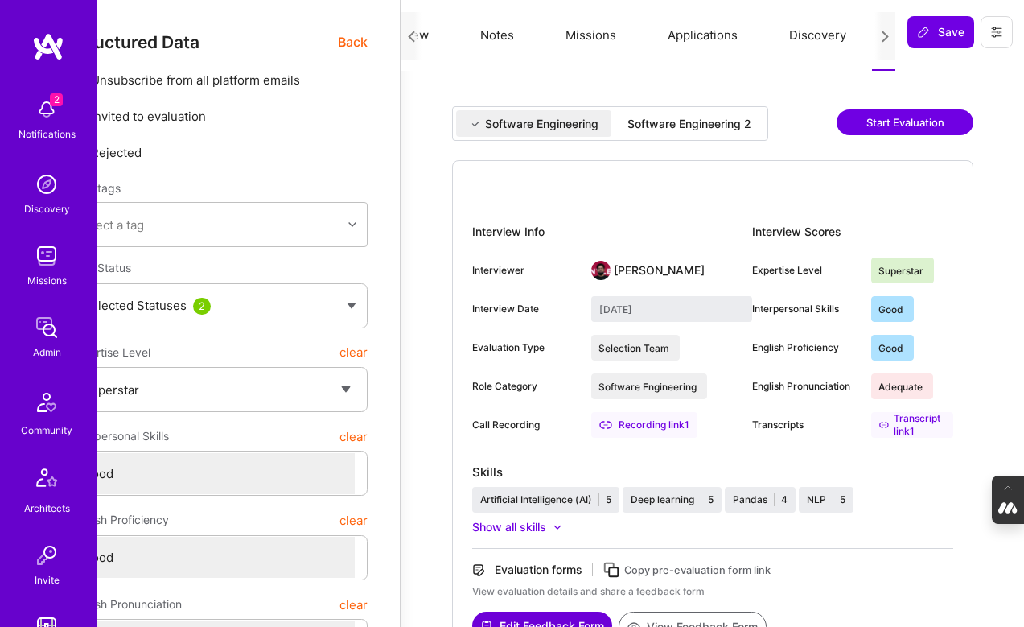
type input "August 21, 2025"
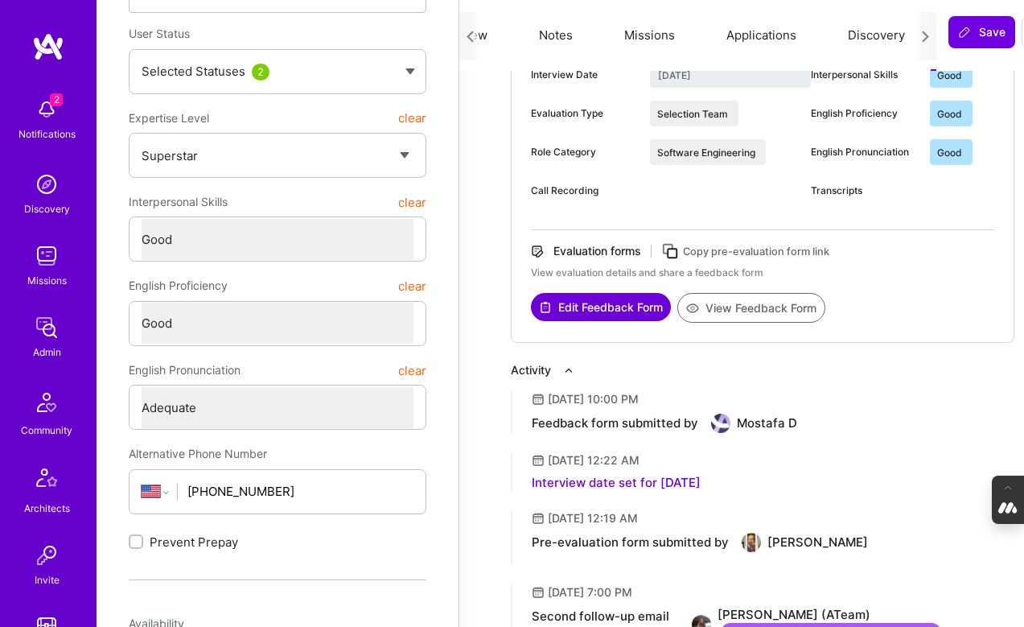
scroll to position [235, 0]
click at [250, 411] on select "Select a Rating Weak Adequate Good Excellent" at bounding box center [278, 406] width 272 height 41
click at [142, 386] on select "Select a Rating Weak Adequate Good Excellent" at bounding box center [278, 406] width 272 height 41
select select "6"
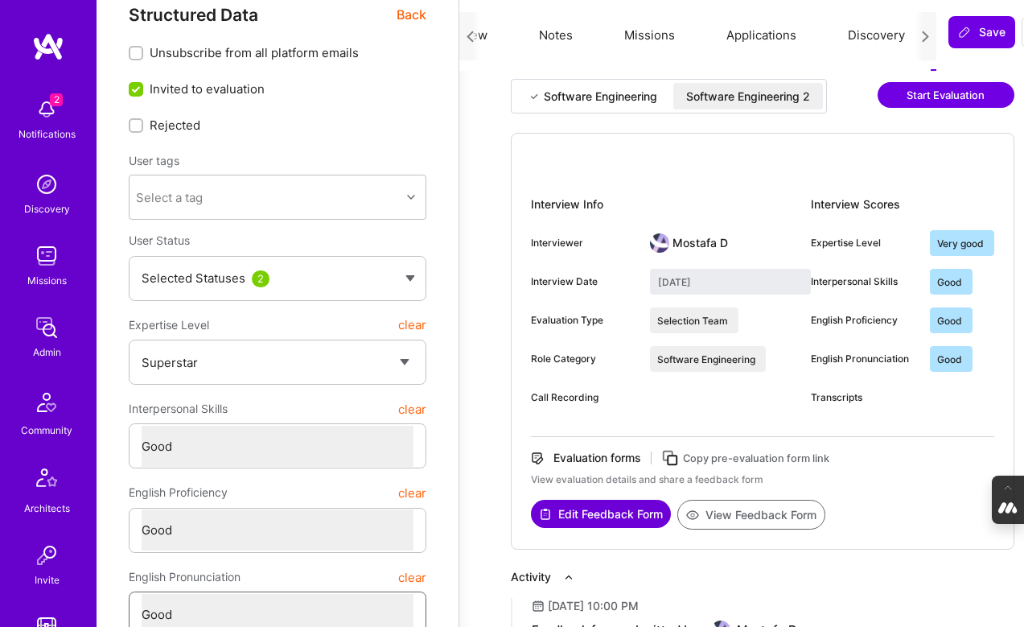
scroll to position [0, 0]
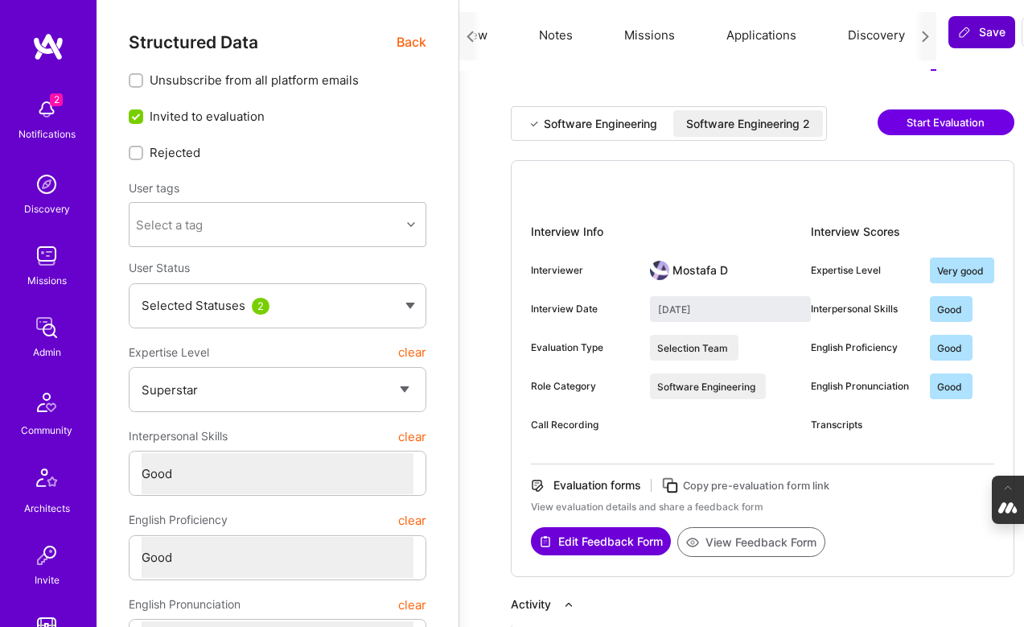
click at [990, 26] on span "Save" at bounding box center [981, 32] width 47 height 16
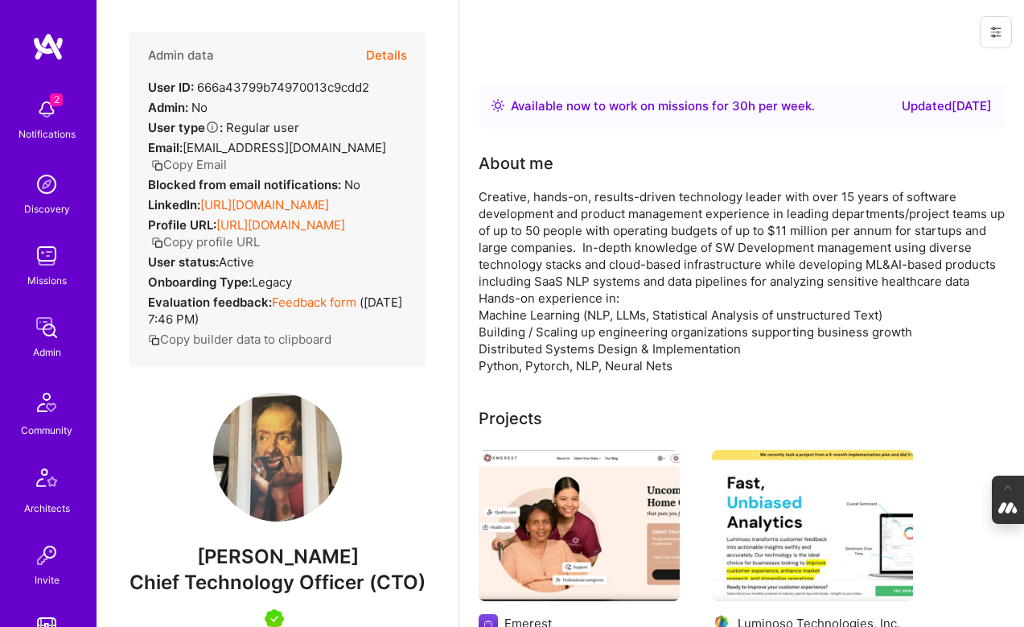
click at [393, 49] on button "Details" at bounding box center [386, 55] width 41 height 47
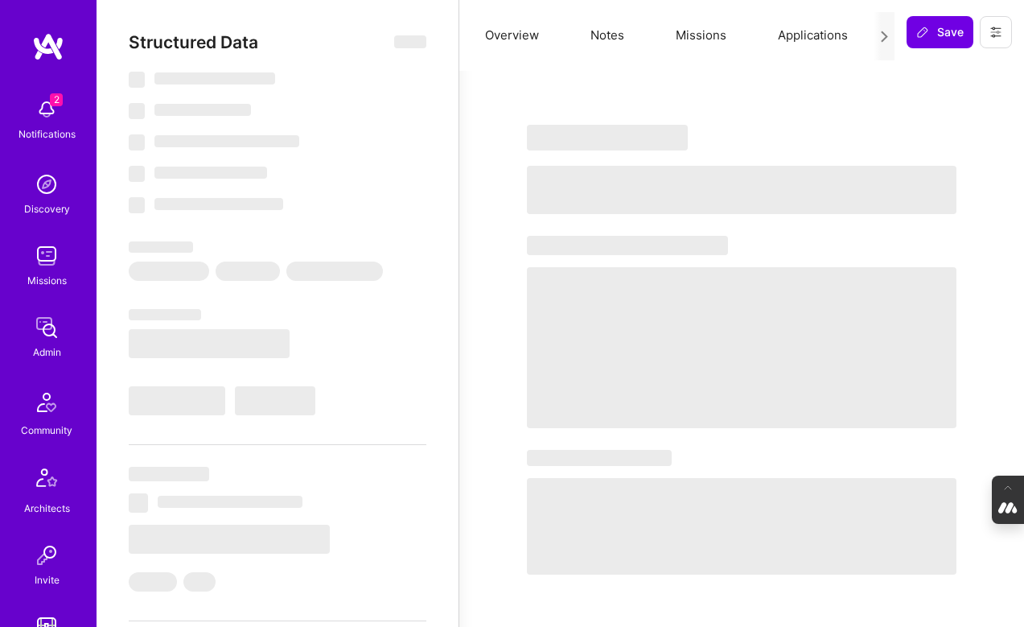
type textarea "x"
select select "Right Now"
select select "7"
select select "4"
select select "6"
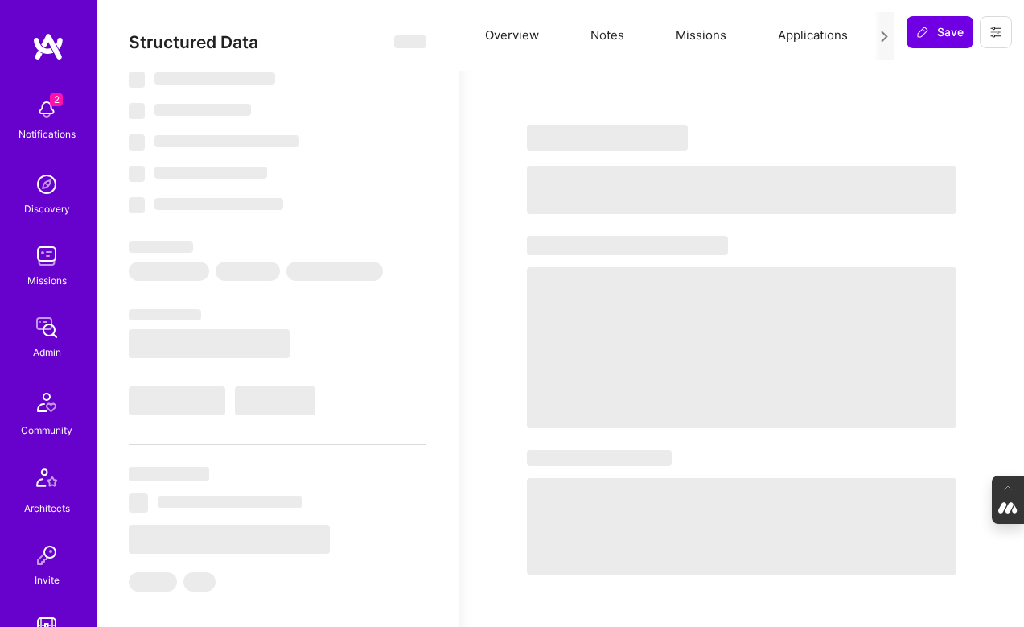
select select "6"
select select "US"
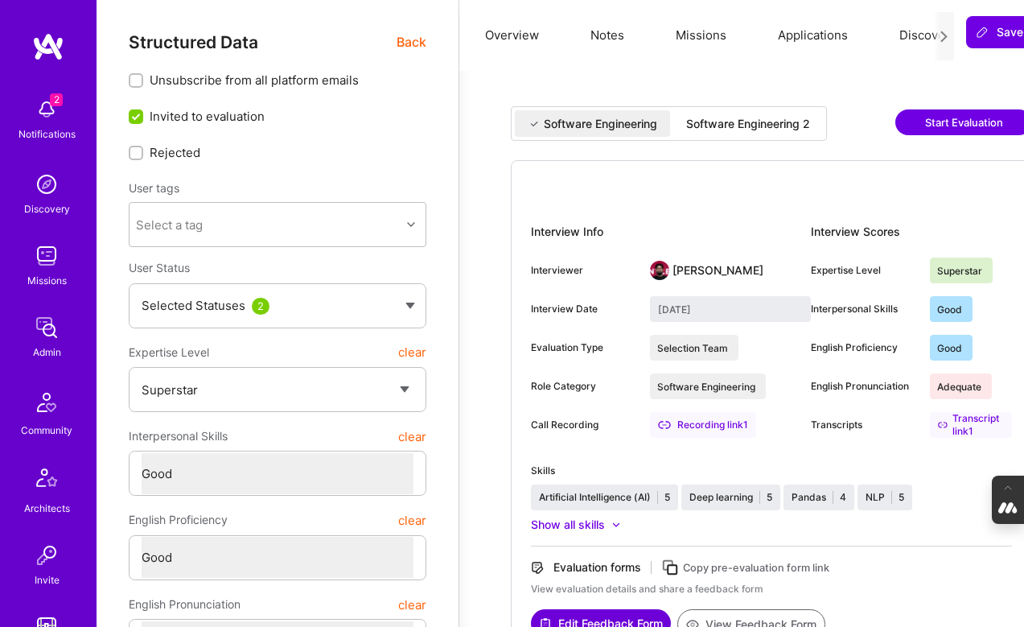
click at [611, 31] on button "Notes" at bounding box center [607, 35] width 85 height 71
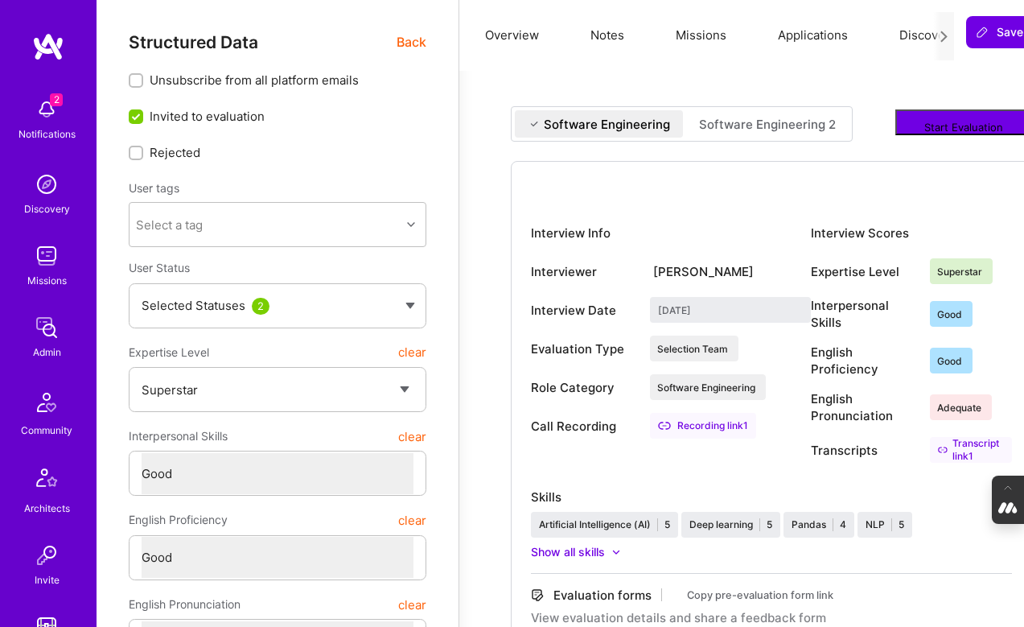
type textarea "x"
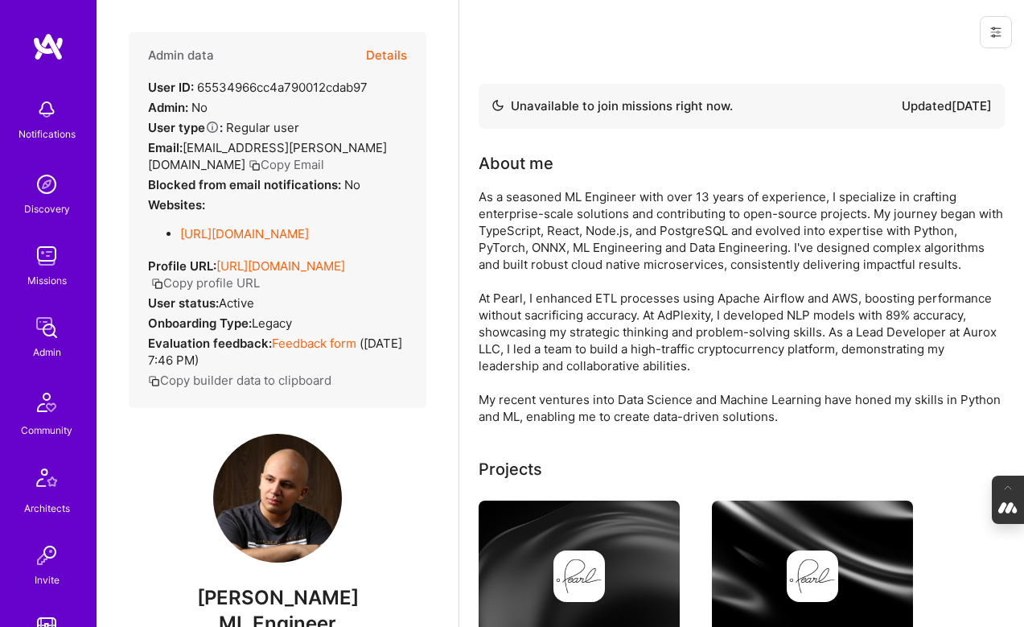
drag, startPoint x: 0, startPoint y: 0, endPoint x: 390, endPoint y: 53, distance: 393.7
click at [390, 53] on button "Details" at bounding box center [386, 55] width 41 height 47
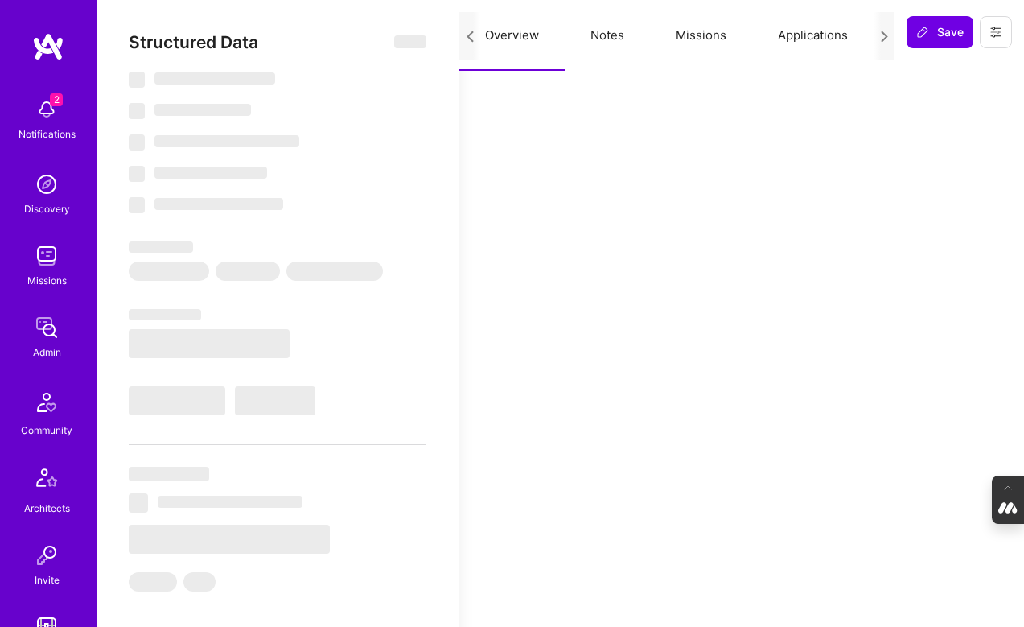
scroll to position [0, 195]
click at [833, 32] on button "Evaluation" at bounding box center [842, 35] width 110 height 71
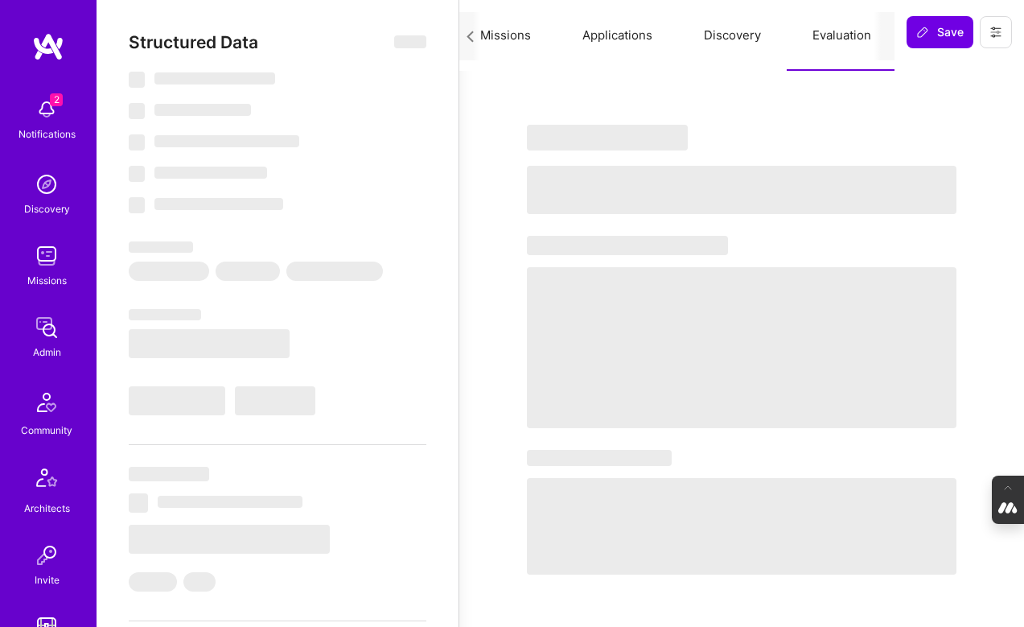
scroll to position [0, 136]
select select "Not Available"
select select "1 Month"
select select "5"
select select "4"
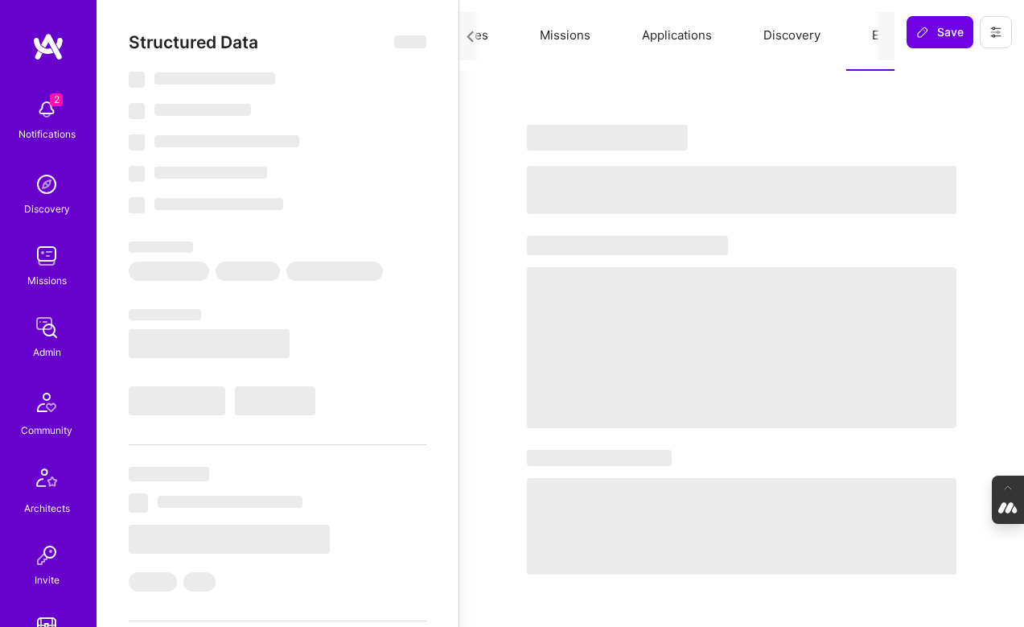
select select "6"
select select "TR"
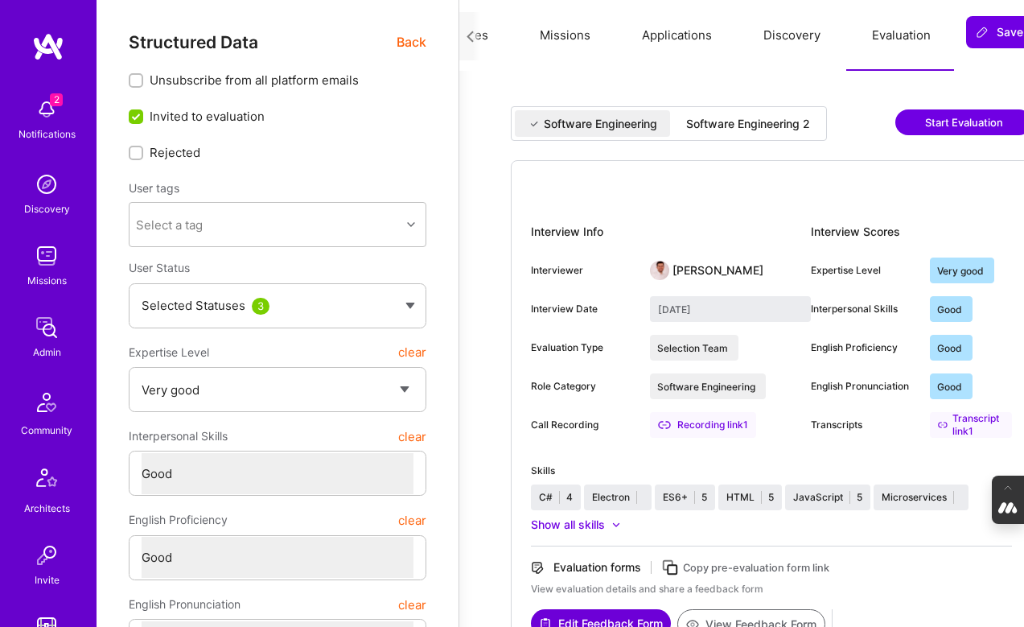
click at [738, 124] on div "Software Engineering 2" at bounding box center [748, 124] width 124 height 16
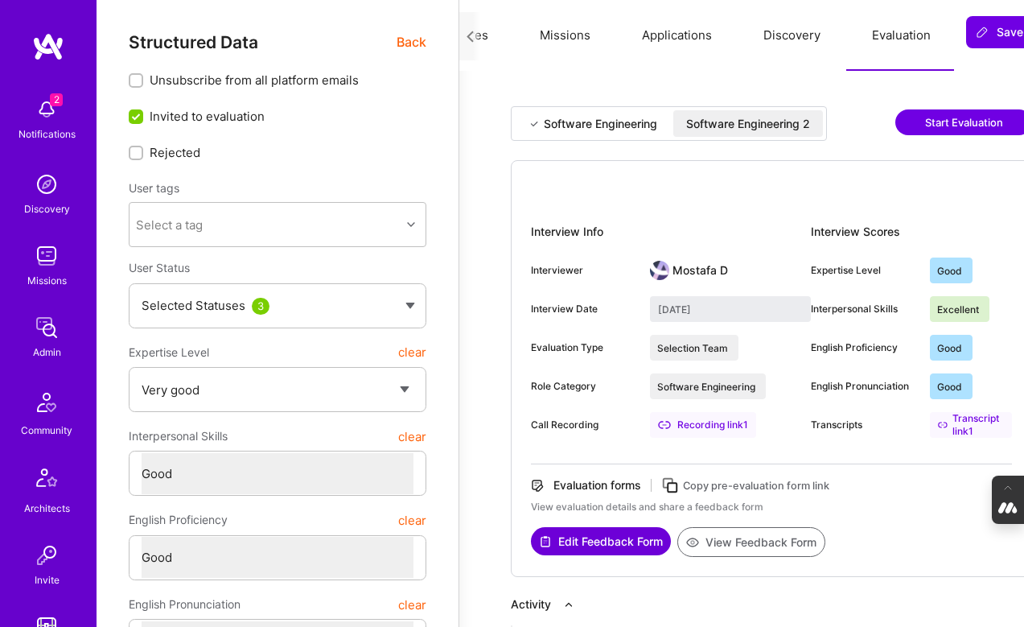
click at [598, 122] on div "Software Engineering" at bounding box center [600, 124] width 113 height 16
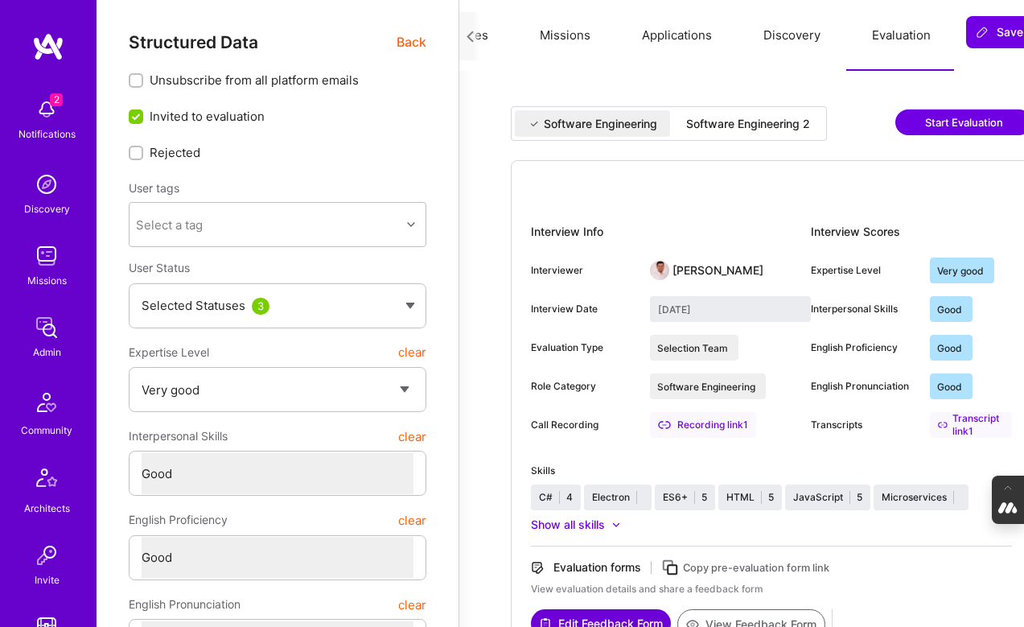
click at [734, 120] on div "Software Engineering 2" at bounding box center [748, 124] width 124 height 16
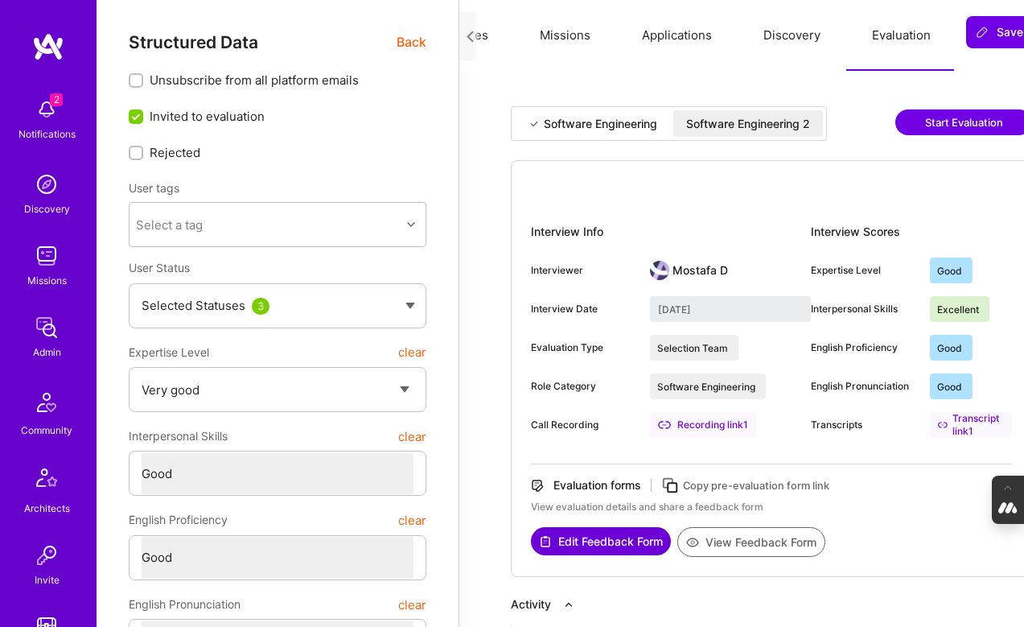
type input "[DATE]"
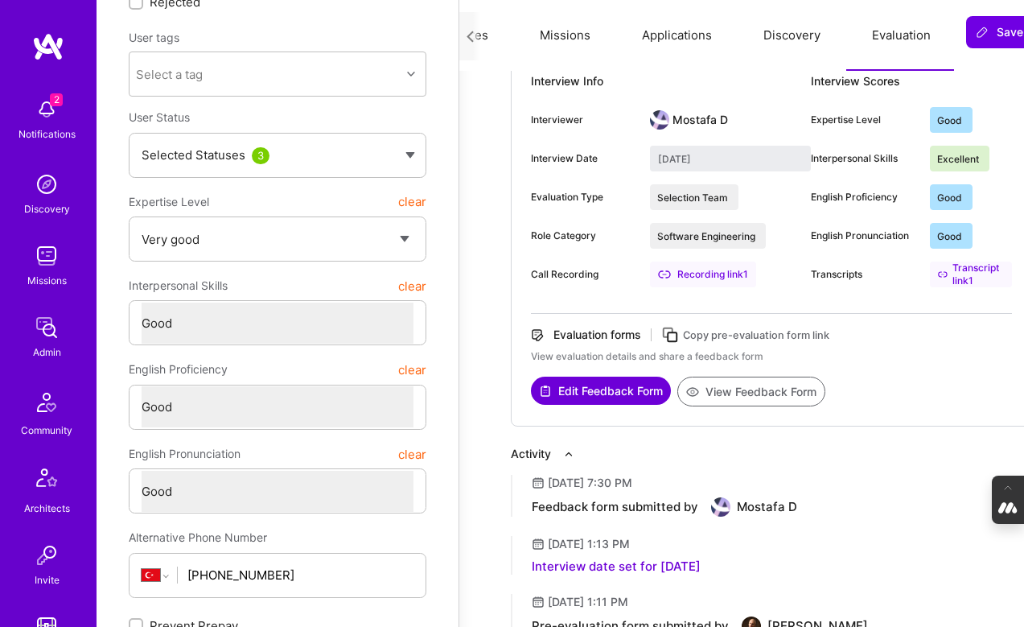
scroll to position [0, 0]
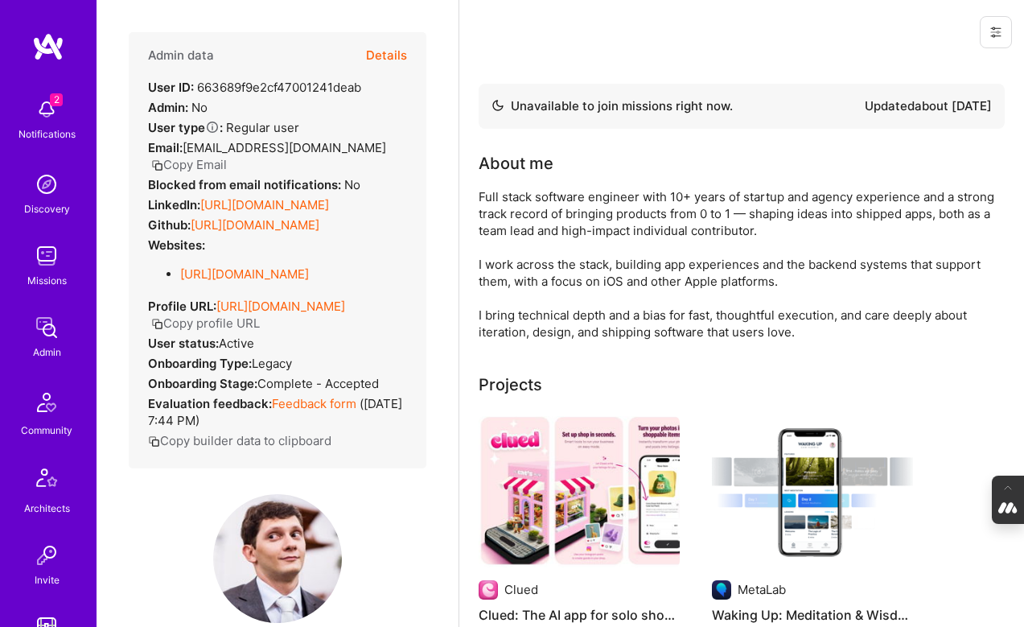
click at [401, 52] on button "Details" at bounding box center [386, 55] width 41 height 47
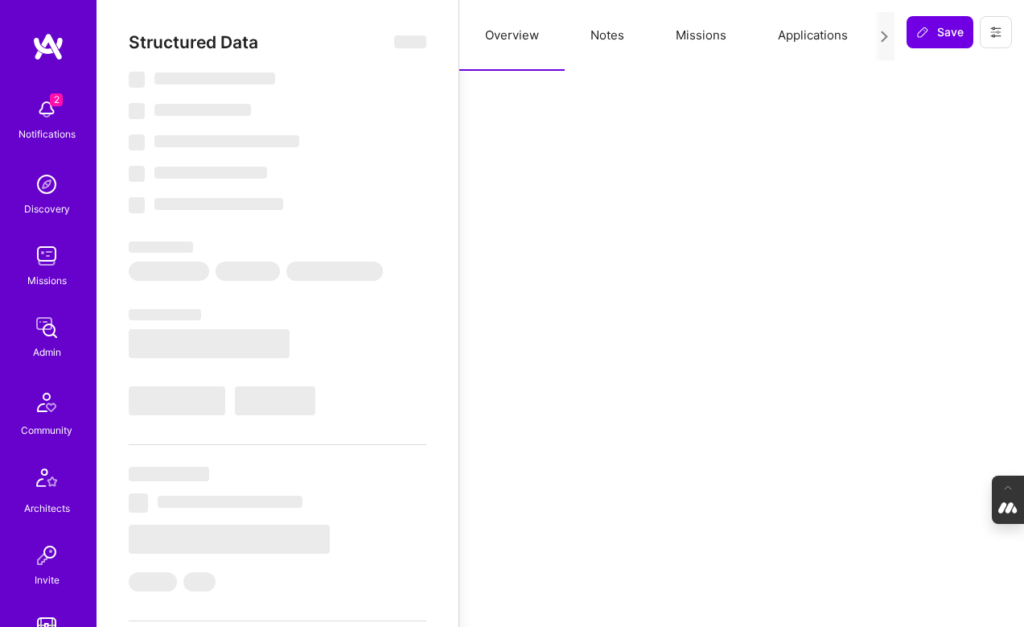
select select "Not Available"
select select "3 Months"
select select "7"
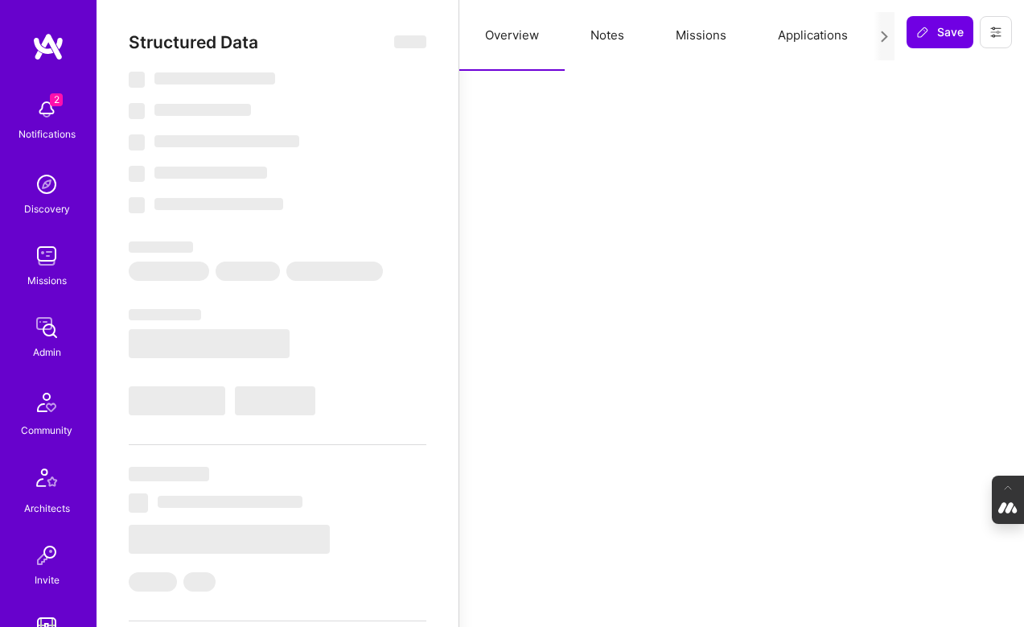
select select "7"
select select "BR"
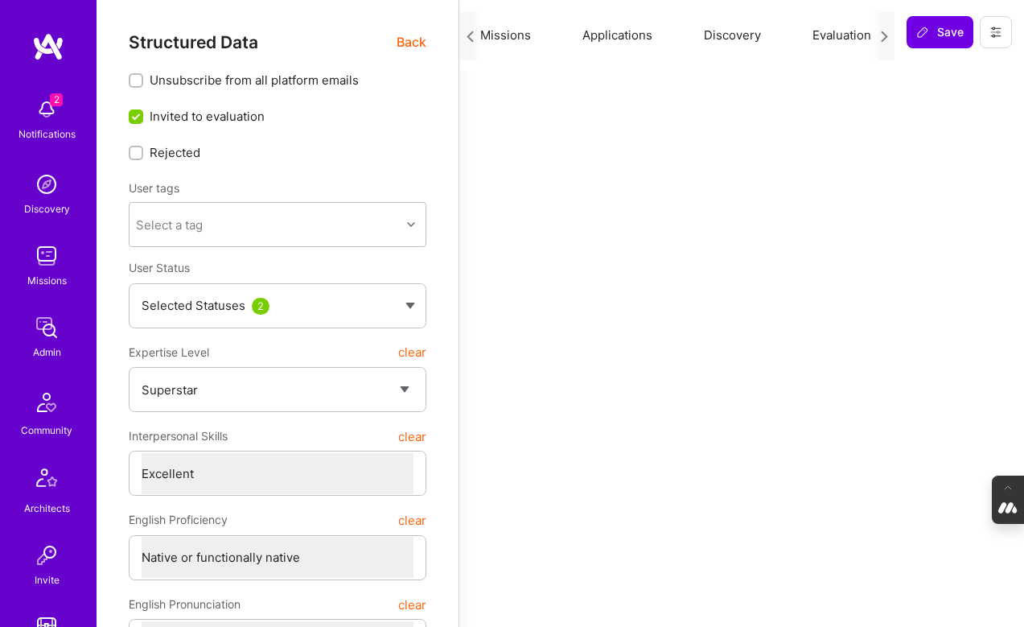
click at [833, 32] on button "Evaluation" at bounding box center [842, 35] width 110 height 71
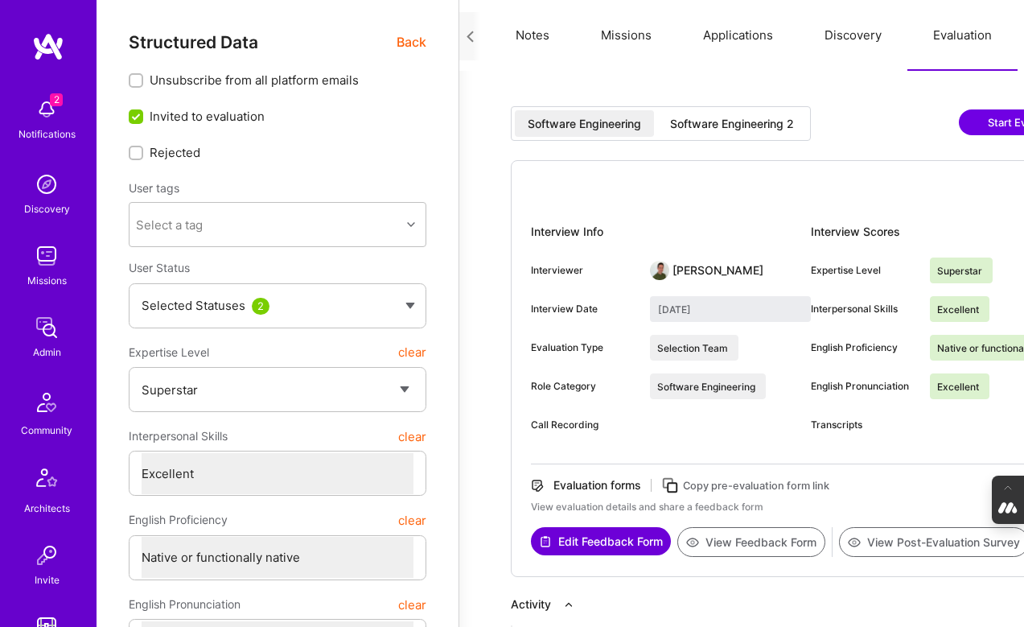
scroll to position [0, 72]
click at [722, 124] on div "Software Engineering 2" at bounding box center [732, 124] width 124 height 16
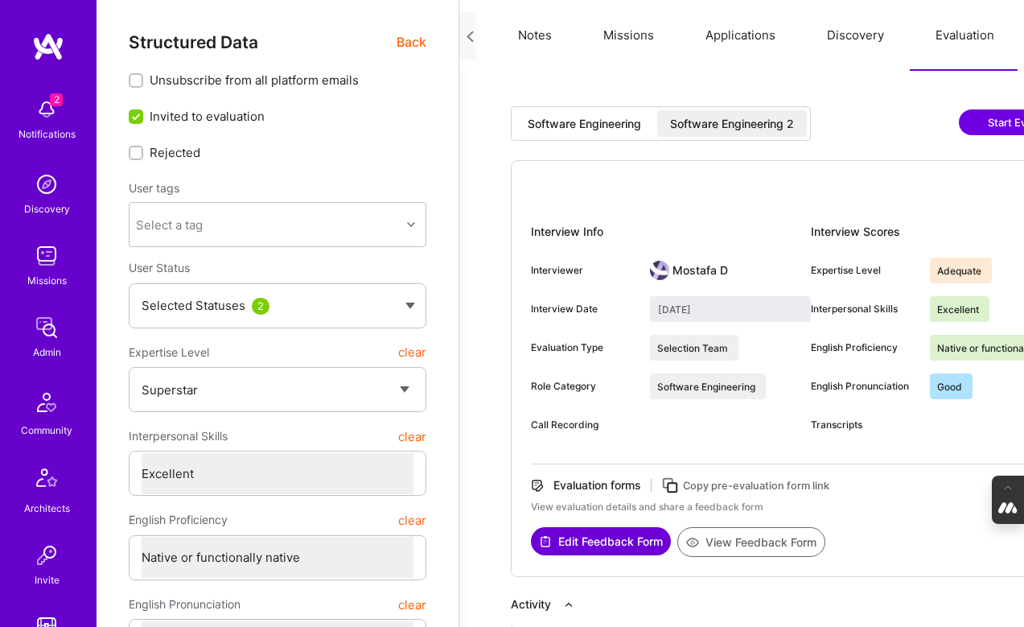
click at [597, 105] on div "Software Engineering Software Engineering 2 Start Evaluation Interview Info Int…" at bounding box center [803, 578] width 649 height 976
click at [592, 110] on div "Software Engineering" at bounding box center [584, 123] width 139 height 27
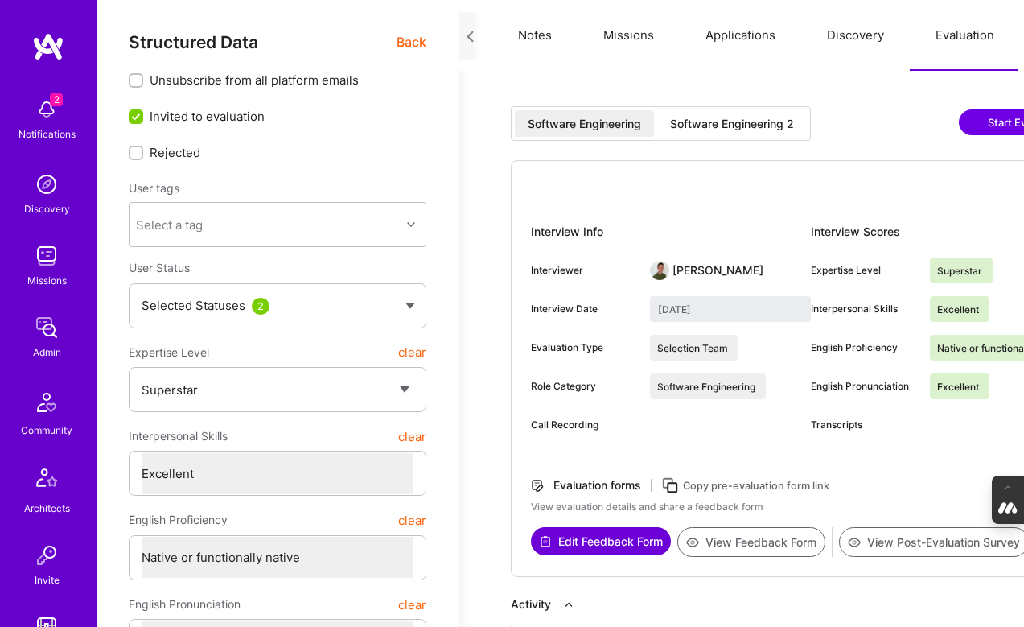
click at [748, 114] on div "Software Engineering 2" at bounding box center [732, 123] width 150 height 27
type input "August 20, 2025"
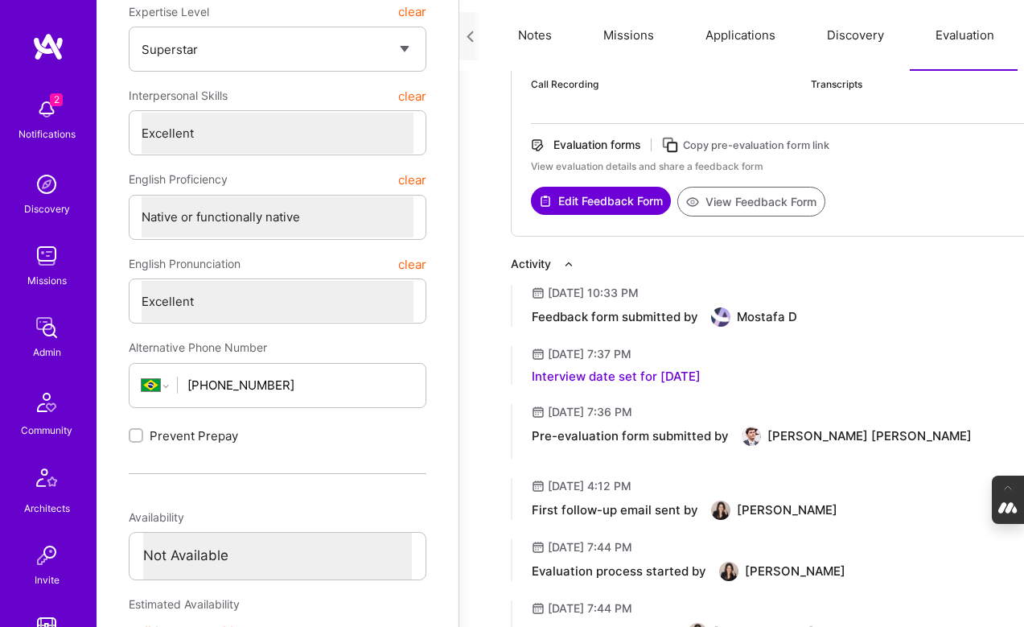
scroll to position [0, 0]
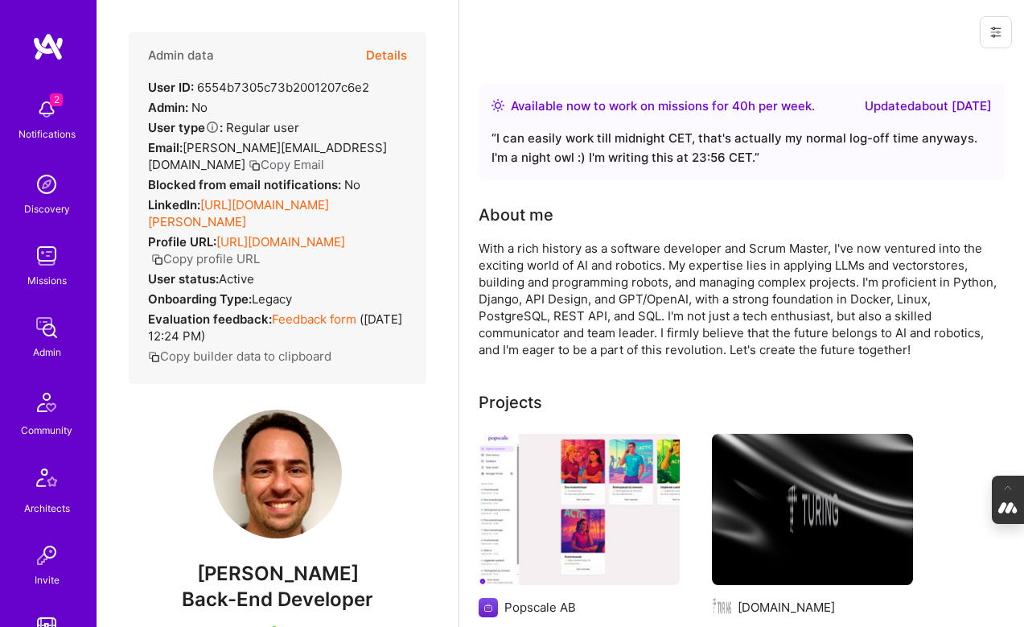
click at [388, 55] on button "Details" at bounding box center [386, 55] width 41 height 47
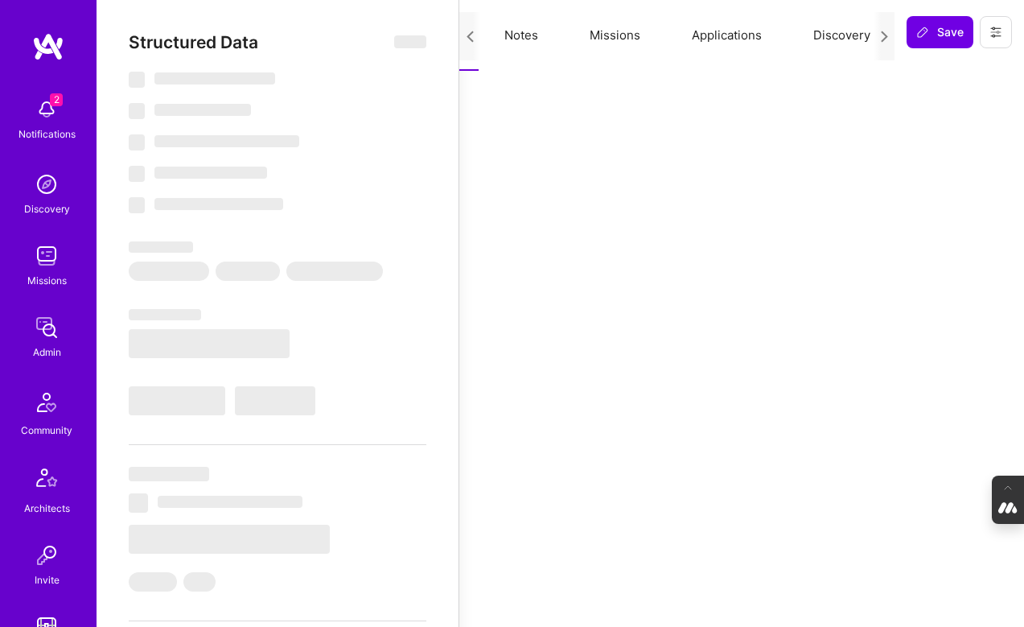
scroll to position [0, 195]
click at [826, 30] on button "Evaluation" at bounding box center [842, 35] width 110 height 71
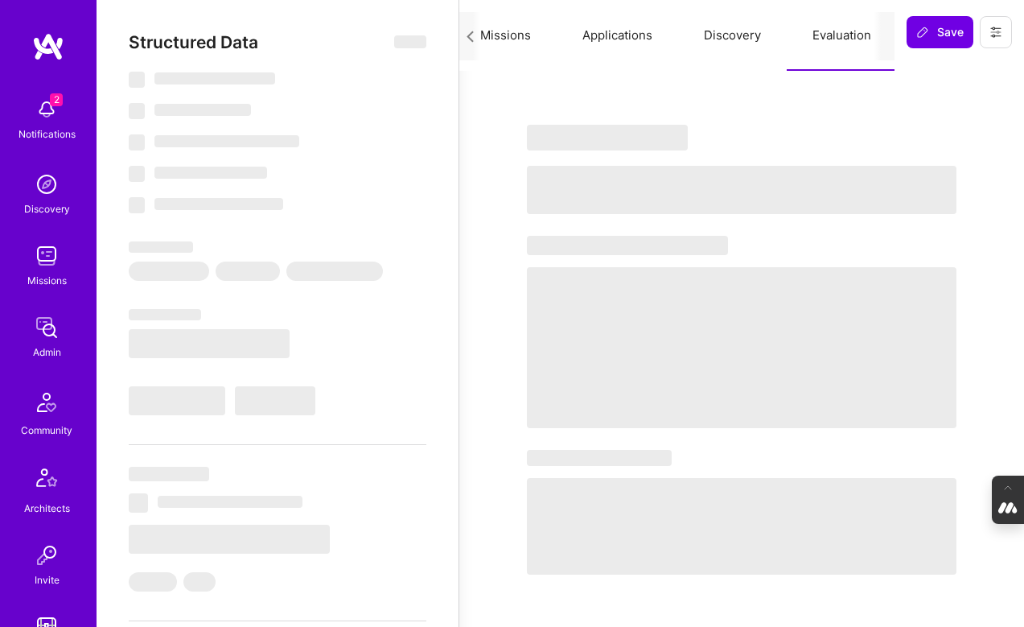
scroll to position [0, 72]
select select "Right Now"
select select "5"
select select "4"
select select "7"
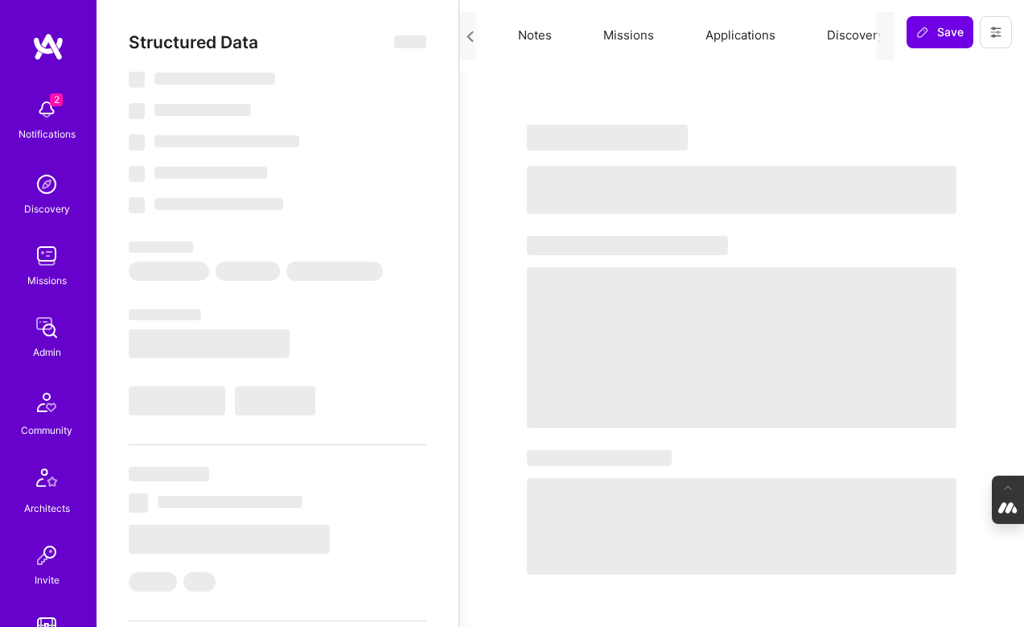
select select "7"
select select "HU"
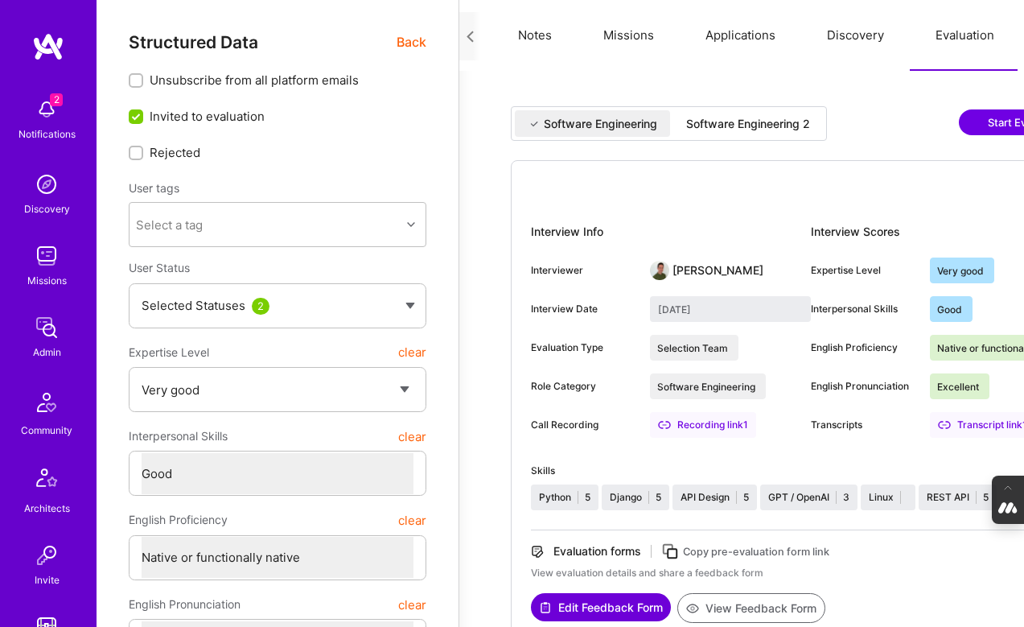
click at [739, 114] on div "Software Engineering 2" at bounding box center [748, 123] width 150 height 27
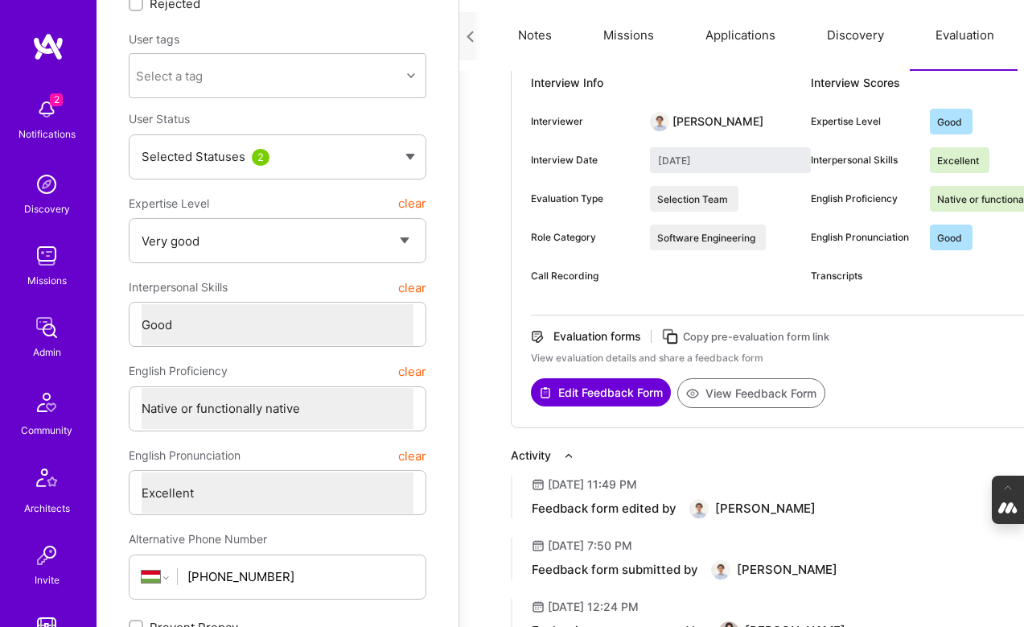
scroll to position [0, 0]
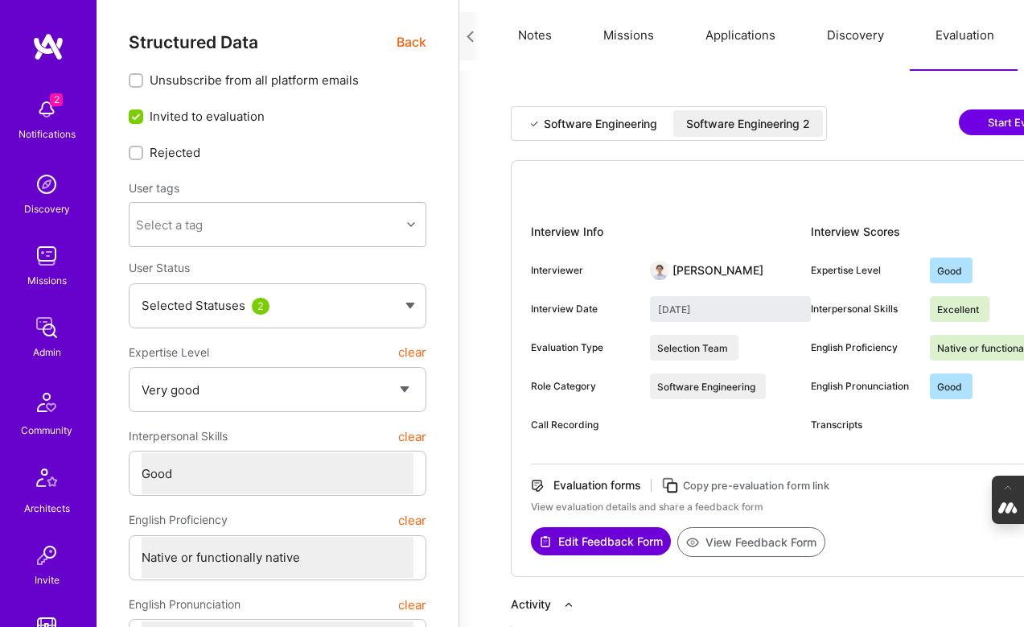
click at [590, 118] on div "Software Engineering" at bounding box center [600, 124] width 113 height 16
type input "[DATE]"
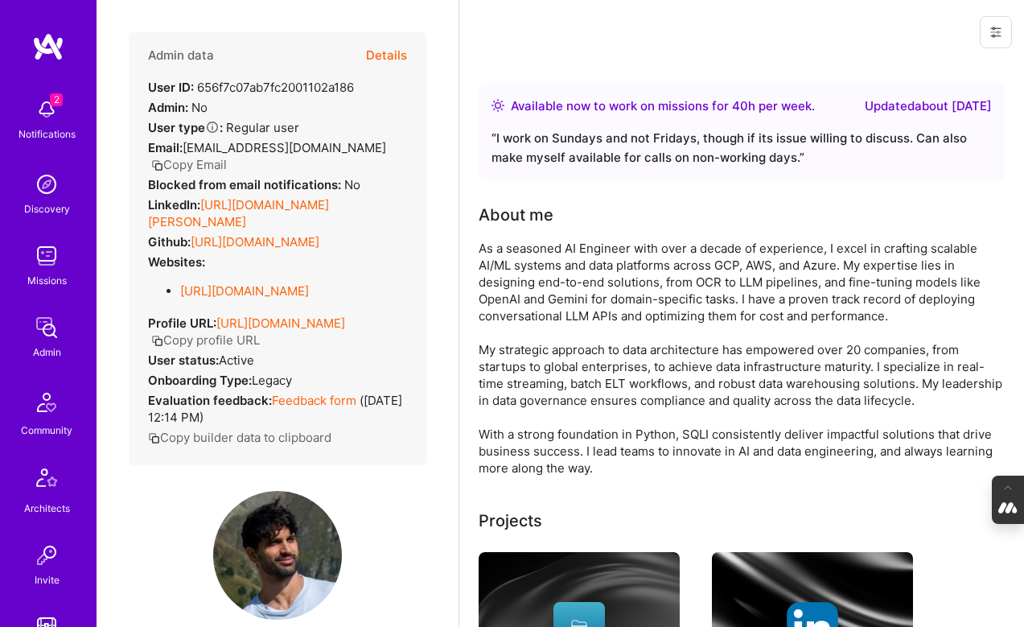
click at [382, 55] on button "Details" at bounding box center [386, 55] width 41 height 47
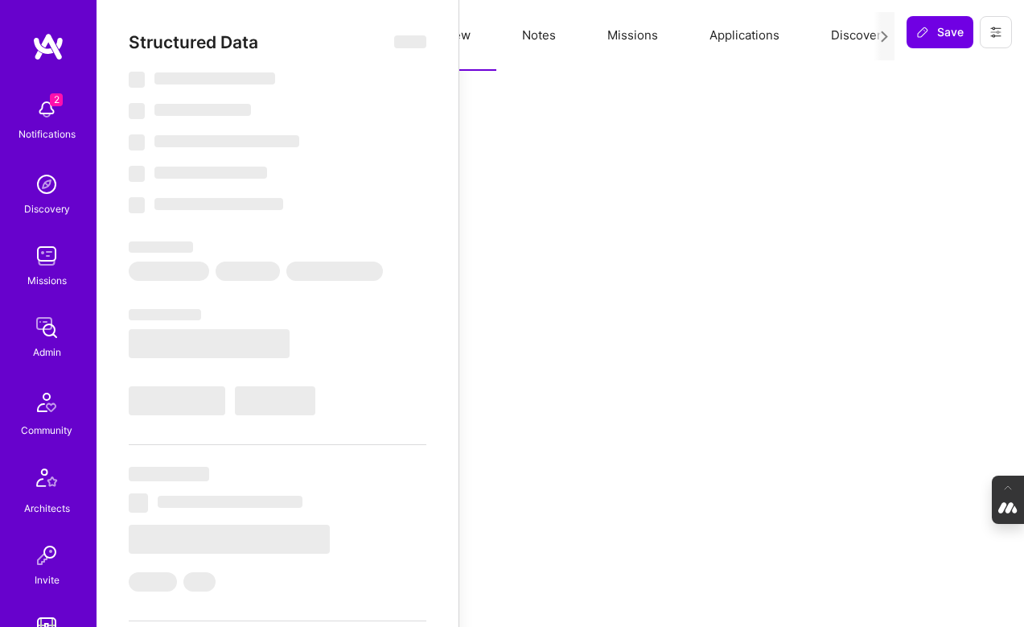
select select "Right Now"
select select "5"
select select "4"
select select "7"
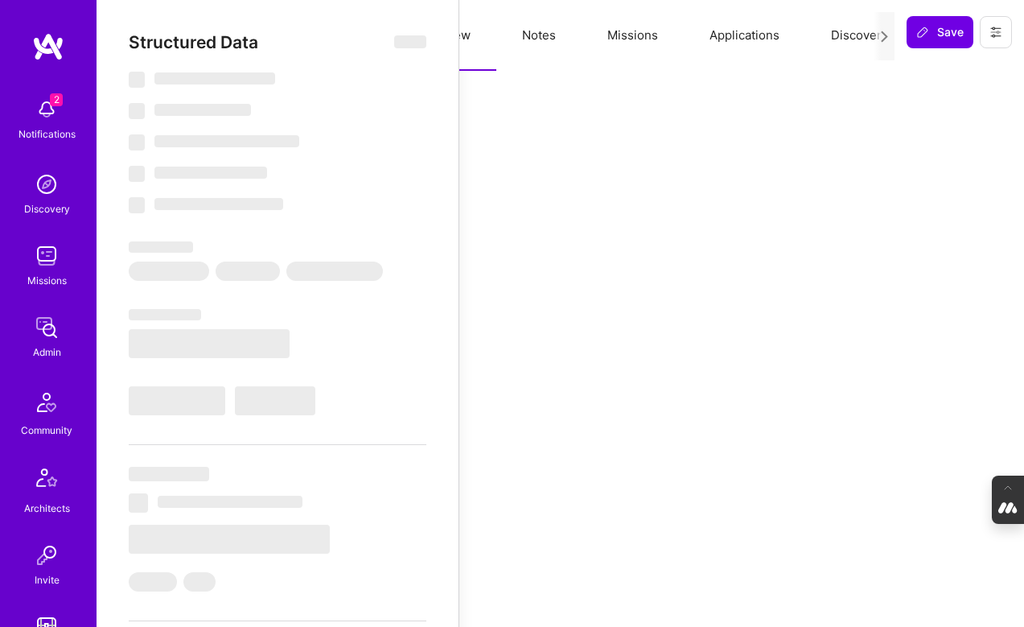
select select "IL"
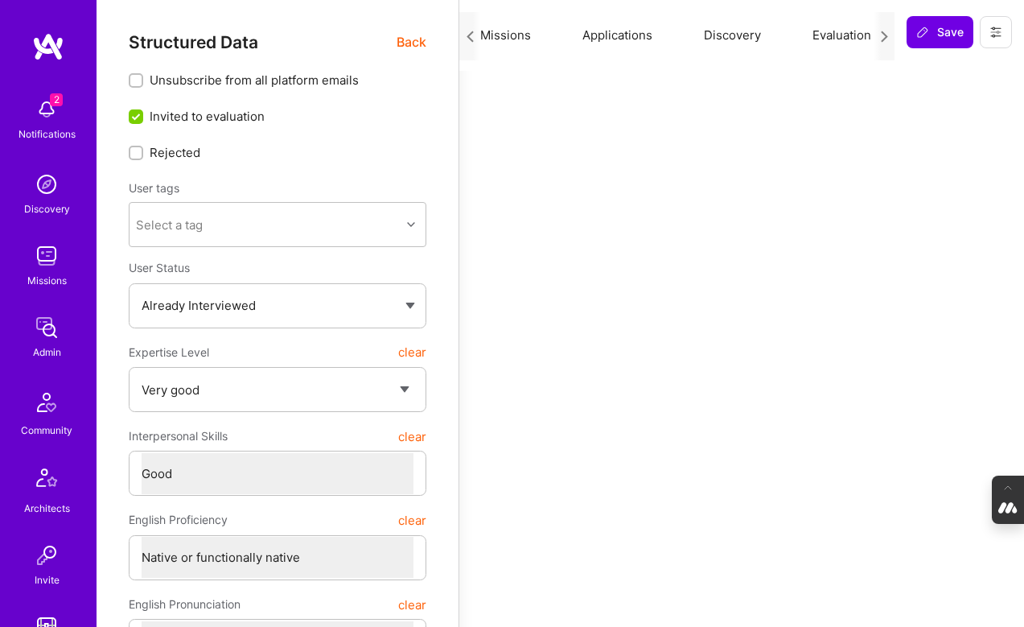
click at [838, 39] on button "Evaluation" at bounding box center [842, 35] width 110 height 71
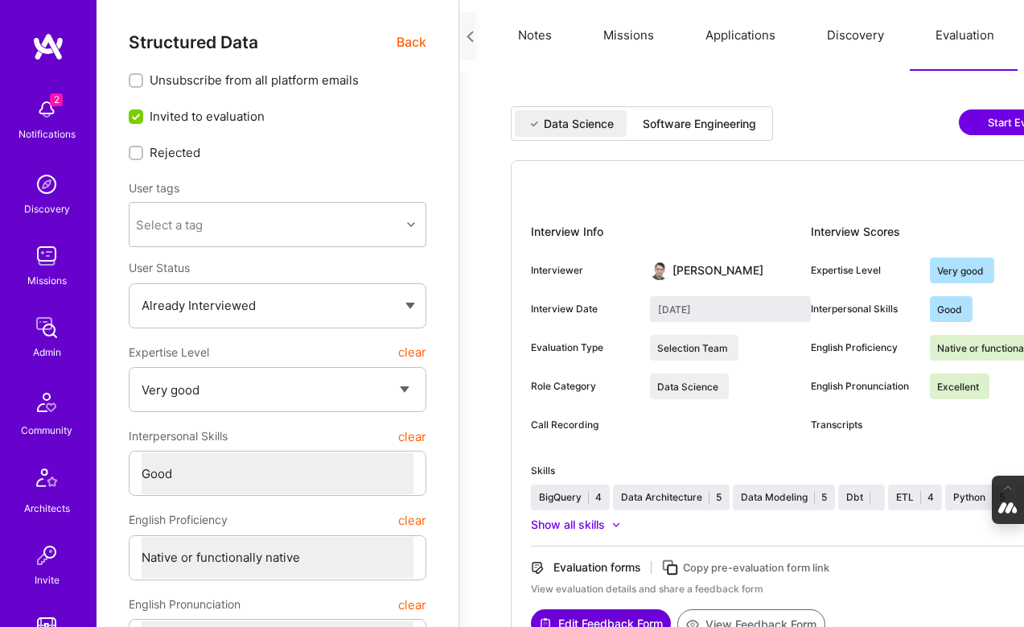
click at [684, 130] on div "Software Engineering" at bounding box center [699, 124] width 113 height 16
type input "July 14, 2025"
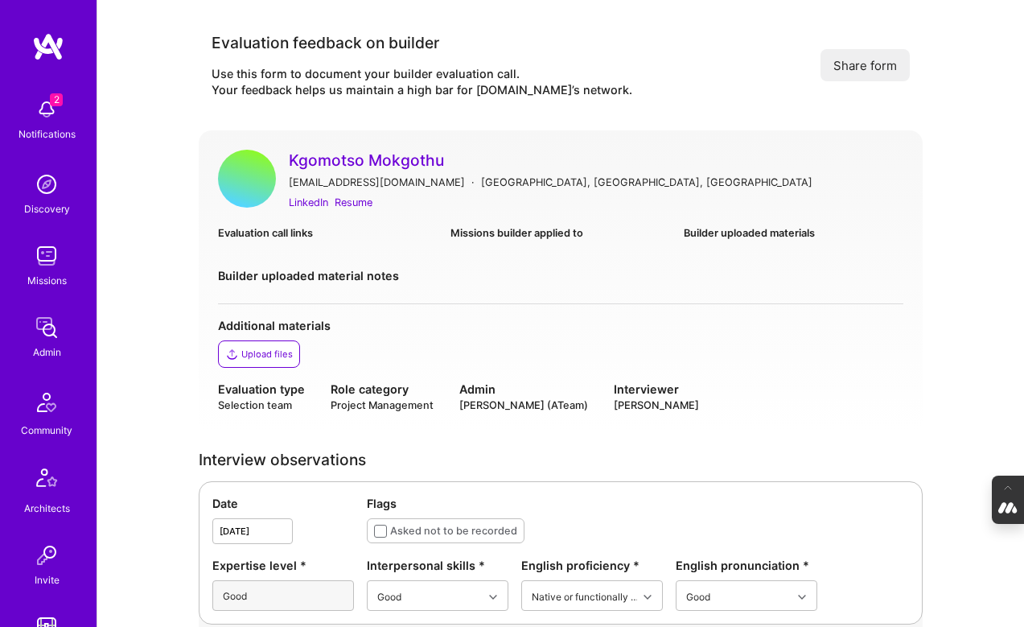
click at [327, 158] on link "Kgomotso Mokgothu" at bounding box center [596, 160] width 615 height 21
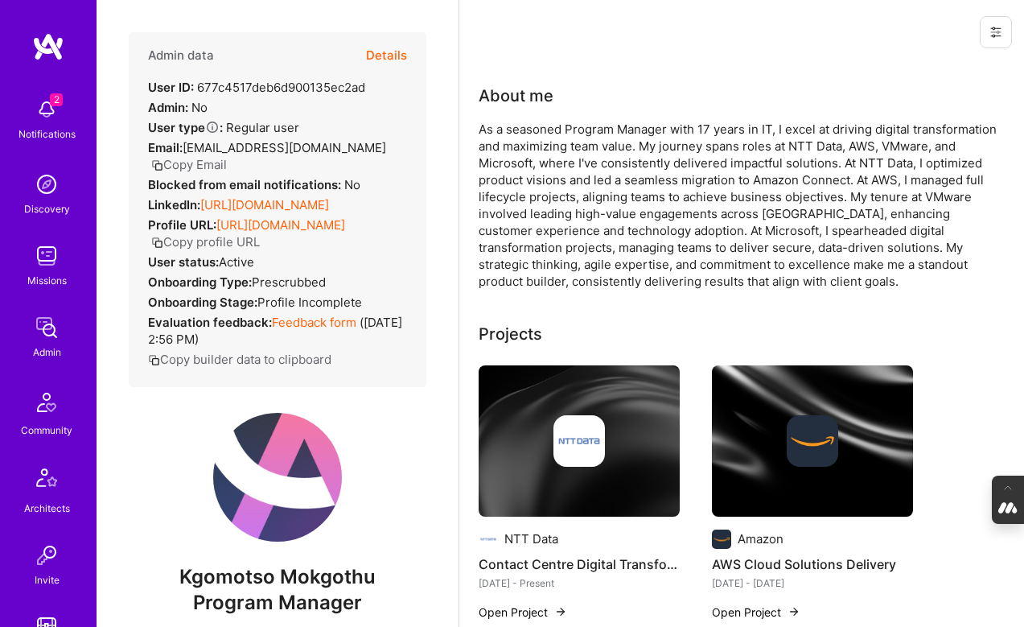
click at [163, 159] on icon "button" at bounding box center [157, 165] width 12 height 12
click at [377, 55] on button "Details" at bounding box center [386, 55] width 41 height 47
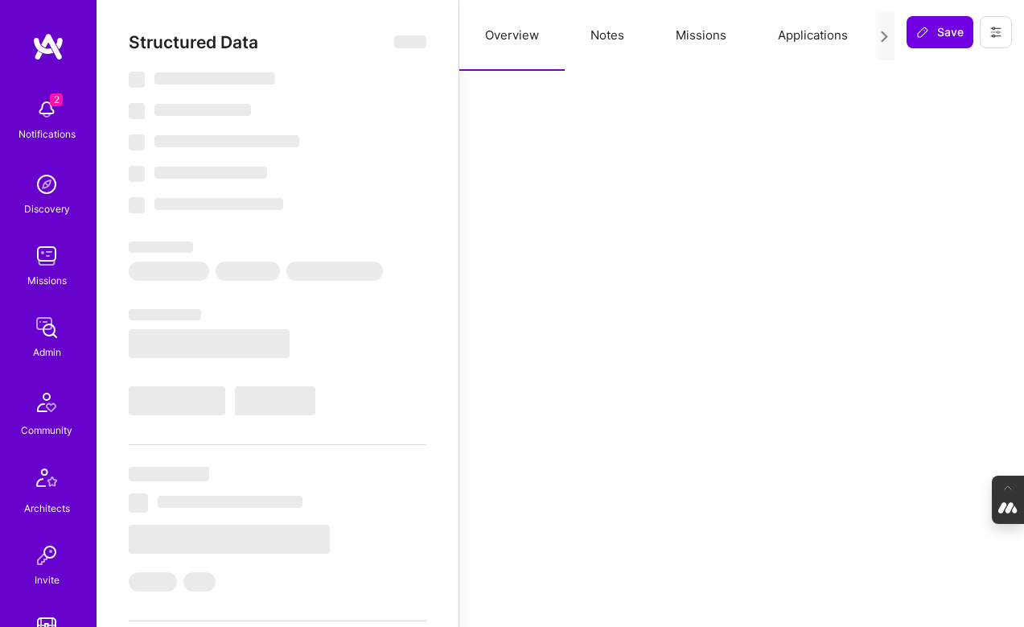
select select "Verified"
select select "ZA"
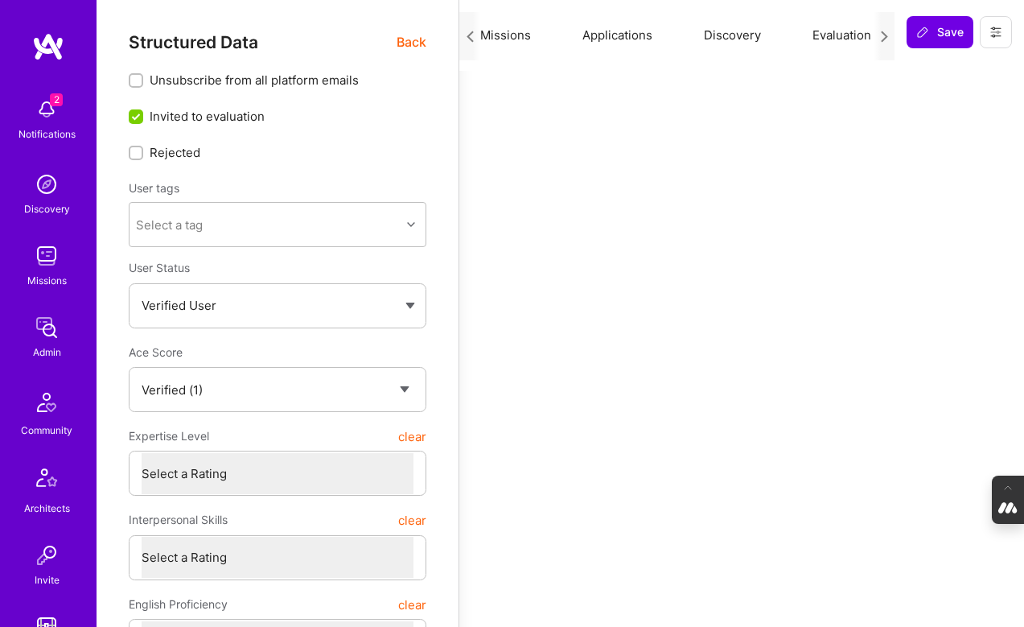
click at [828, 35] on button "Evaluation" at bounding box center [842, 35] width 110 height 71
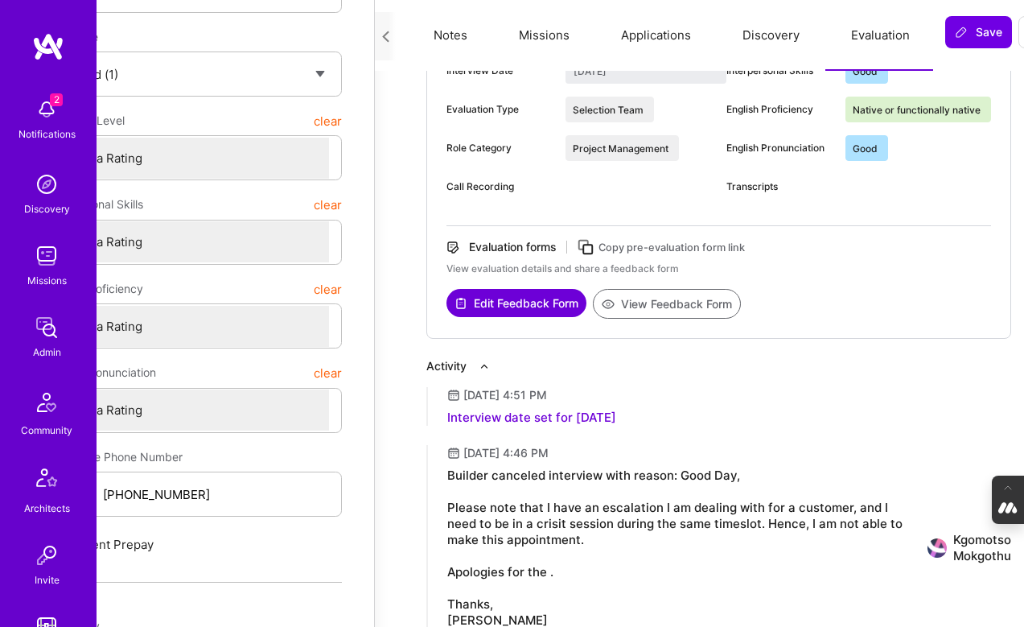
scroll to position [0, 84]
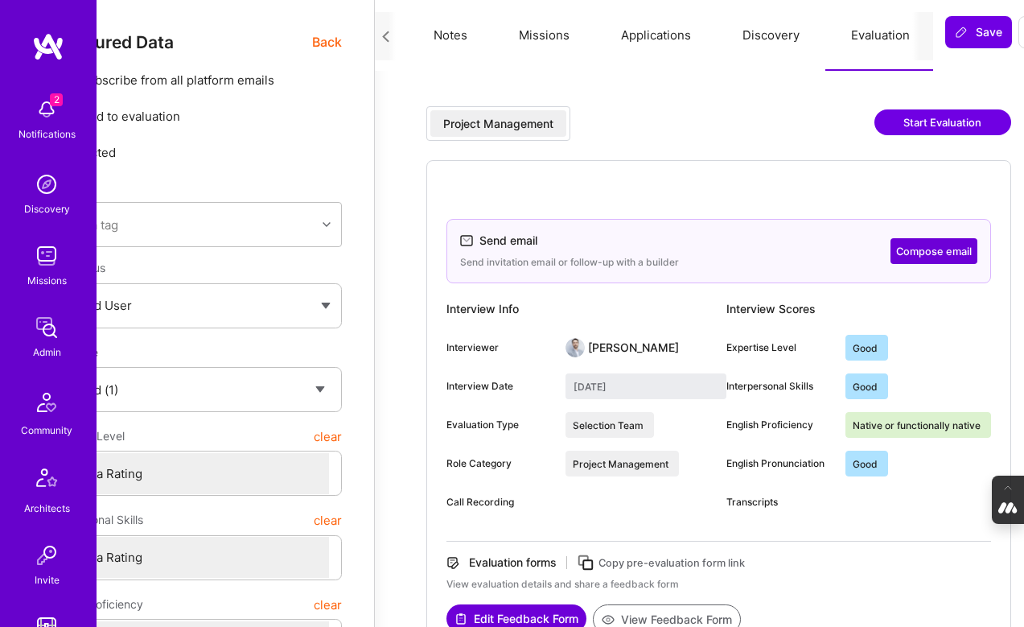
type textarea "x"
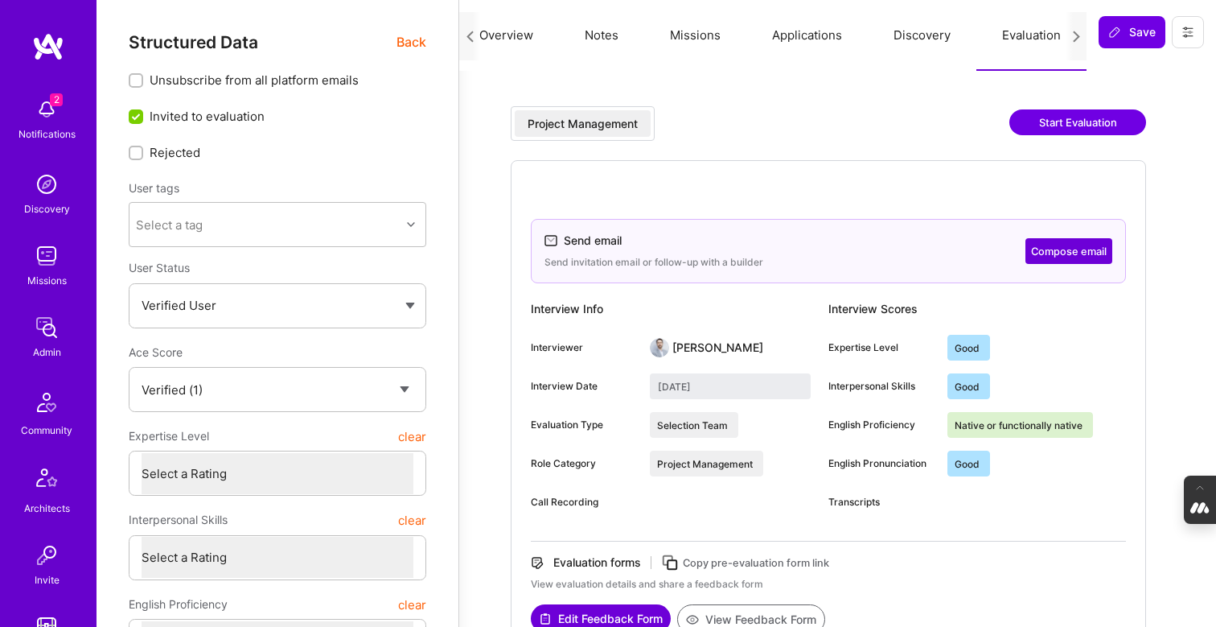
scroll to position [0, 3]
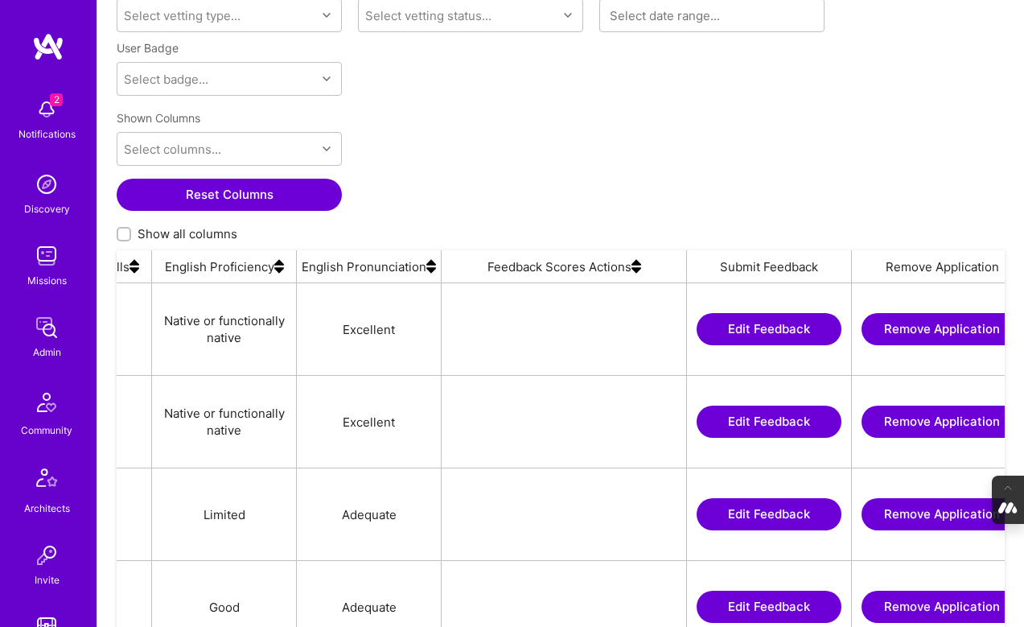
scroll to position [0, 1626]
click at [122, 231] on input "Show all columns" at bounding box center [125, 234] width 11 height 11
checkbox input "true"
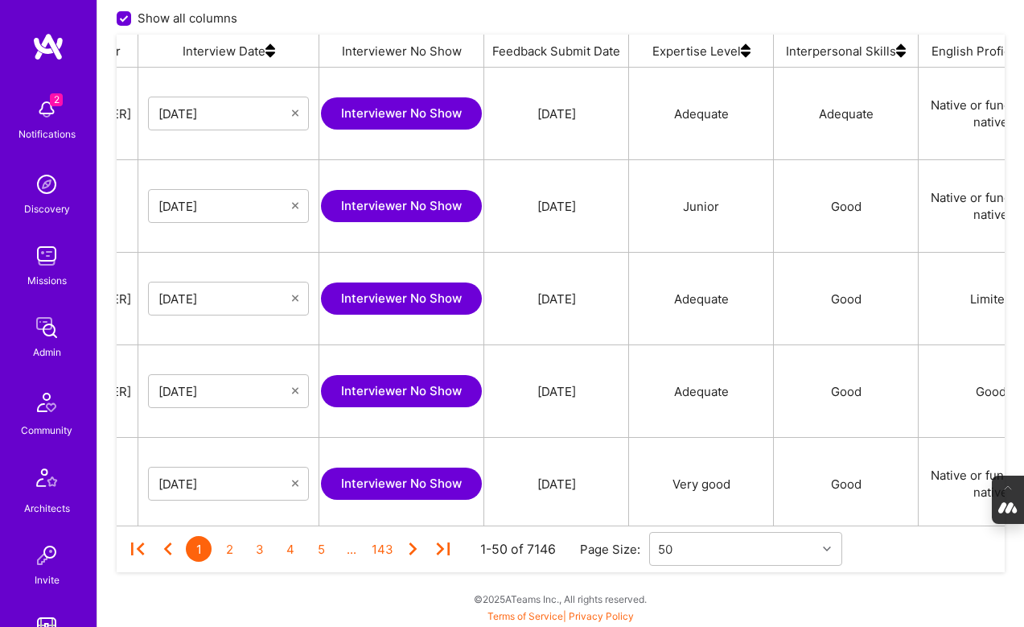
scroll to position [0, 2403]
click at [267, 53] on img at bounding box center [270, 51] width 10 height 32
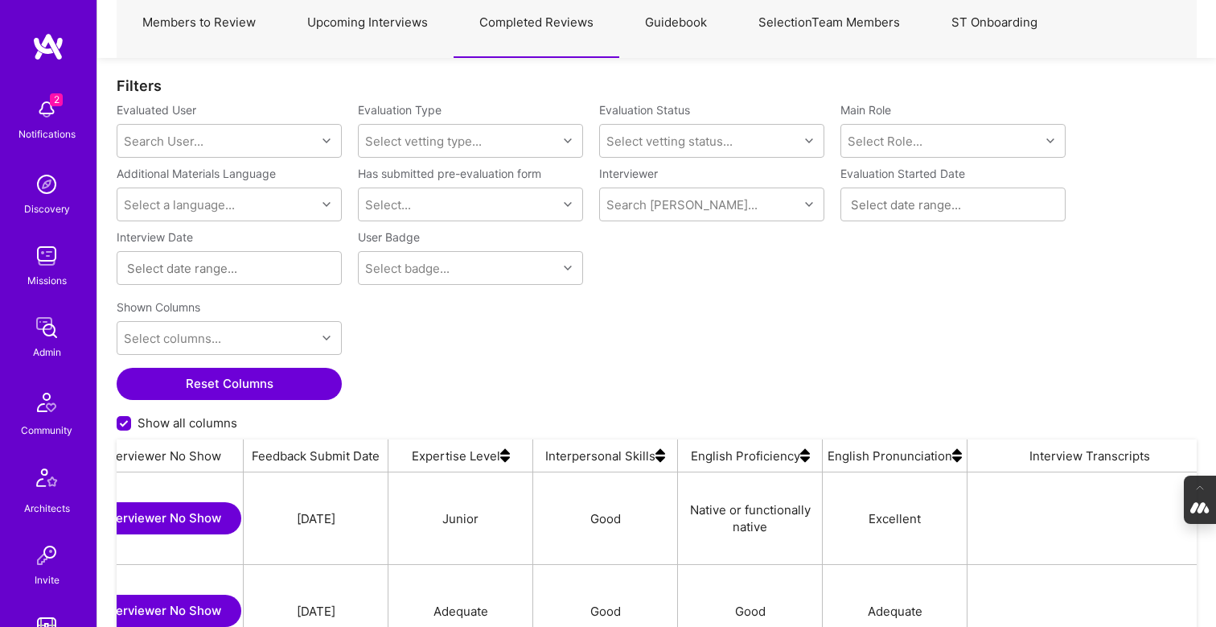
scroll to position [116, 0]
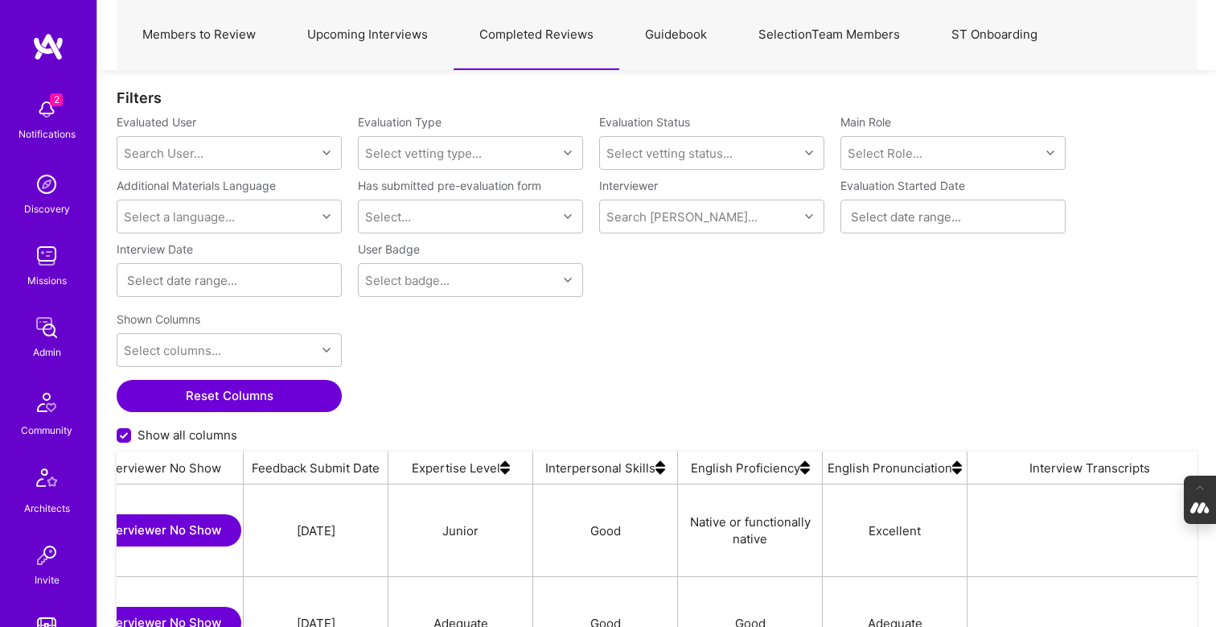
click at [368, 35] on link "Upcoming Interviews" at bounding box center [368, 35] width 172 height 70
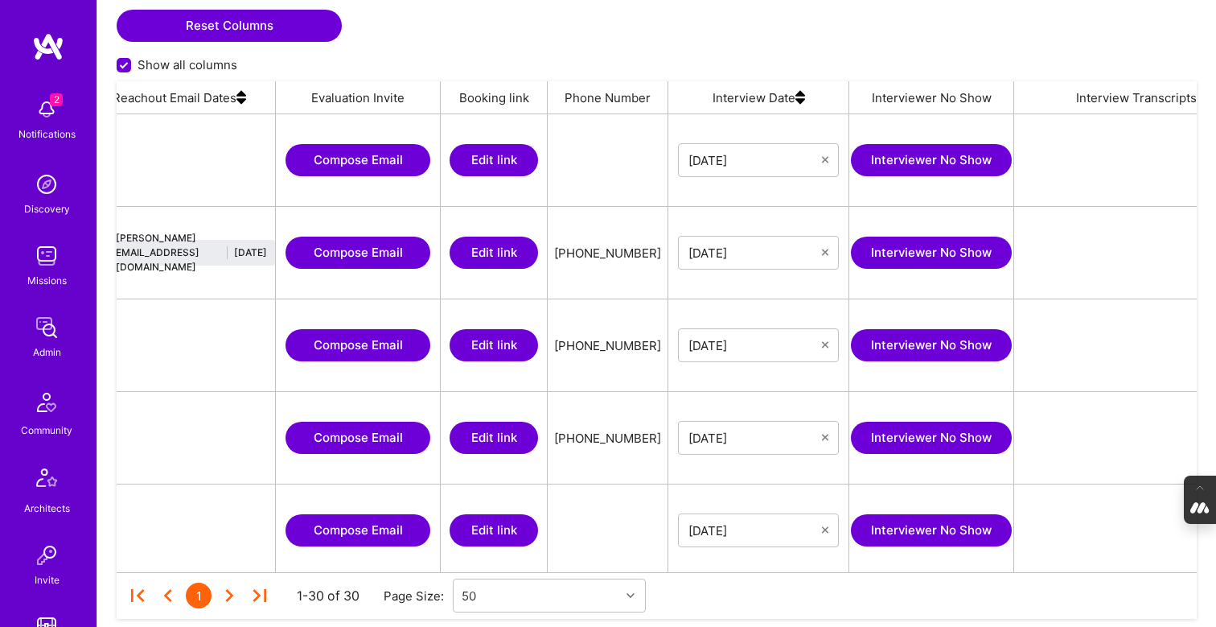
scroll to position [0, 2054]
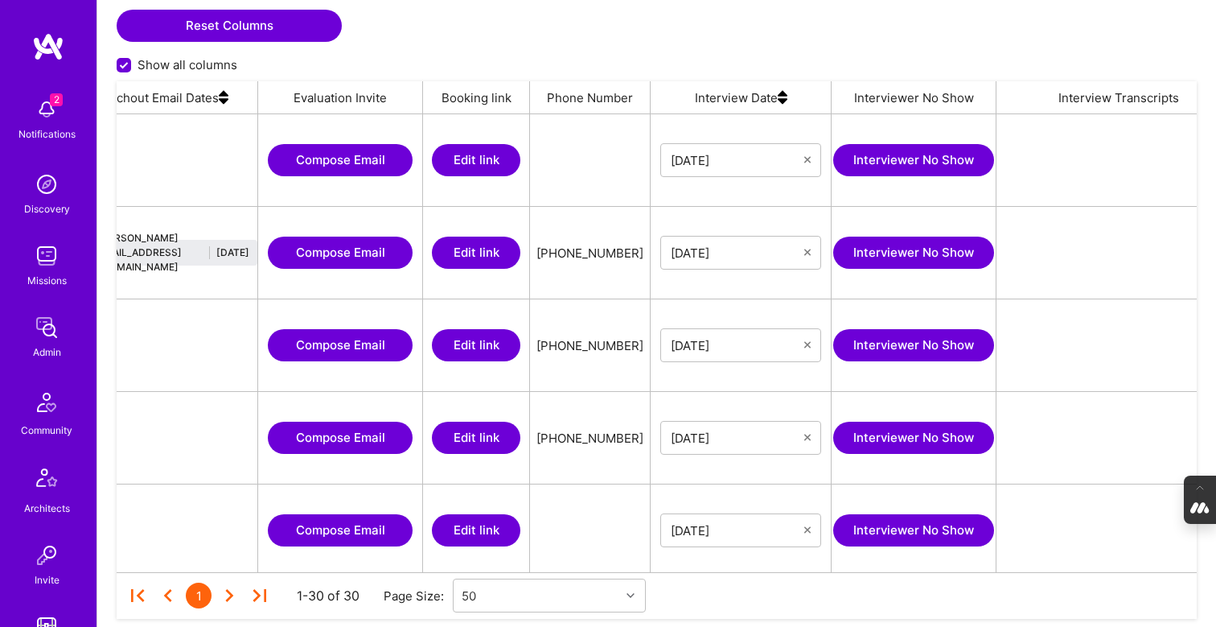
click at [781, 100] on img at bounding box center [783, 97] width 10 height 32
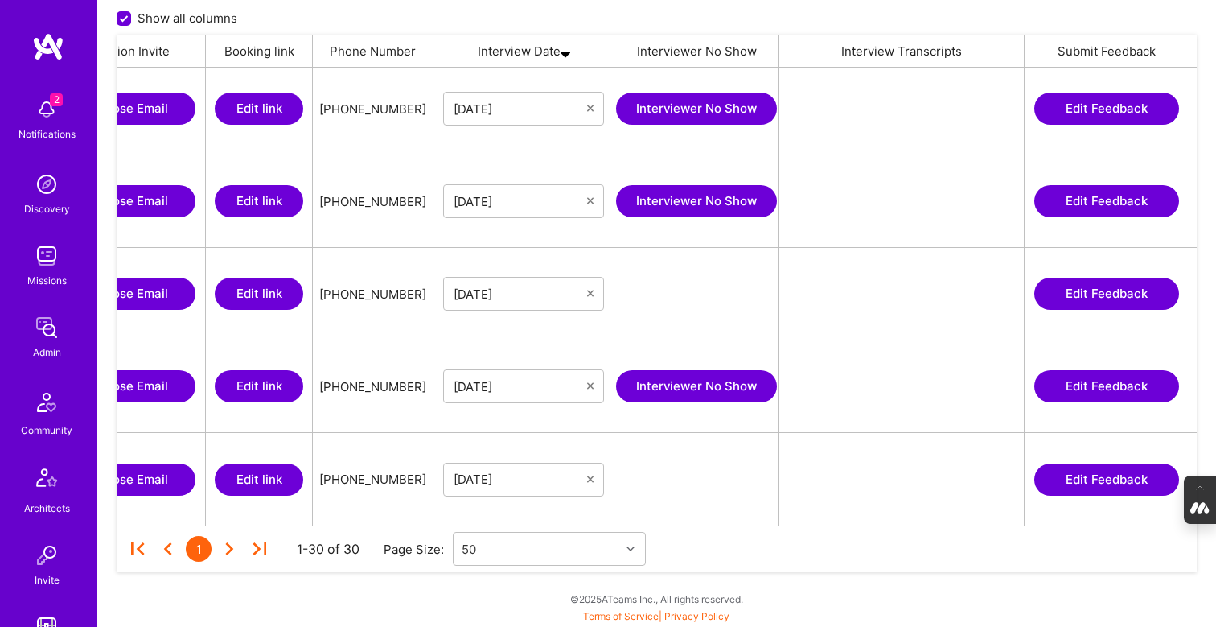
scroll to position [0, 2275]
